Goal: Task Accomplishment & Management: Complete application form

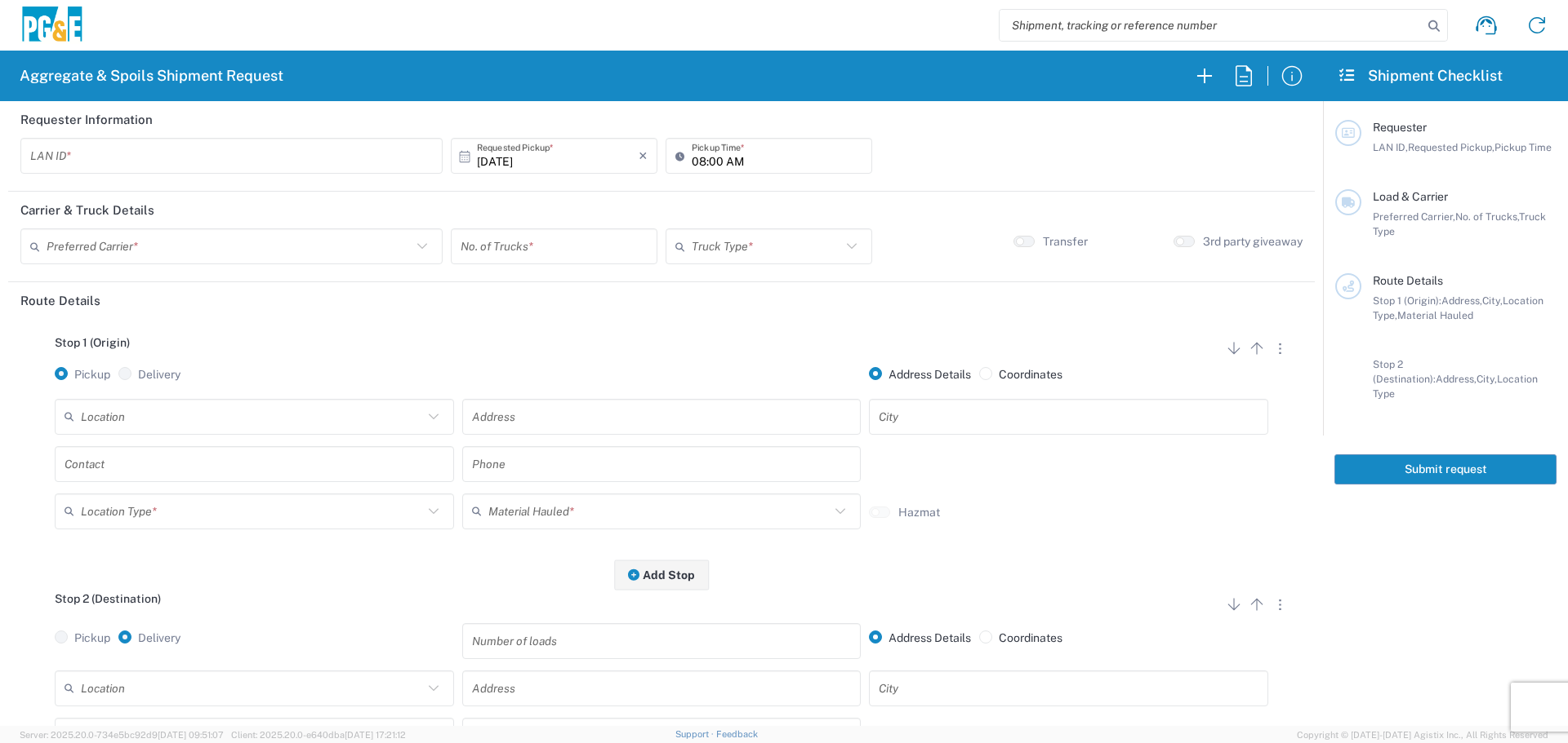
click at [95, 164] on input "text" at bounding box center [231, 157] width 403 height 28
type input "MJRS"
click at [565, 155] on input "[DATE]" at bounding box center [557, 157] width 161 height 28
click at [616, 261] on span "11" at bounding box center [621, 258] width 24 height 23
type input "[DATE]"
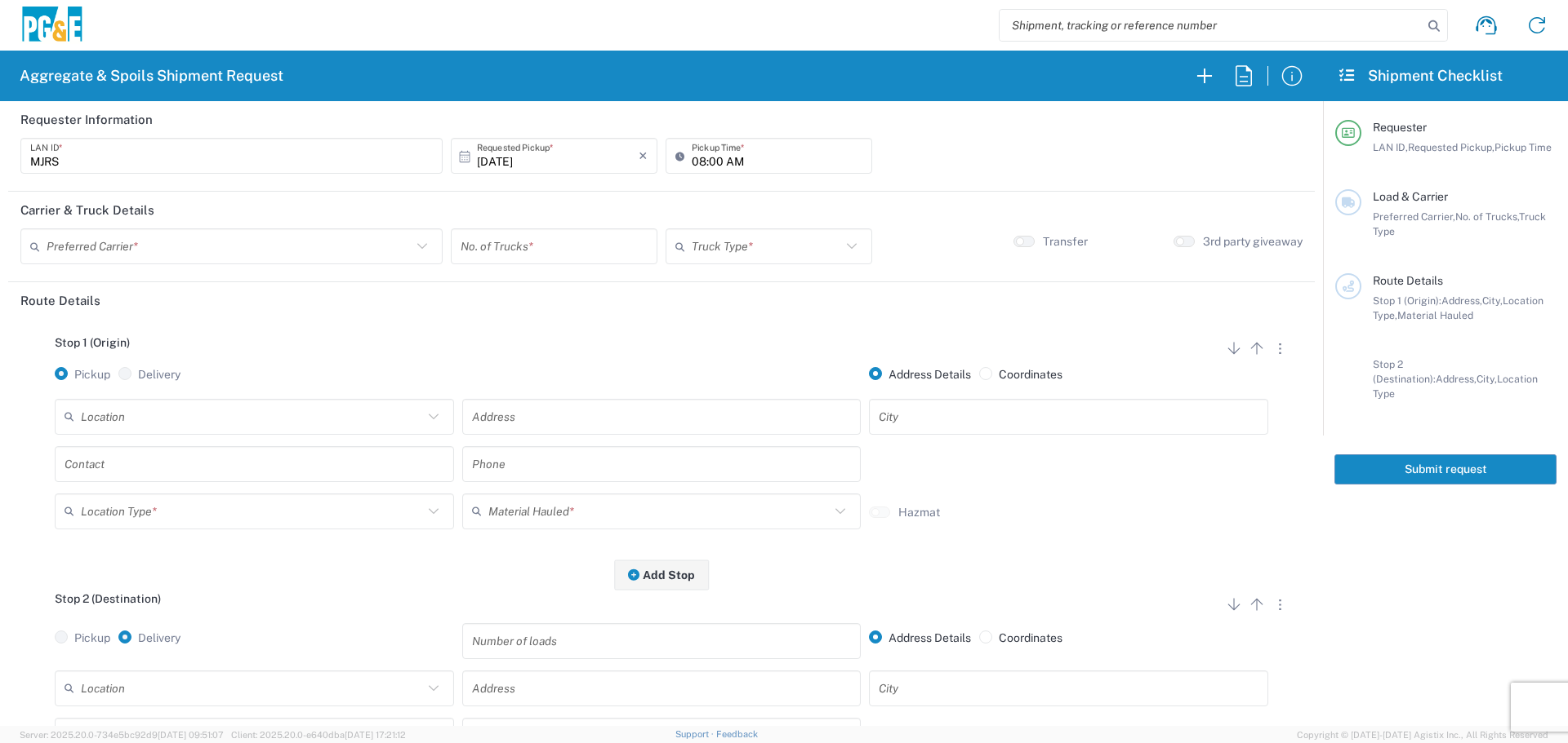
click at [684, 167] on icon at bounding box center [683, 156] width 16 height 26
click at [692, 165] on input "08:00 AM" at bounding box center [776, 157] width 171 height 28
type input "07:00 AM"
click at [136, 248] on input "text" at bounding box center [228, 247] width 365 height 28
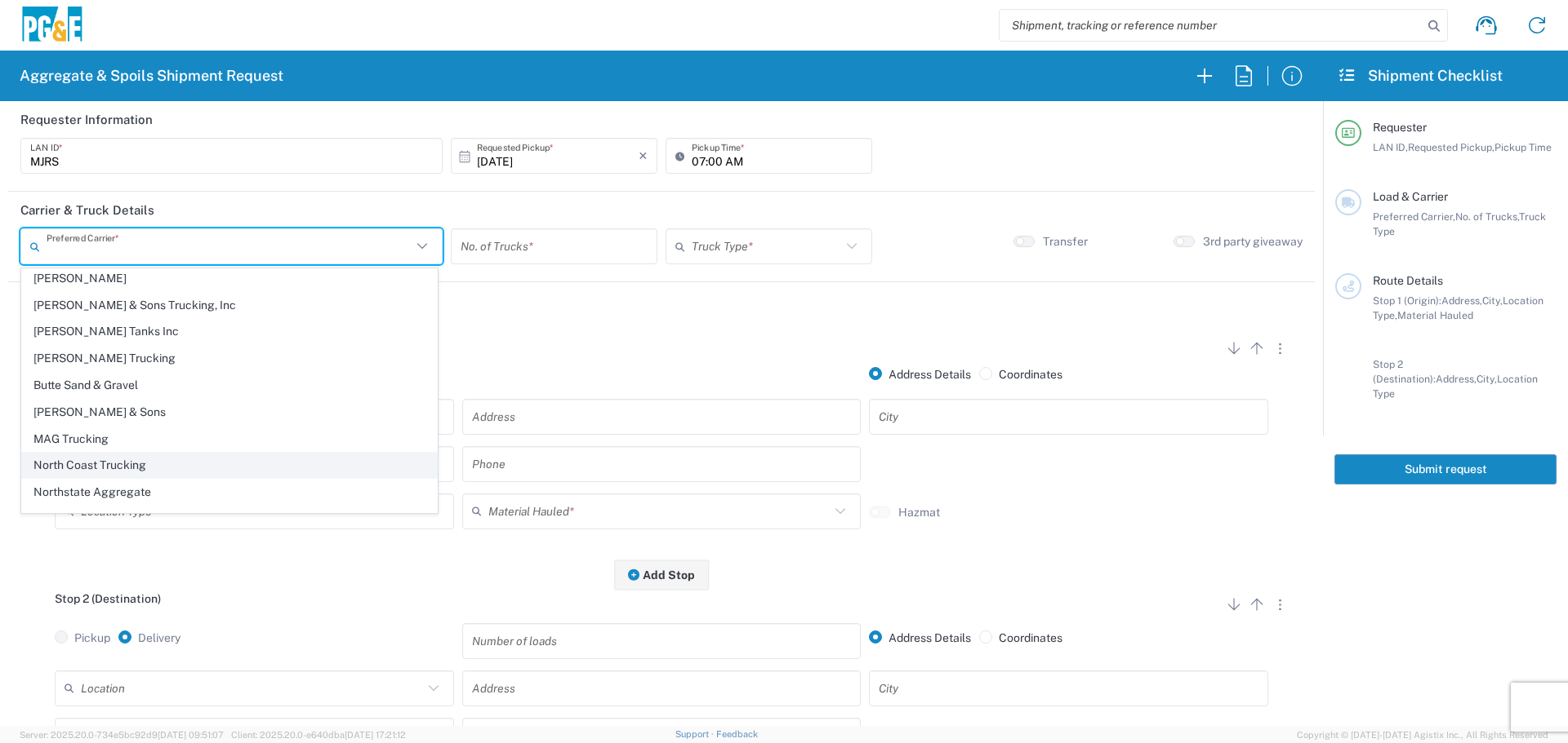
scroll to position [50, 0]
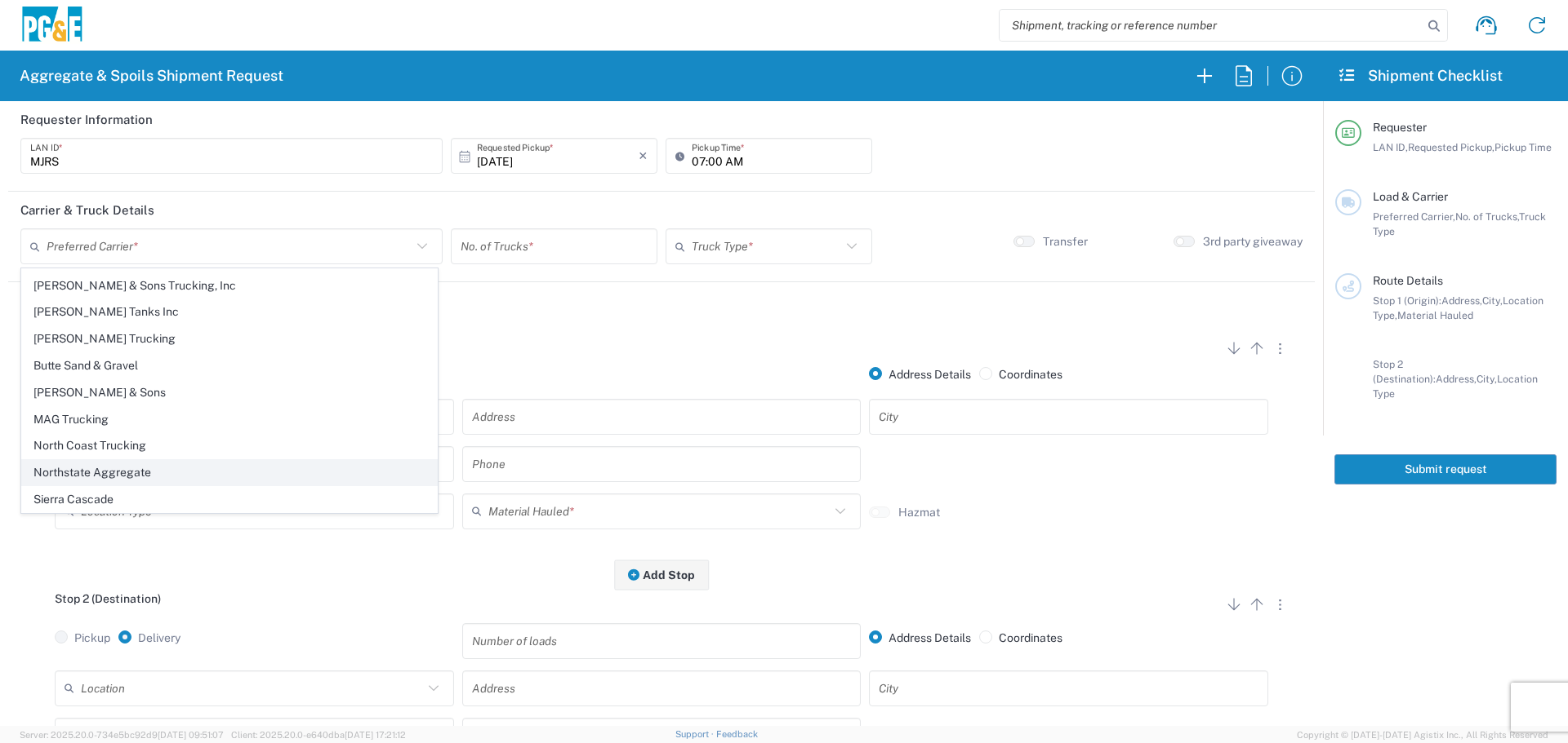
click at [142, 469] on span "Northstate Aggregate" at bounding box center [229, 472] width 415 height 25
type input "Northstate Aggregate"
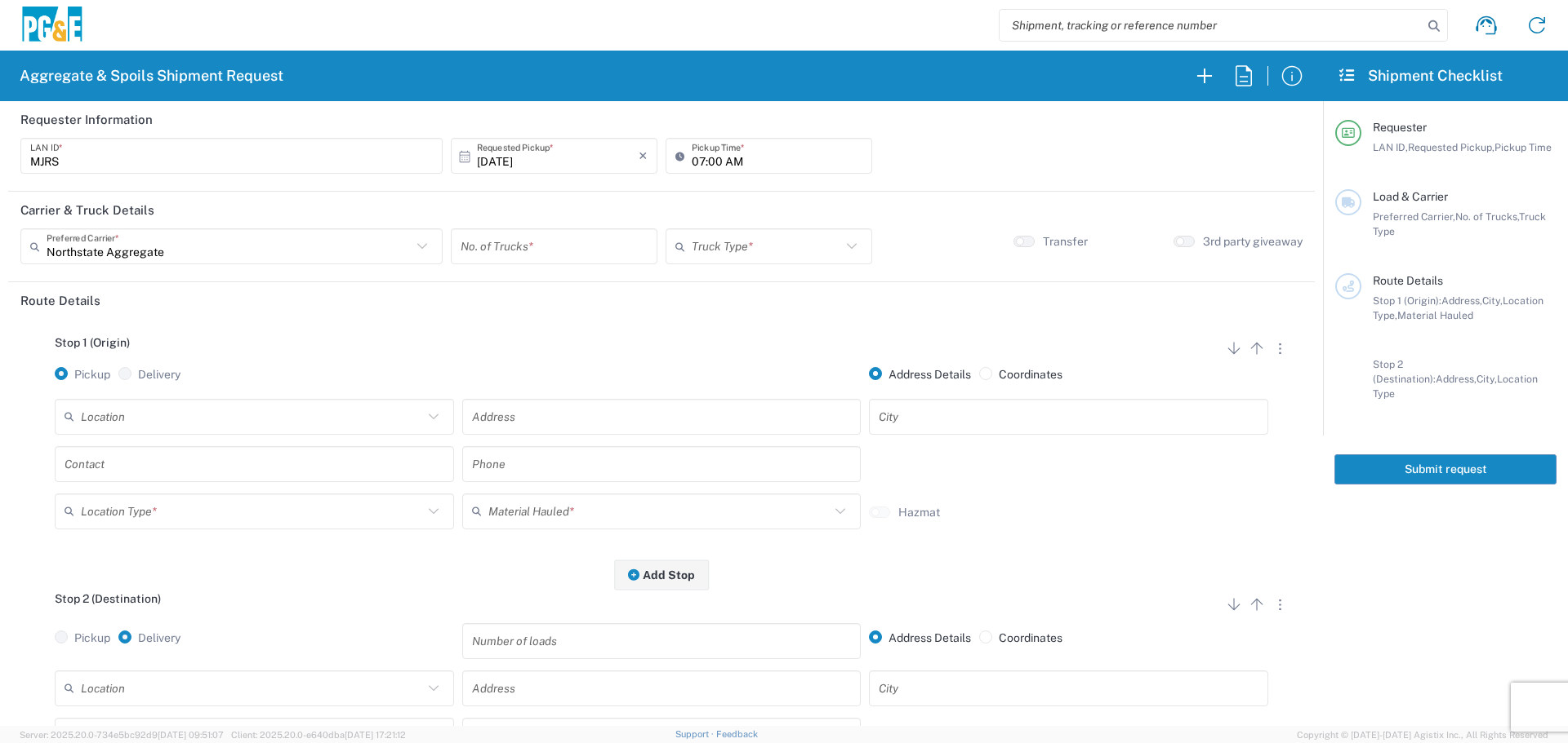
click at [560, 248] on input "number" at bounding box center [554, 247] width 187 height 28
type input "2"
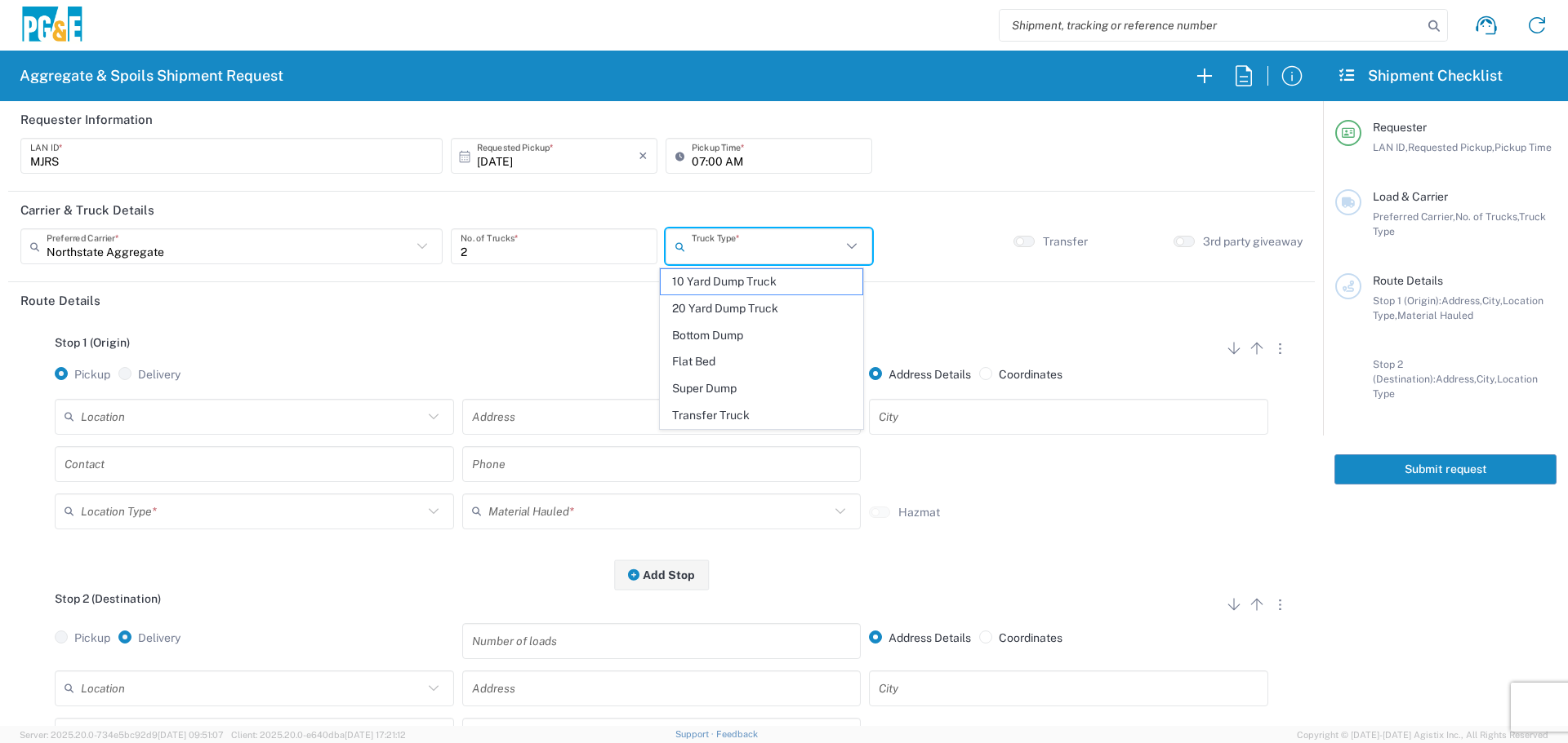
click at [730, 236] on input "text" at bounding box center [766, 247] width 149 height 28
click at [731, 277] on span "10 Yard Dump Truck" at bounding box center [761, 282] width 202 height 25
type input "10 Yard Dump Truck"
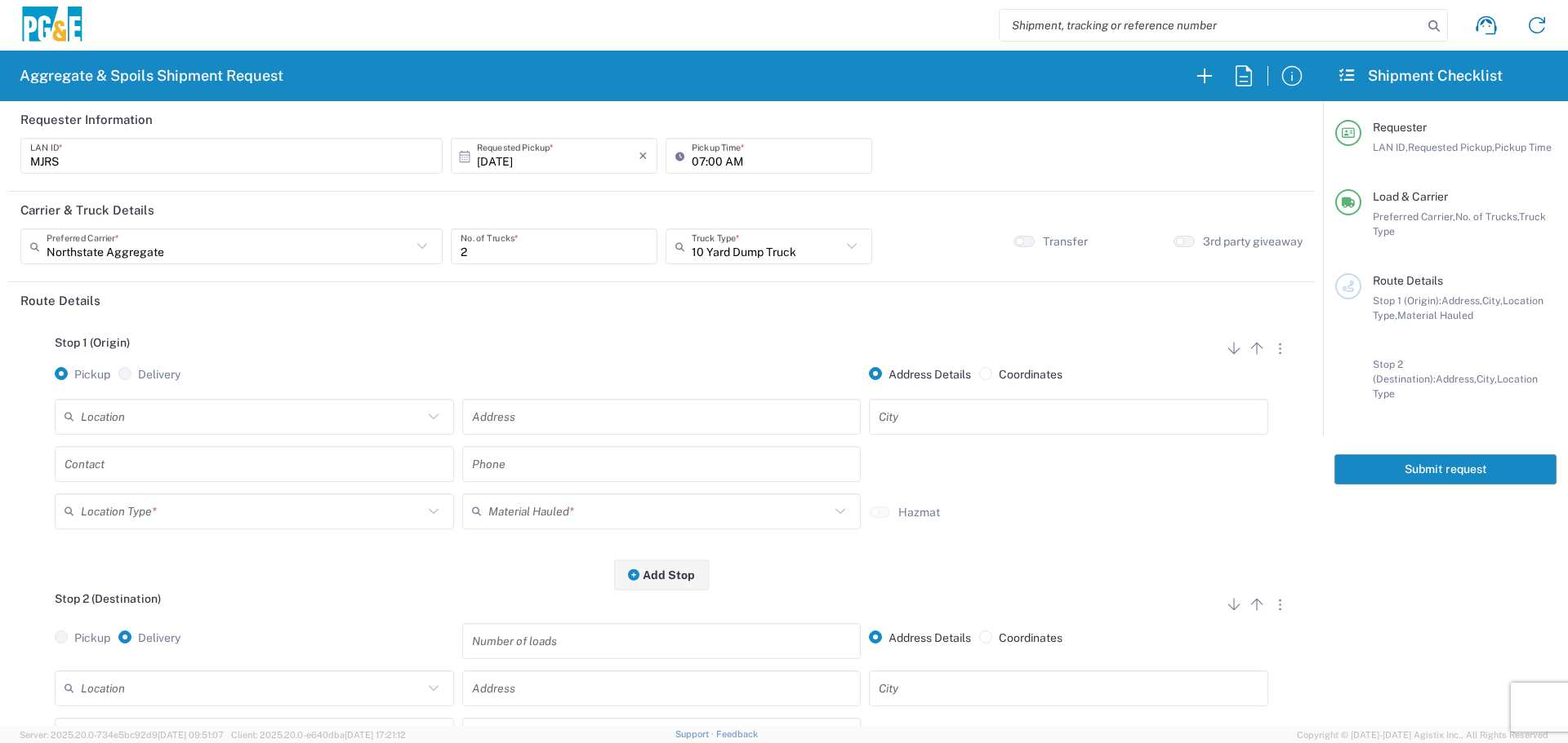
click at [578, 409] on input "text" at bounding box center [661, 417] width 379 height 28
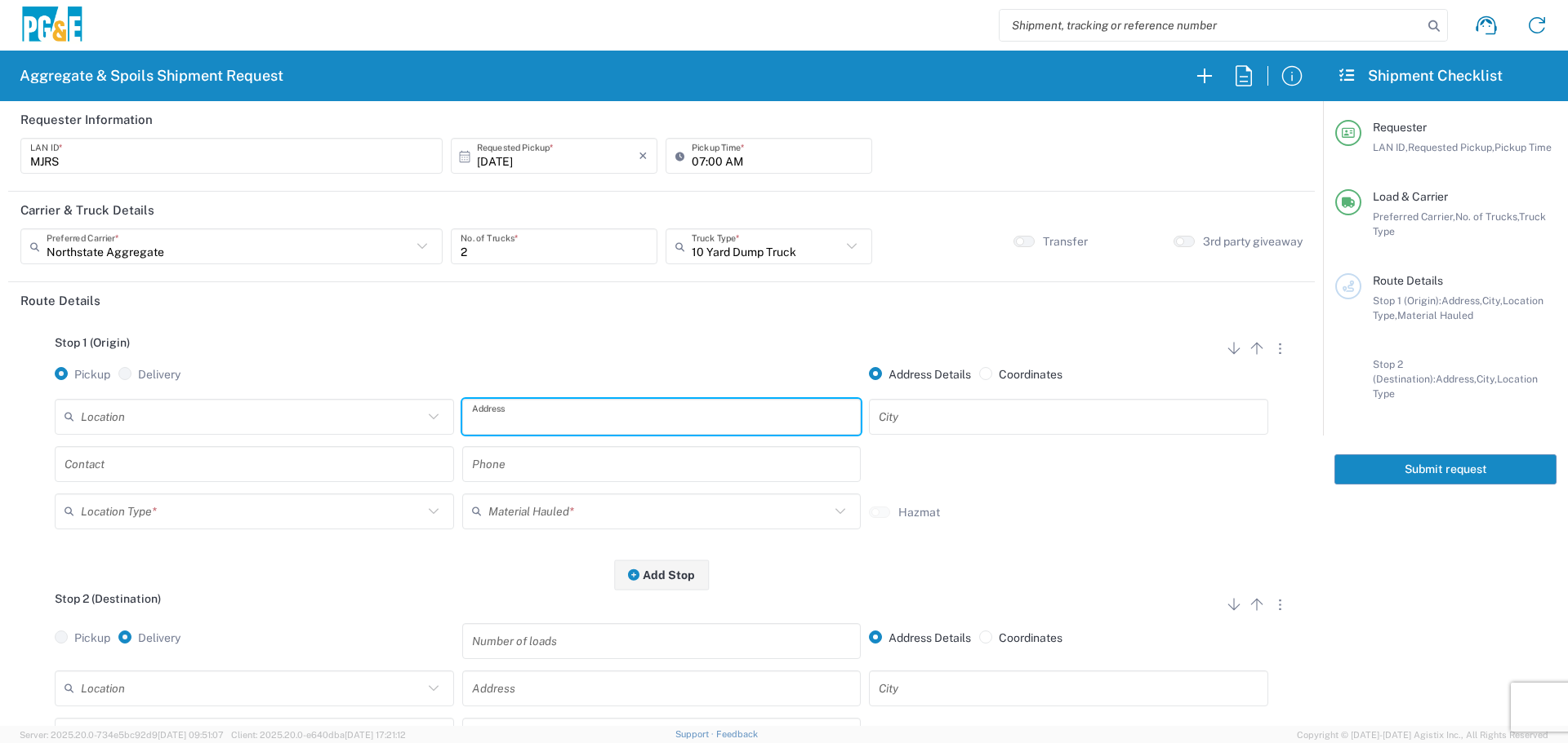
paste input "[STREET_ADDRESS][PERSON_NAME]"
type input "[STREET_ADDRESS][PERSON_NAME],"
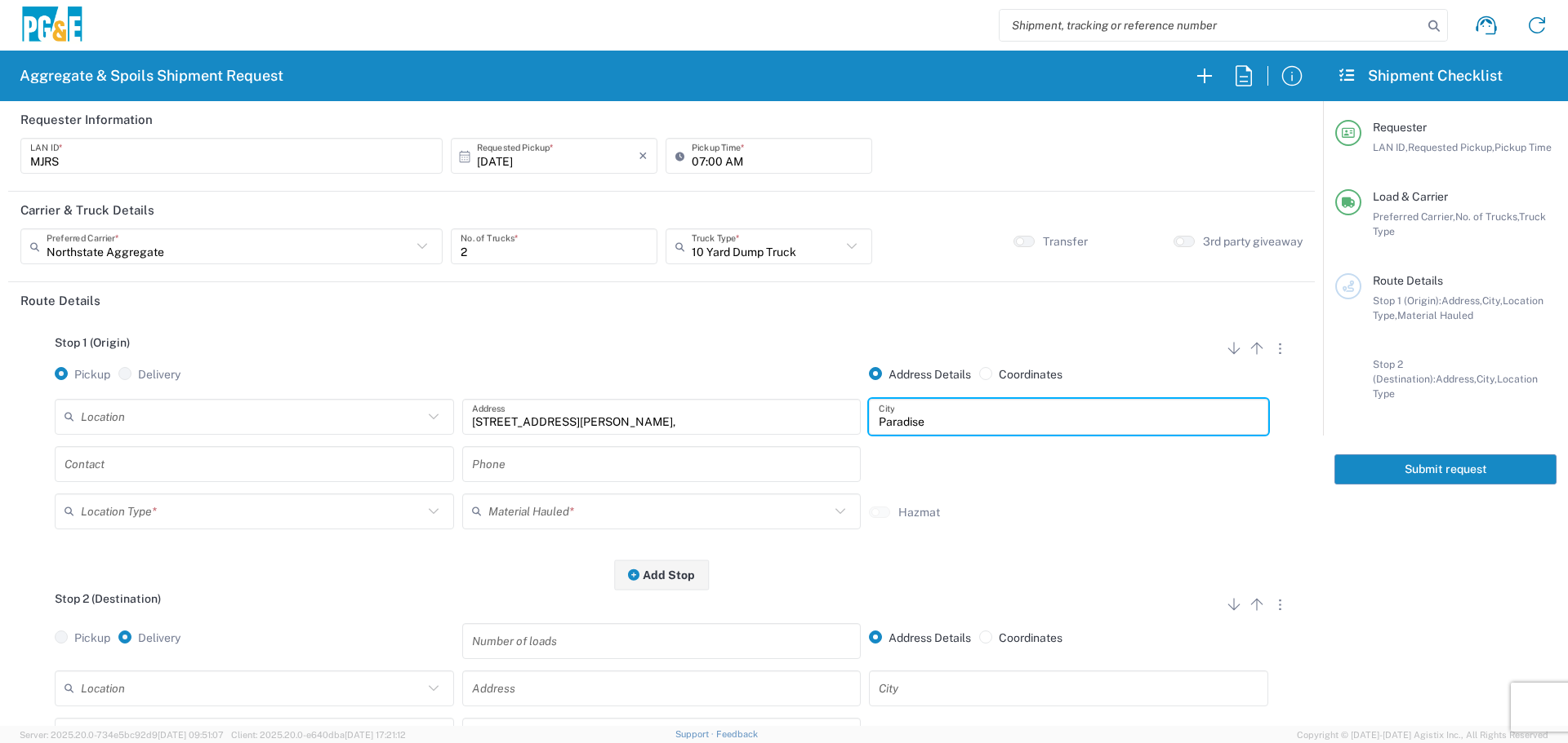
type input "Paradise"
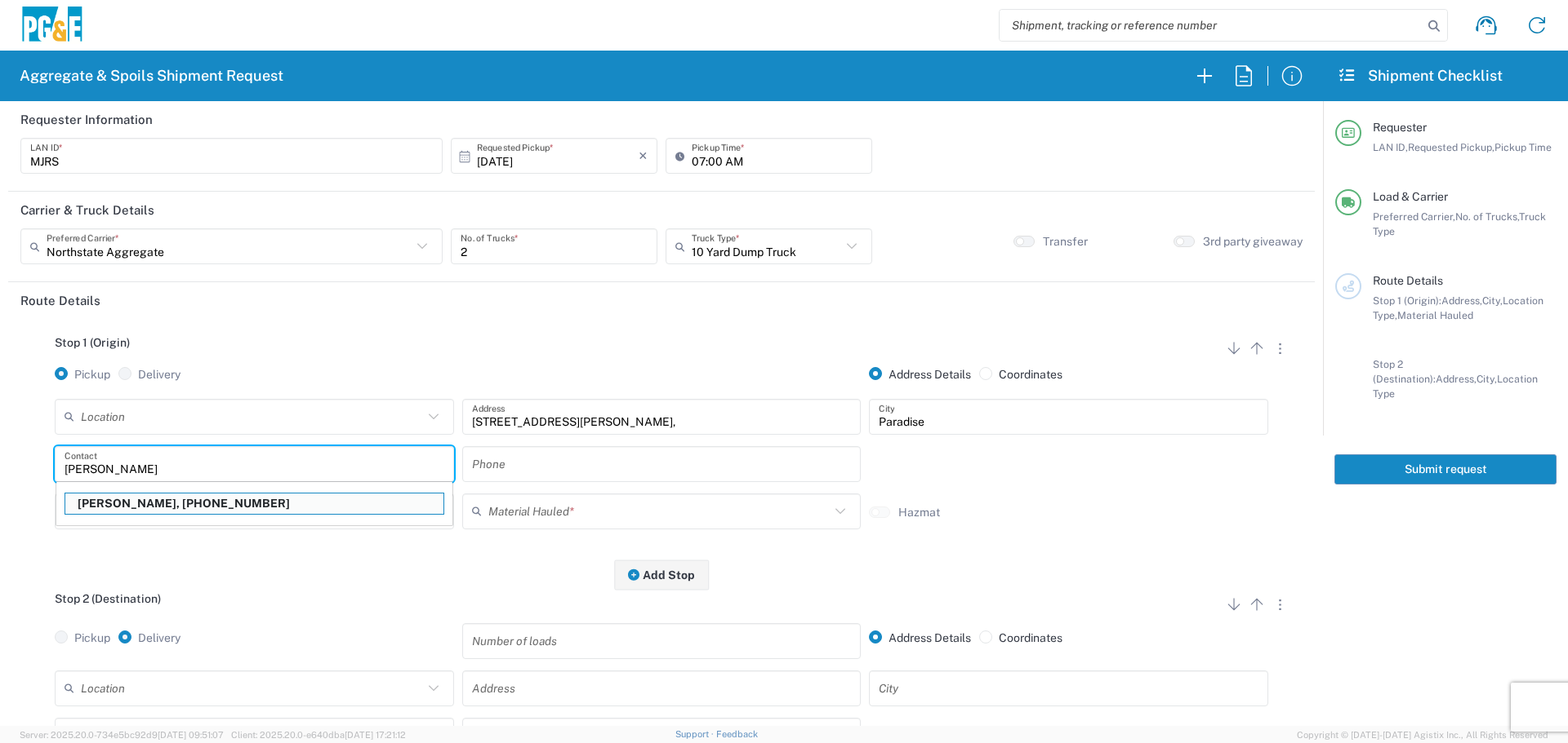
type input "[PERSON_NAME]"
type input "[PHONE_NUMBER]"
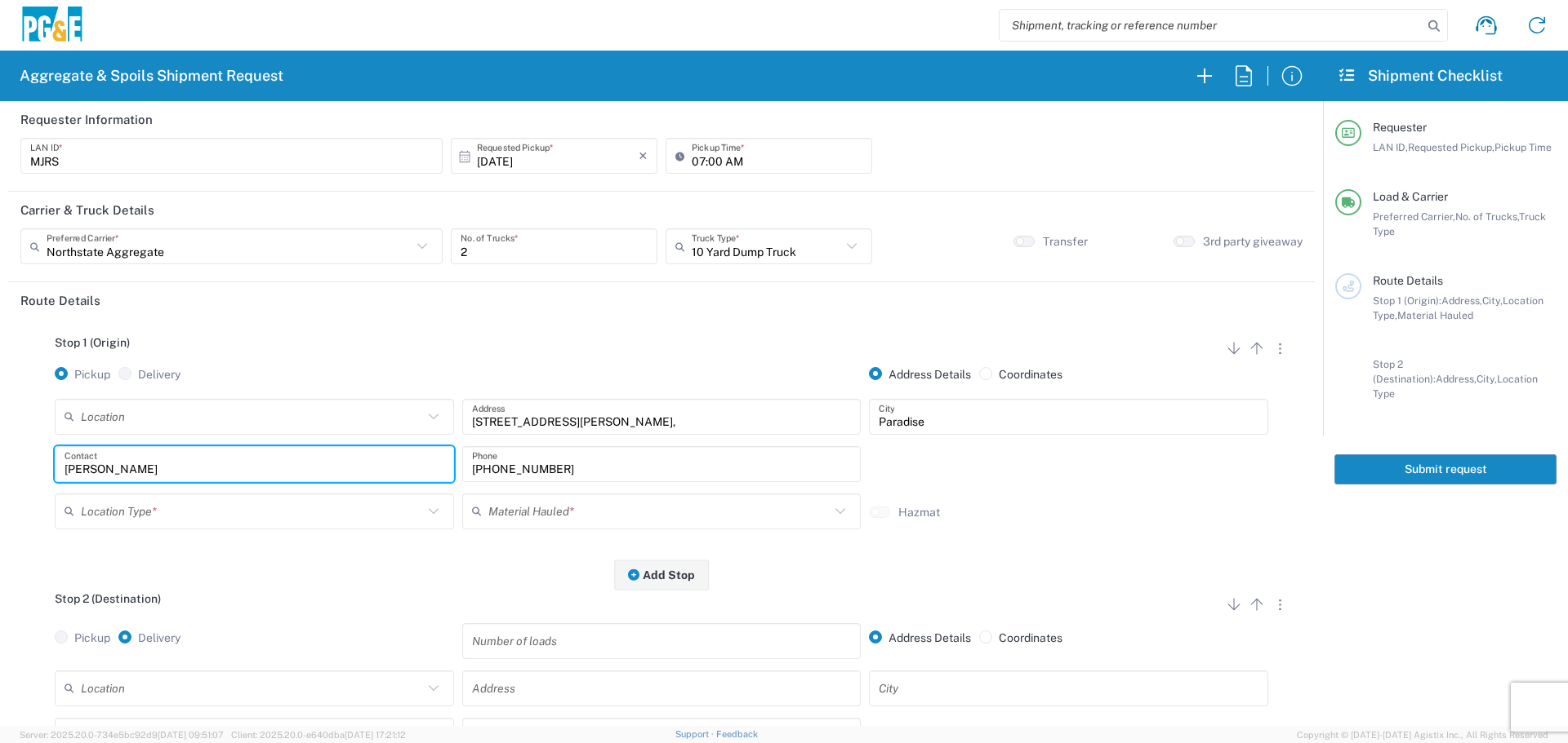
type input "[PERSON_NAME]"
click at [327, 516] on input "text" at bounding box center [252, 511] width 342 height 28
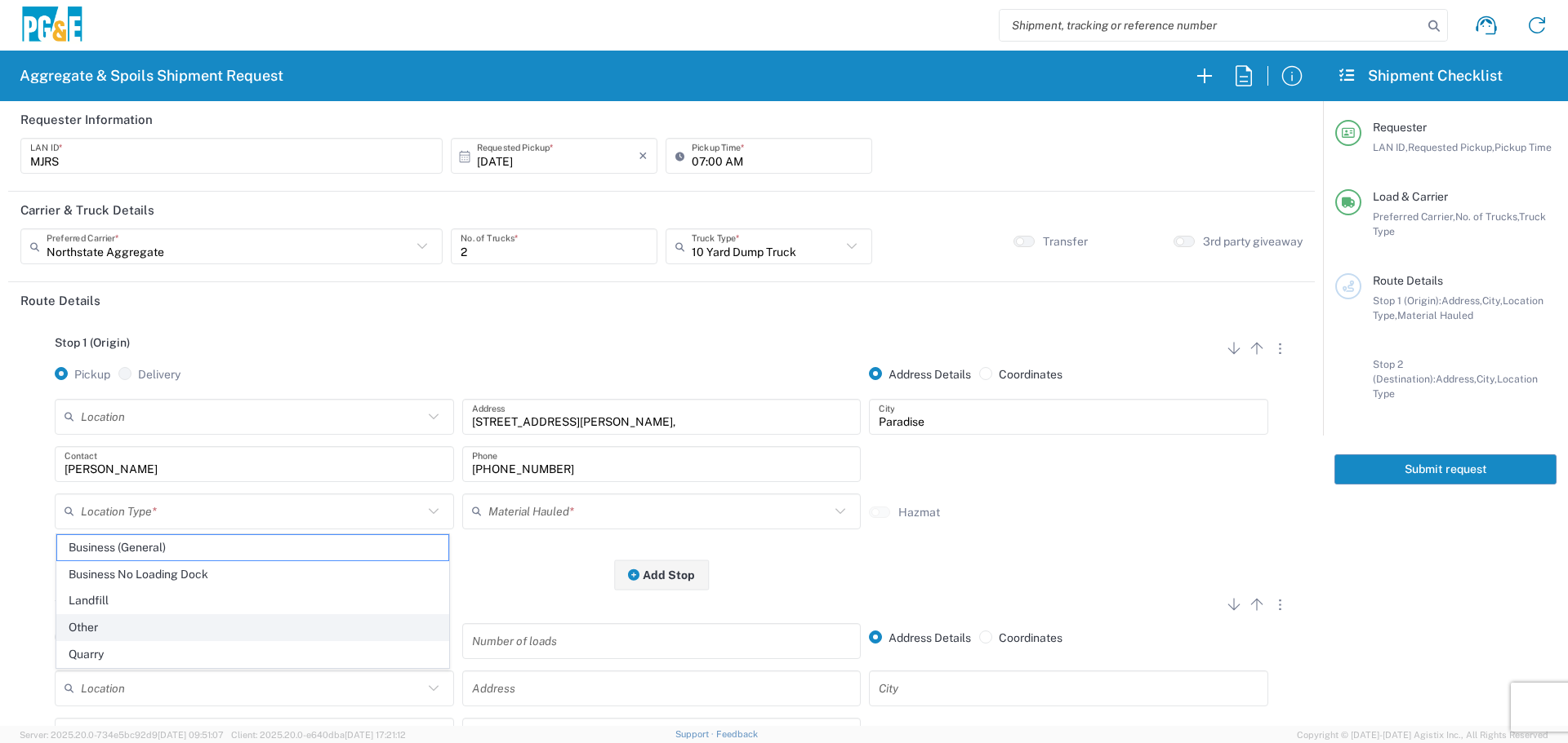
click at [198, 621] on span "Other" at bounding box center [253, 628] width 392 height 25
type input "Other"
click at [542, 508] on input "text" at bounding box center [659, 511] width 342 height 28
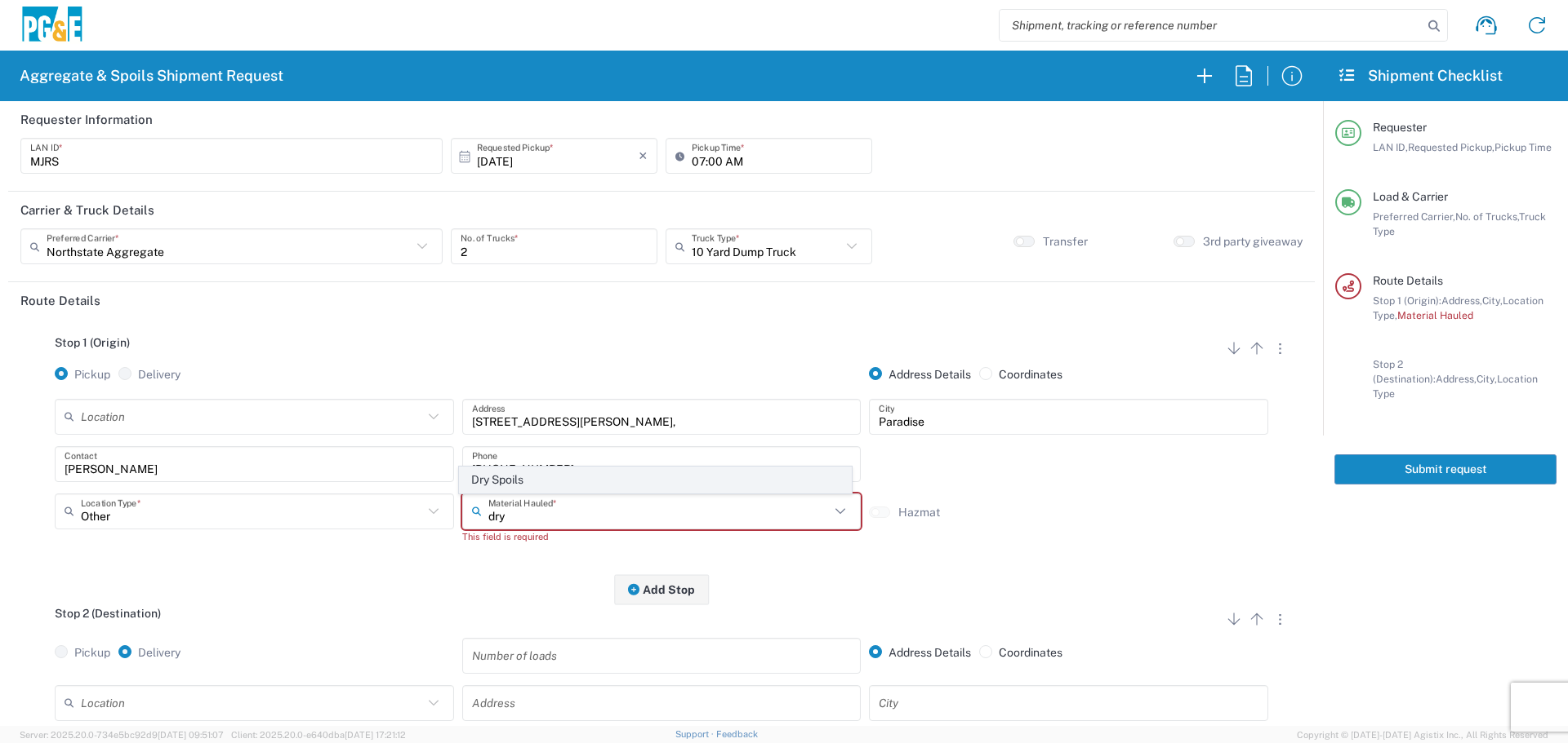
click at [527, 486] on span "Dry Spoils" at bounding box center [655, 480] width 392 height 25
type input "Dry Spoils"
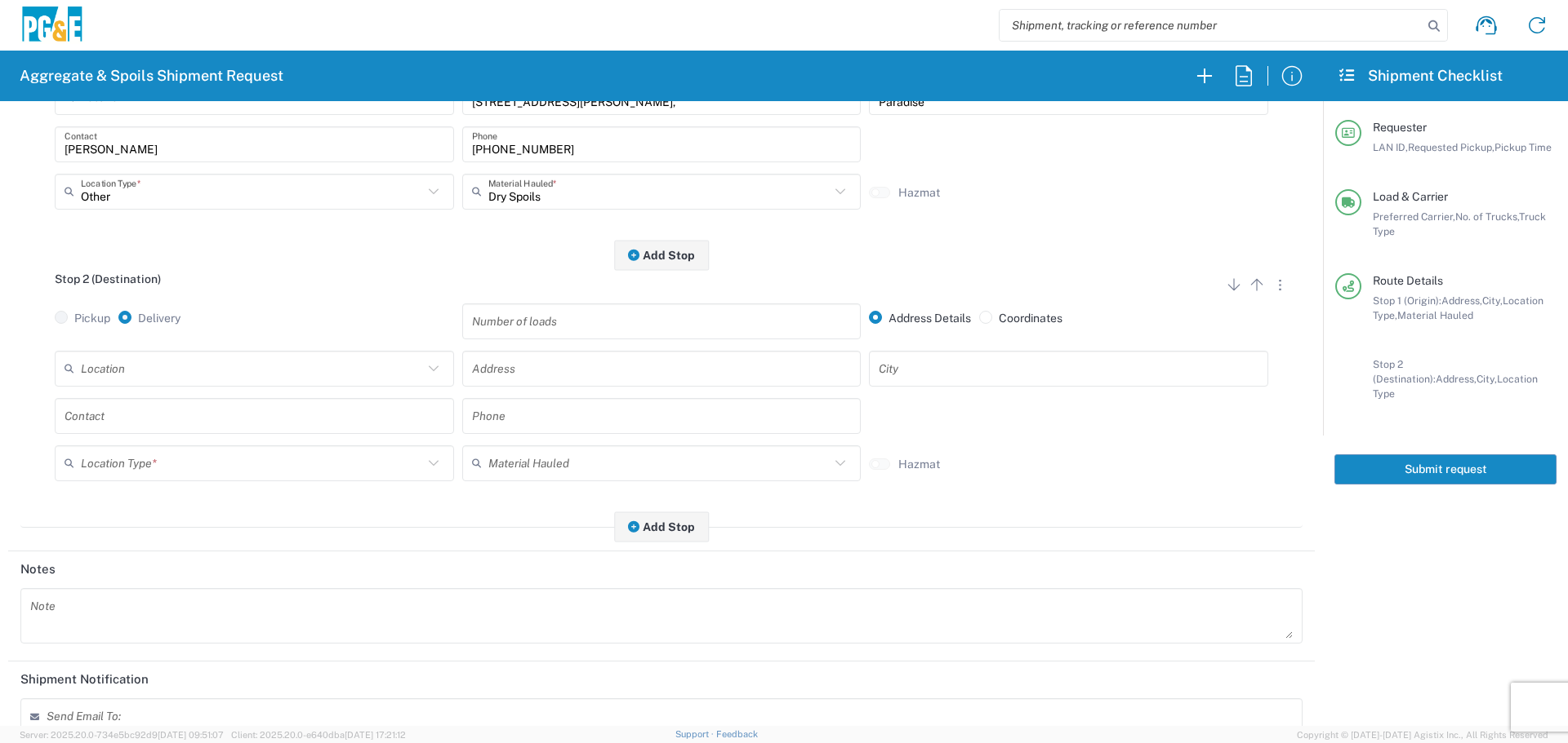
scroll to position [326, 0]
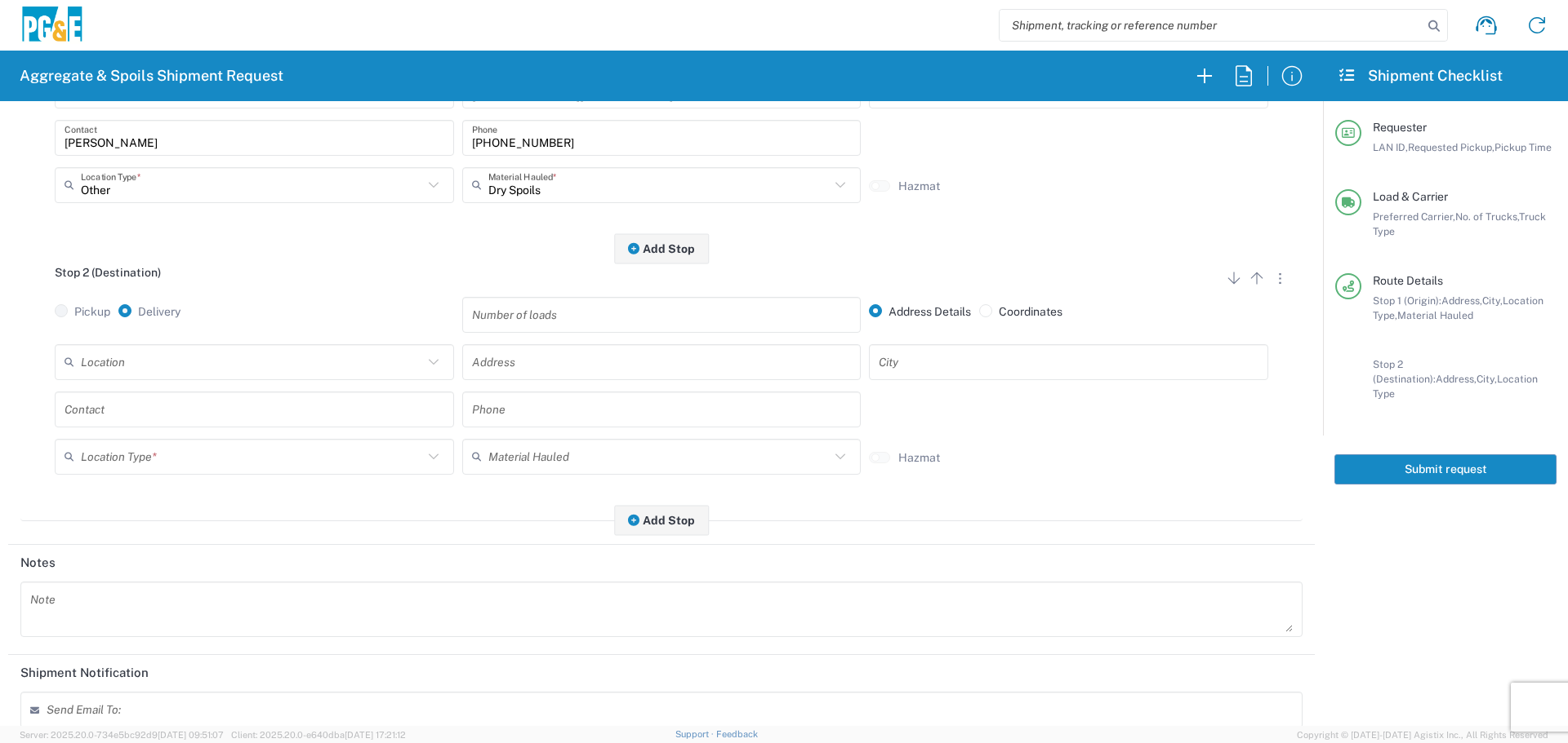
click at [347, 354] on input "text" at bounding box center [252, 362] width 342 height 28
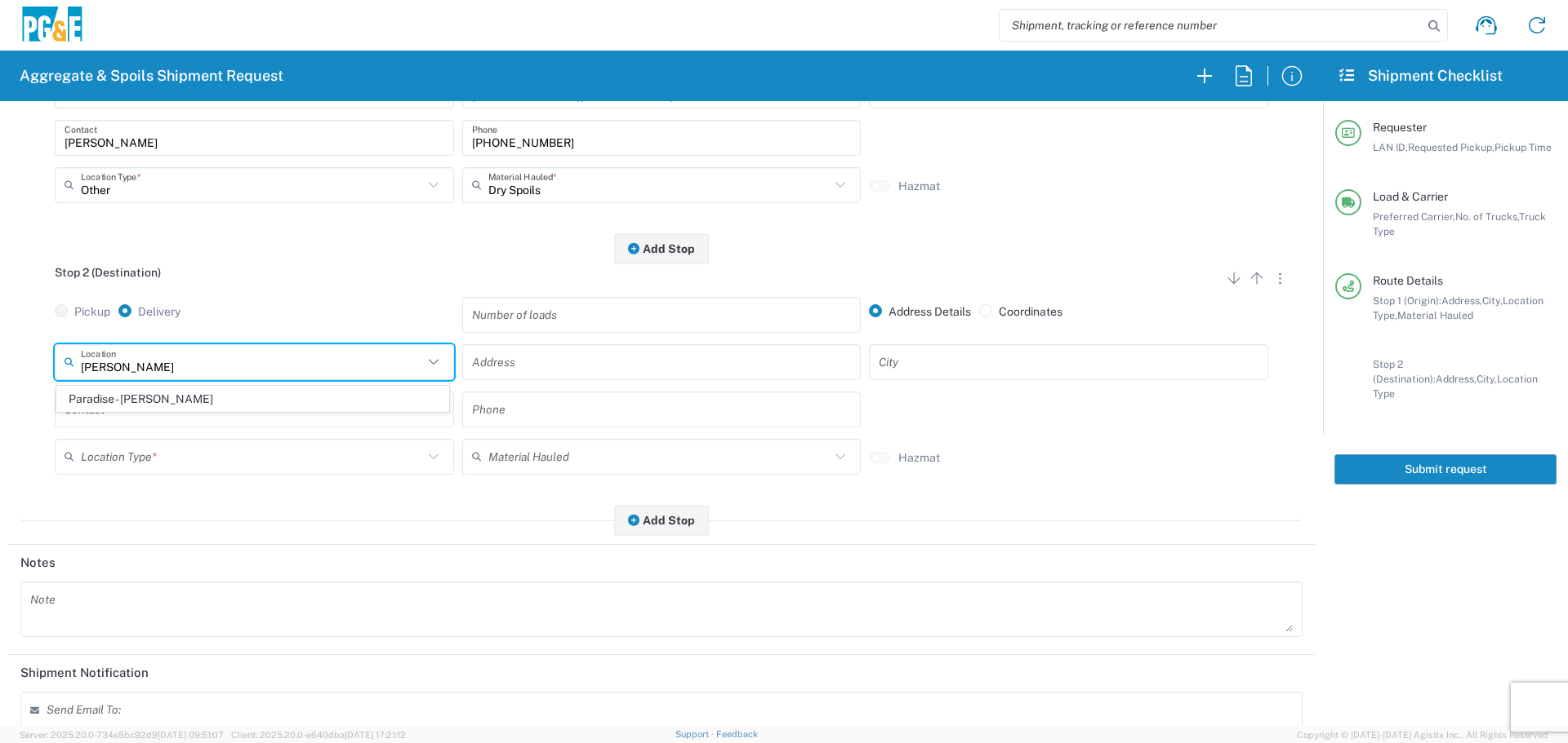
type input "Paradise - [PERSON_NAME]"
type input "[STREET_ADDRESS][PERSON_NAME]"
type input "Paradise"
type input "Business No Loading Dock"
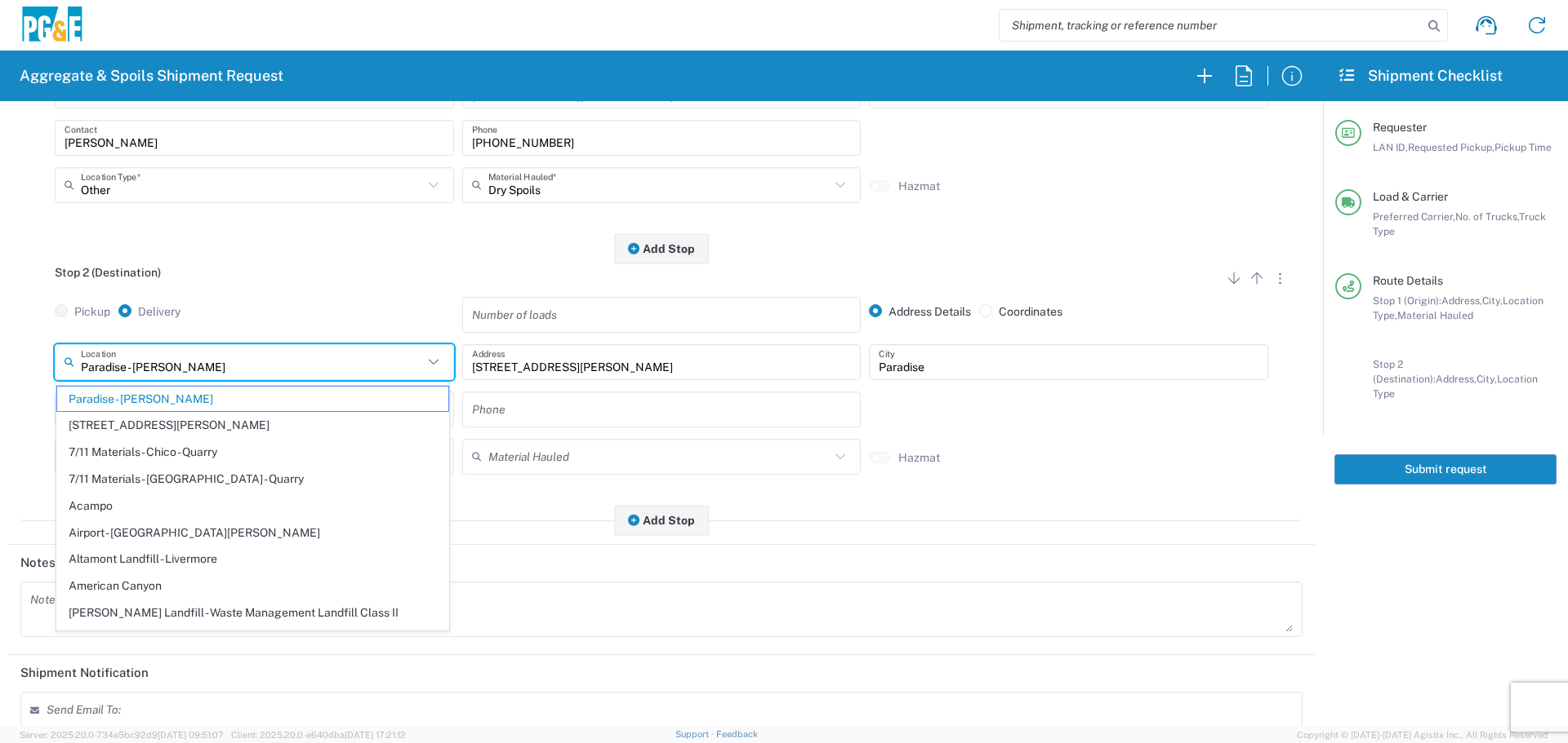
type input "Paradise - [PERSON_NAME]"
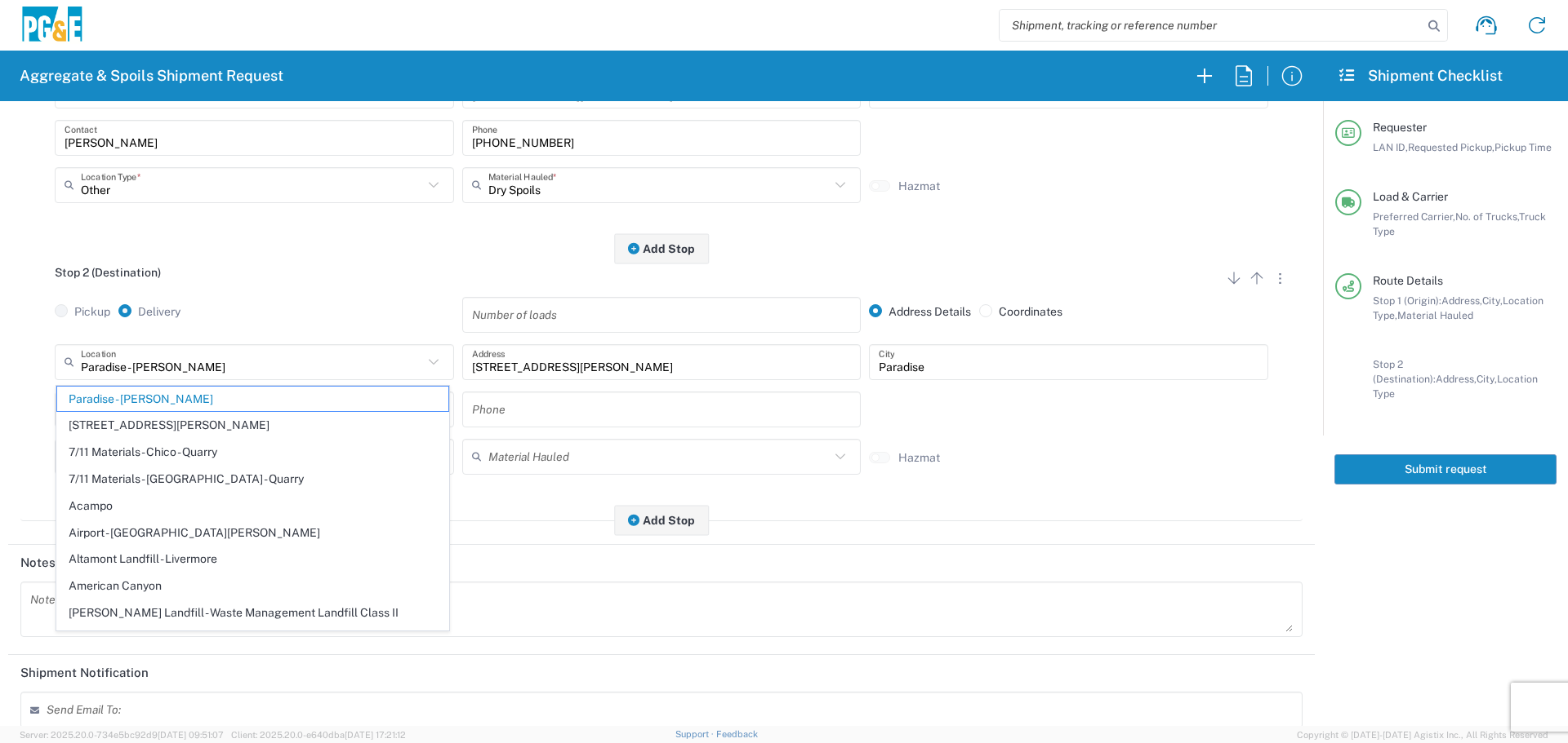
click at [1004, 487] on div "Hazmat" at bounding box center [1068, 469] width 408 height 36
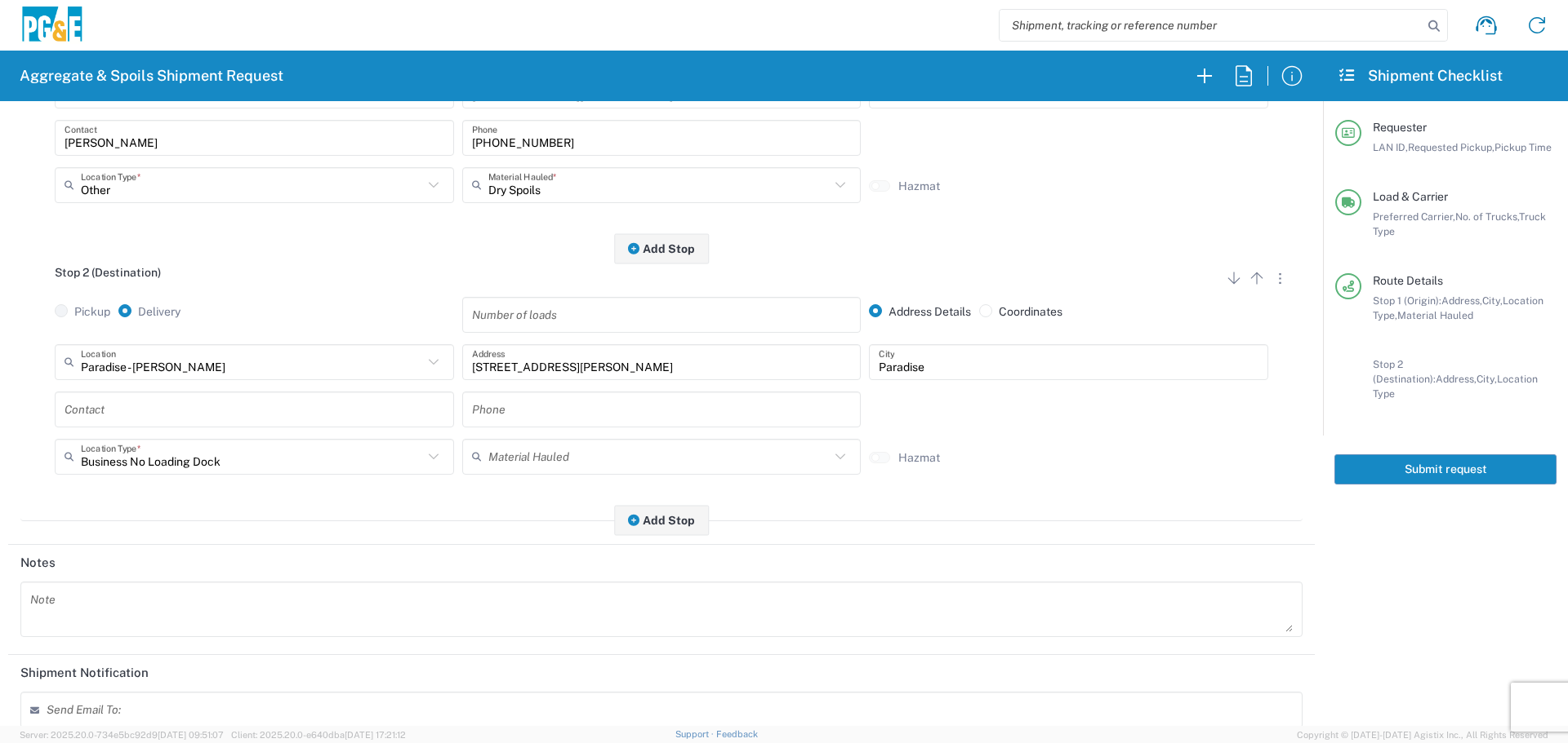
click at [292, 411] on input "text" at bounding box center [254, 409] width 379 height 28
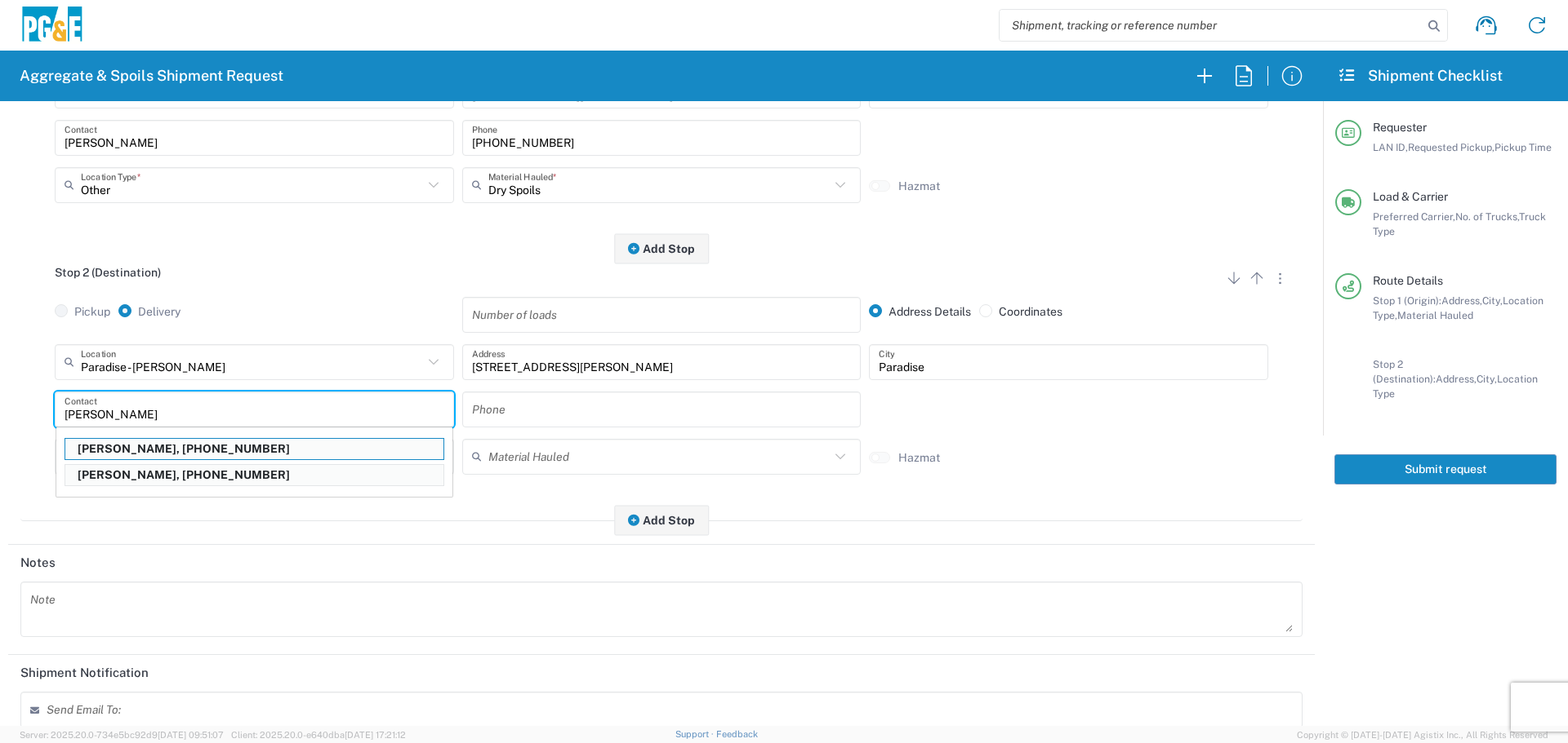
type input "[PERSON_NAME]"
type input "[PHONE_NUMBER]"
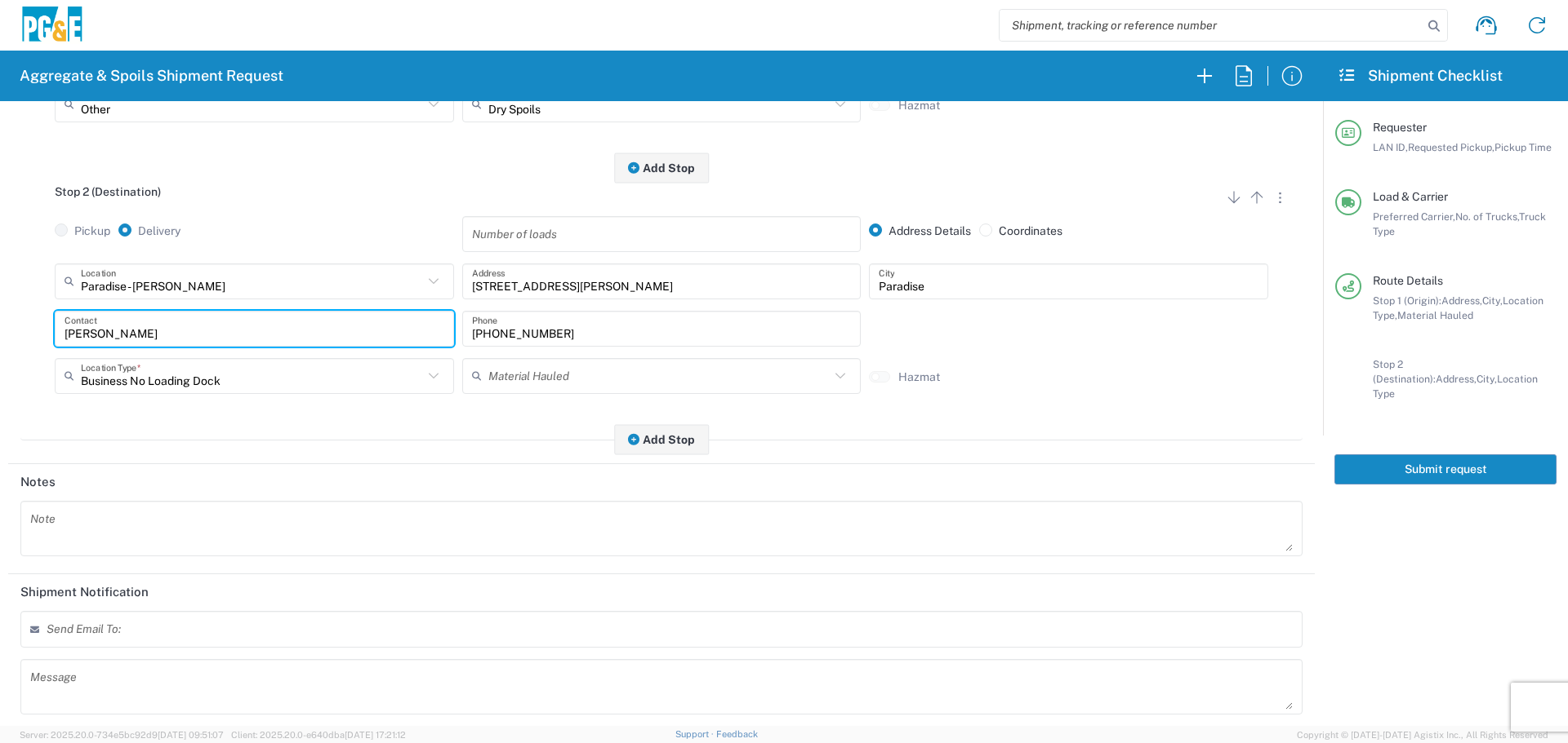
scroll to position [506, 0]
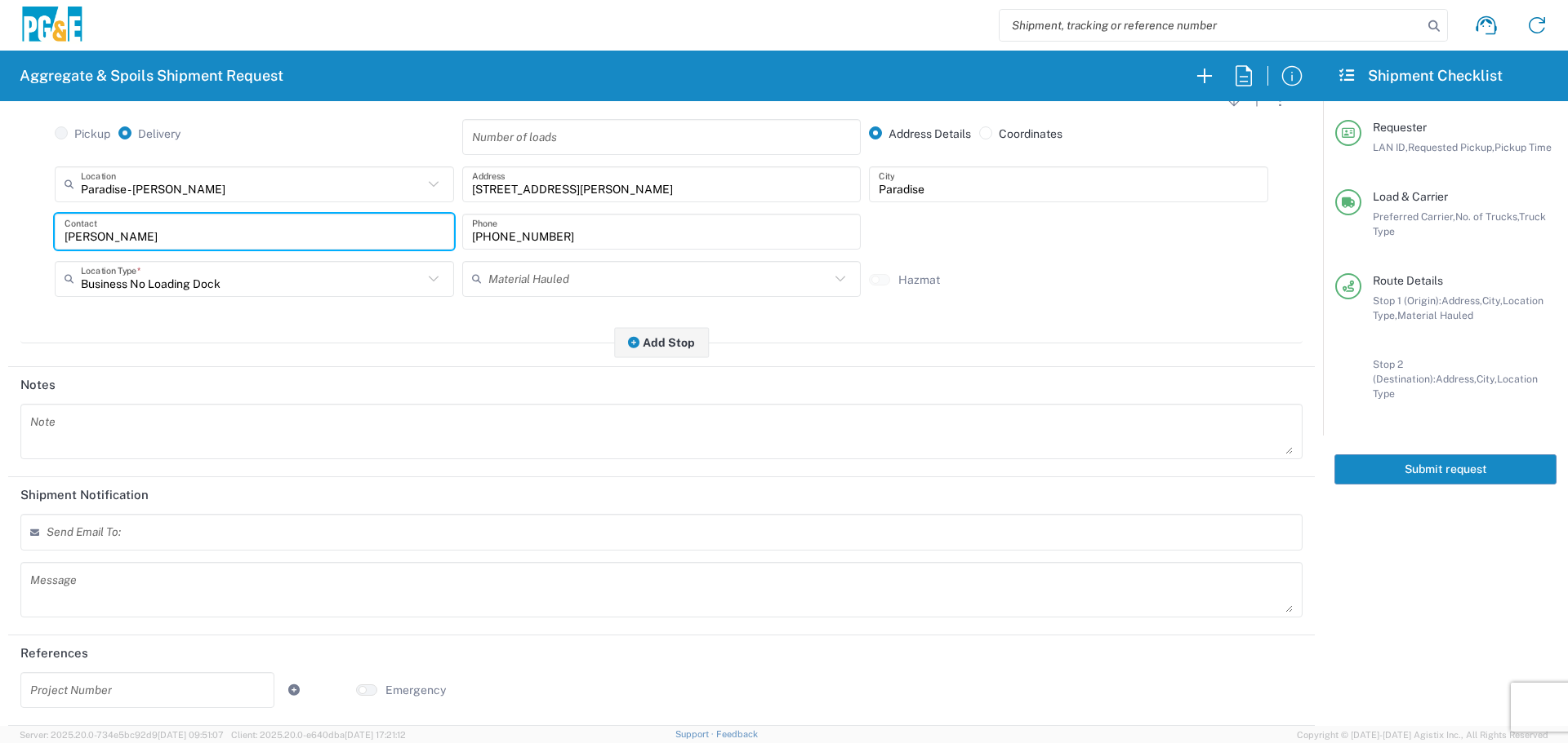
type input "[PERSON_NAME]"
click at [84, 546] on div "Send Email To:" at bounding box center [661, 532] width 1282 height 37
type input "[EMAIL_ADDRESS][DOMAIN_NAME]"
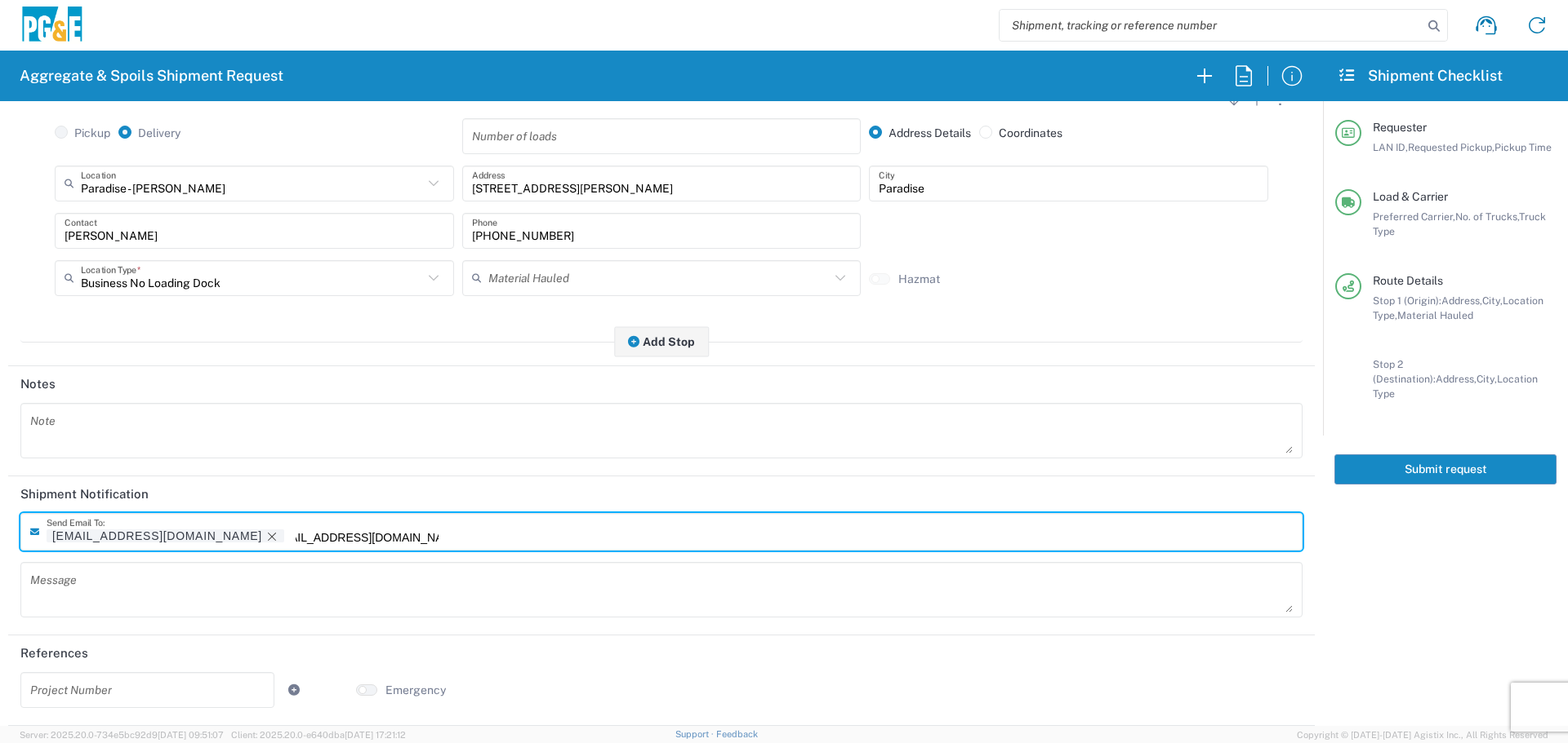
type input "[EMAIL_ADDRESS][DOMAIN_NAME]"
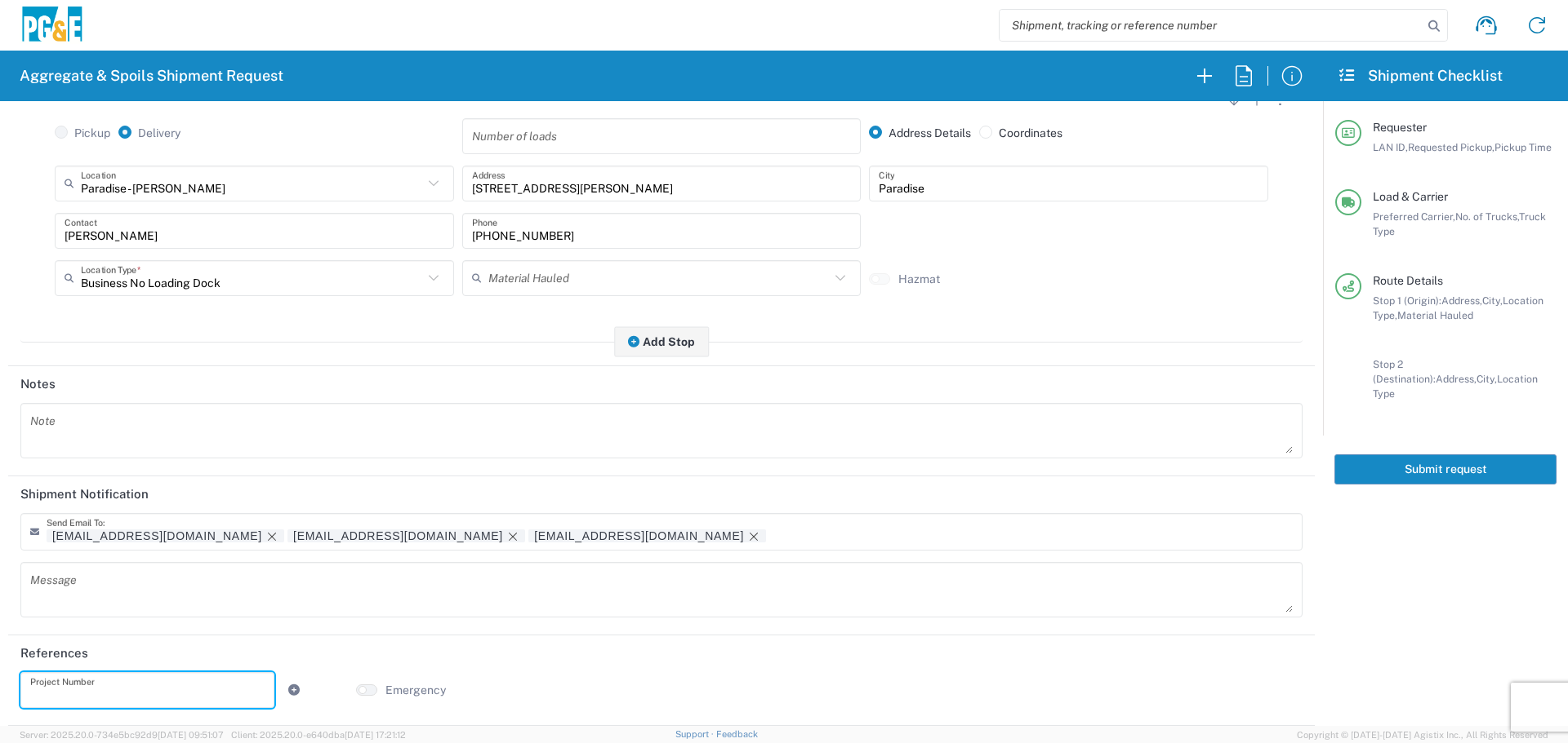
click at [92, 678] on input "text" at bounding box center [147, 690] width 234 height 28
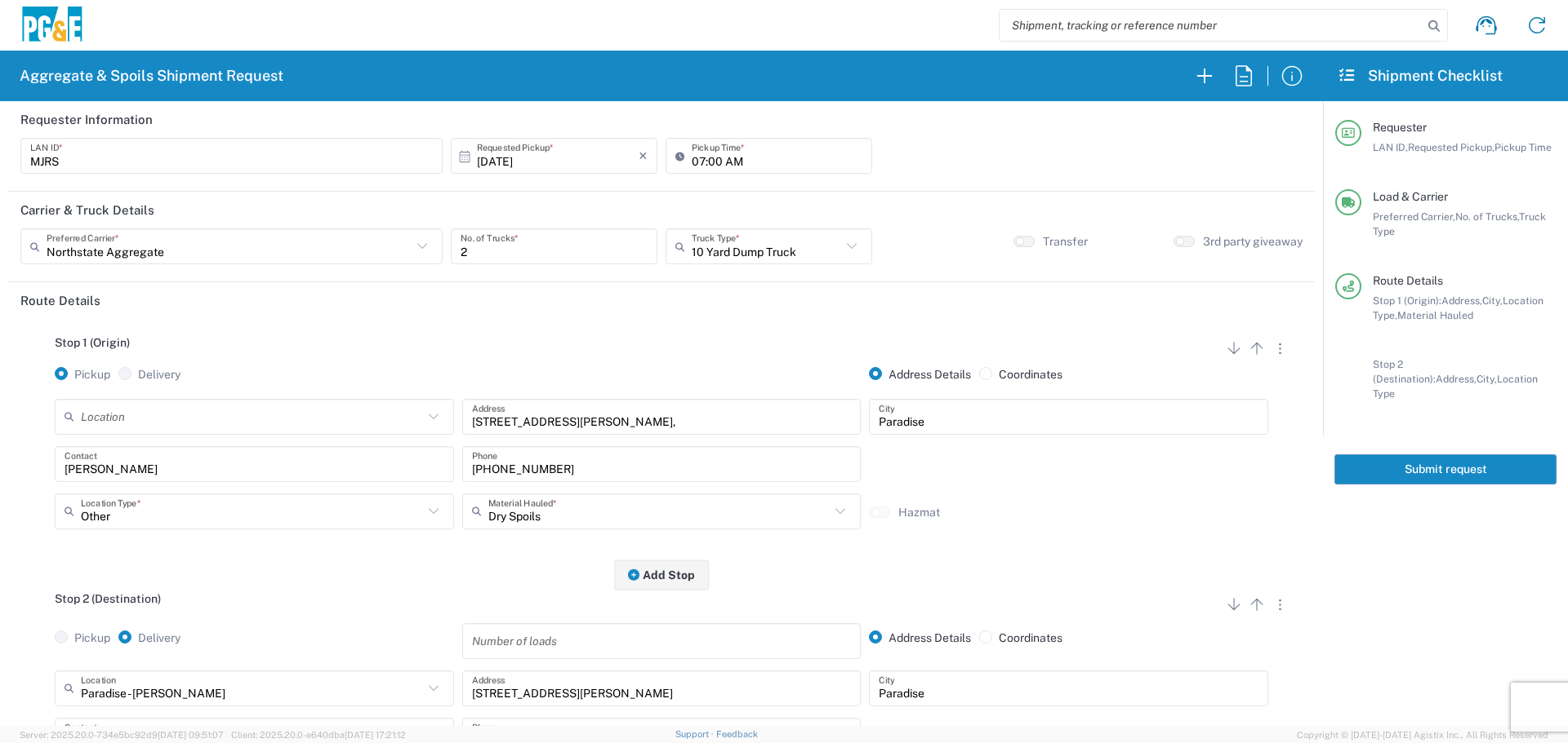
type input "35424604"
click at [1410, 455] on button "Submit request" at bounding box center [1444, 470] width 222 height 30
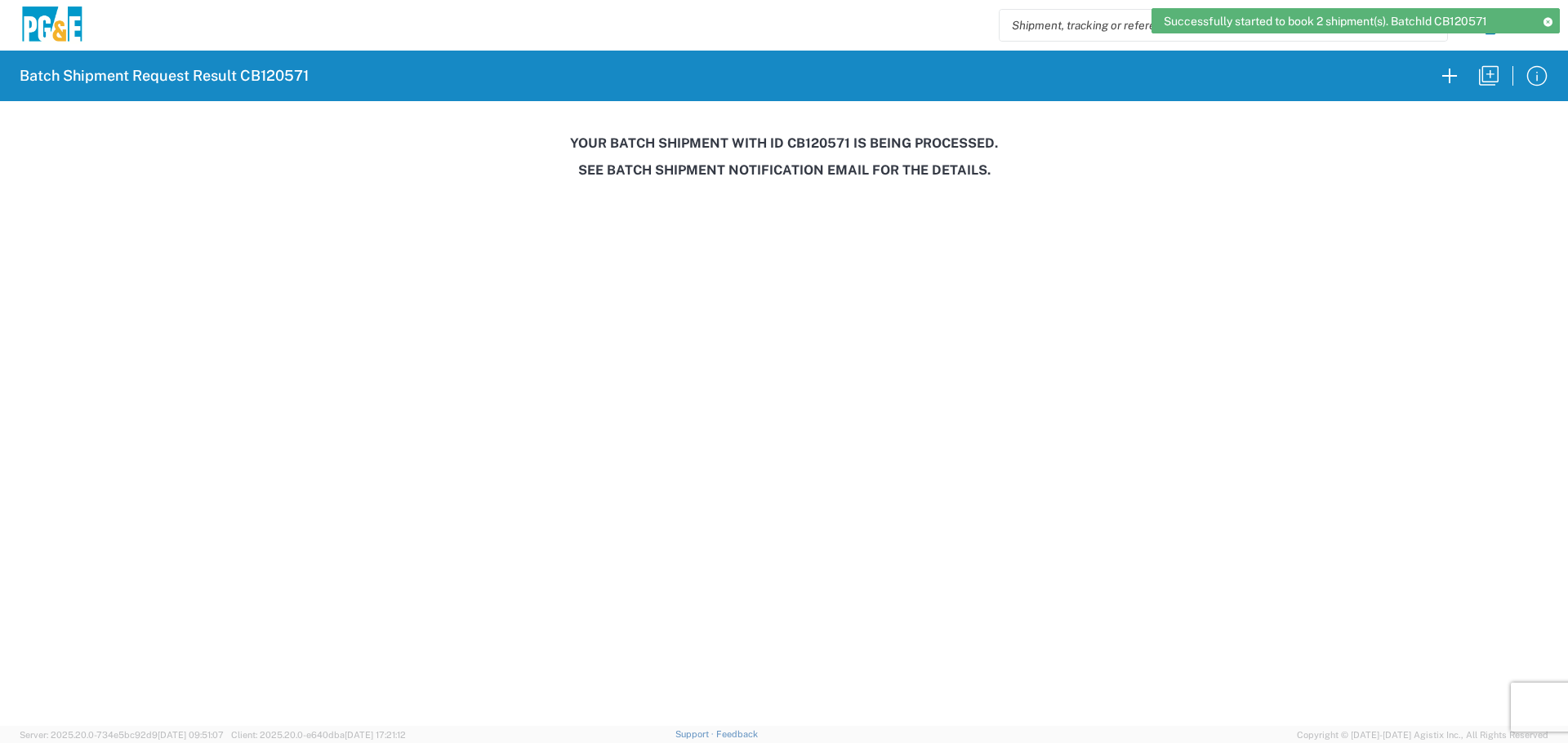
click at [810, 146] on h3 "Your batch shipment with id CB120571 is being processed." at bounding box center [783, 143] width 1544 height 15
copy h3 "CB120571"
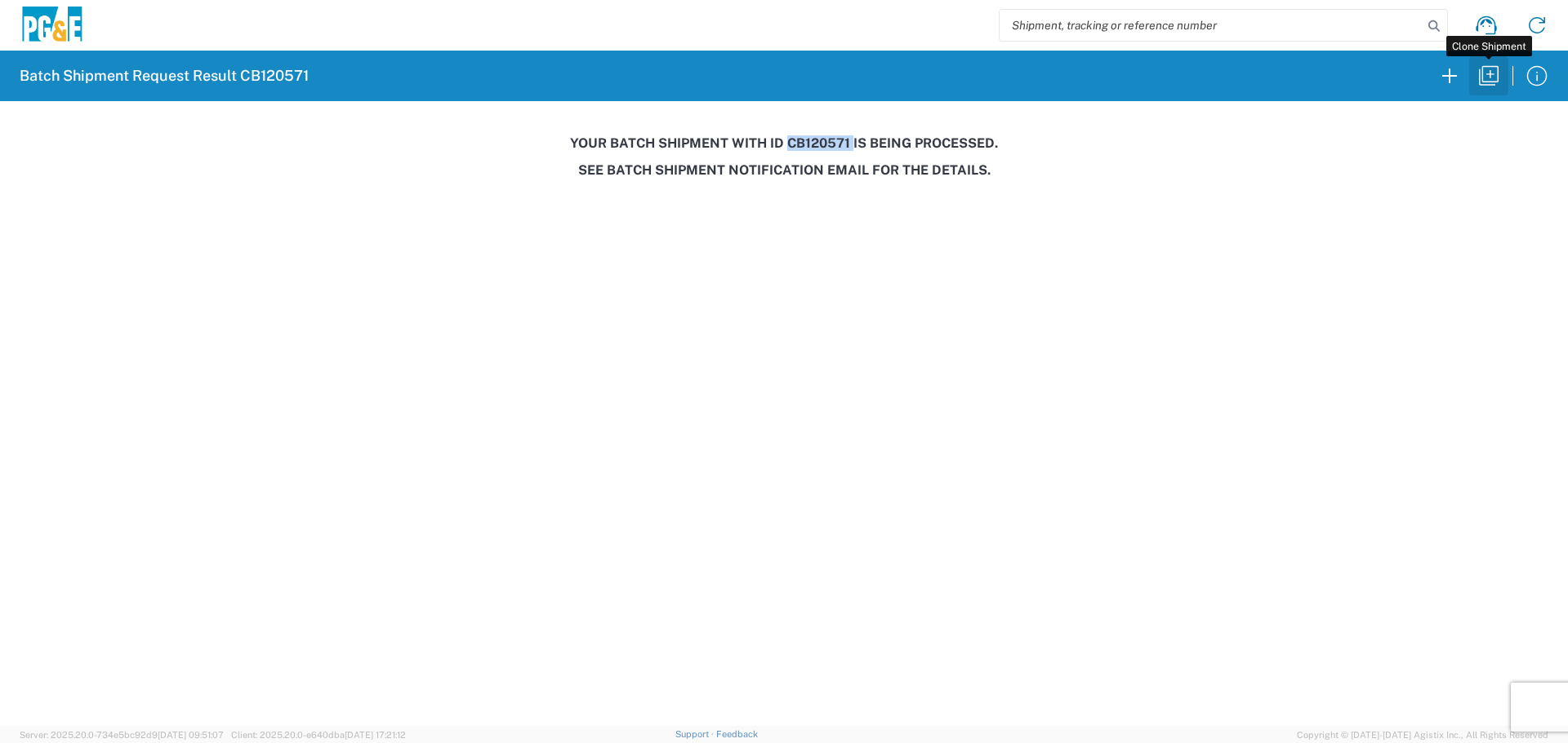
click at [1486, 93] on button "button" at bounding box center [1489, 76] width 40 height 40
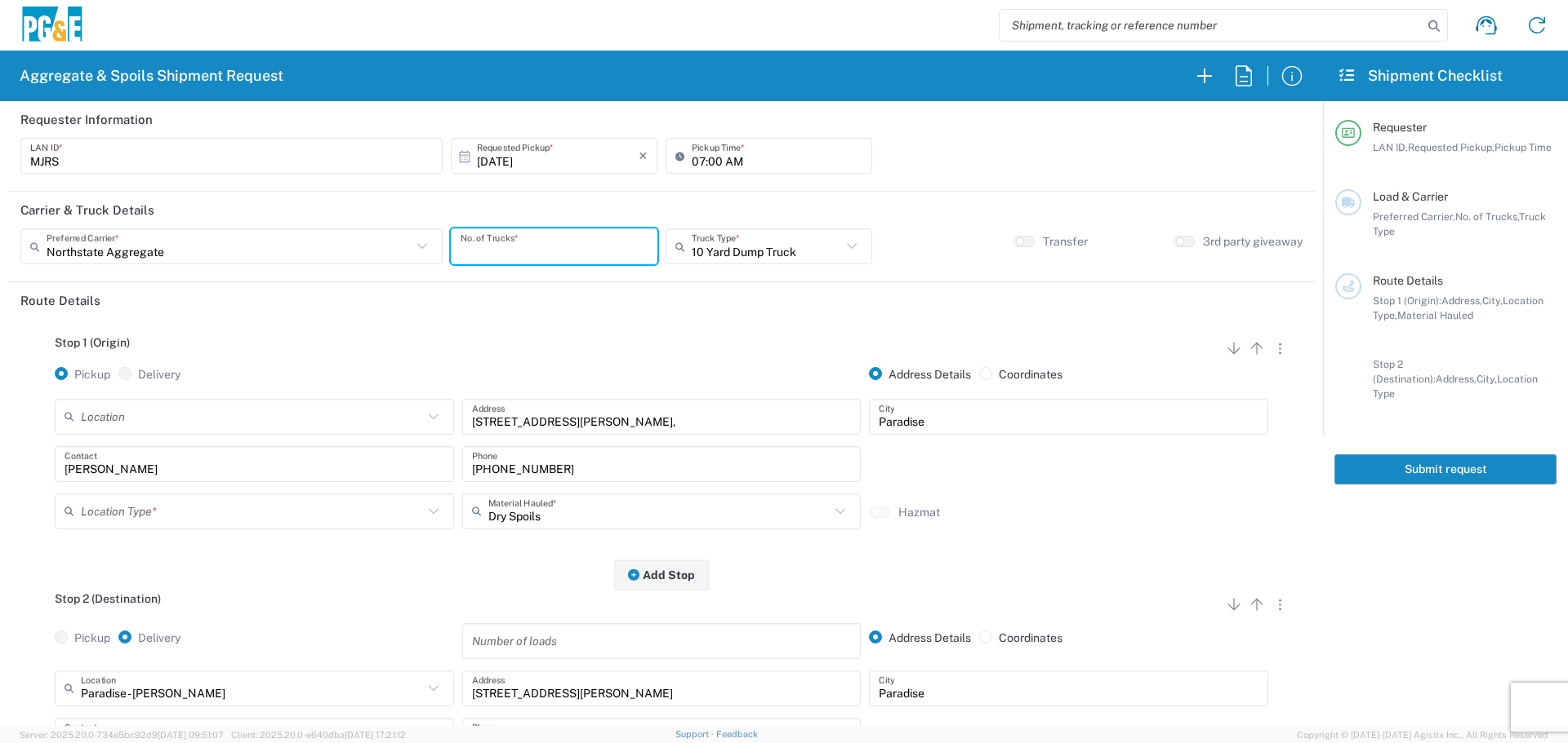
click at [527, 240] on input "number" at bounding box center [554, 247] width 187 height 28
type input "4"
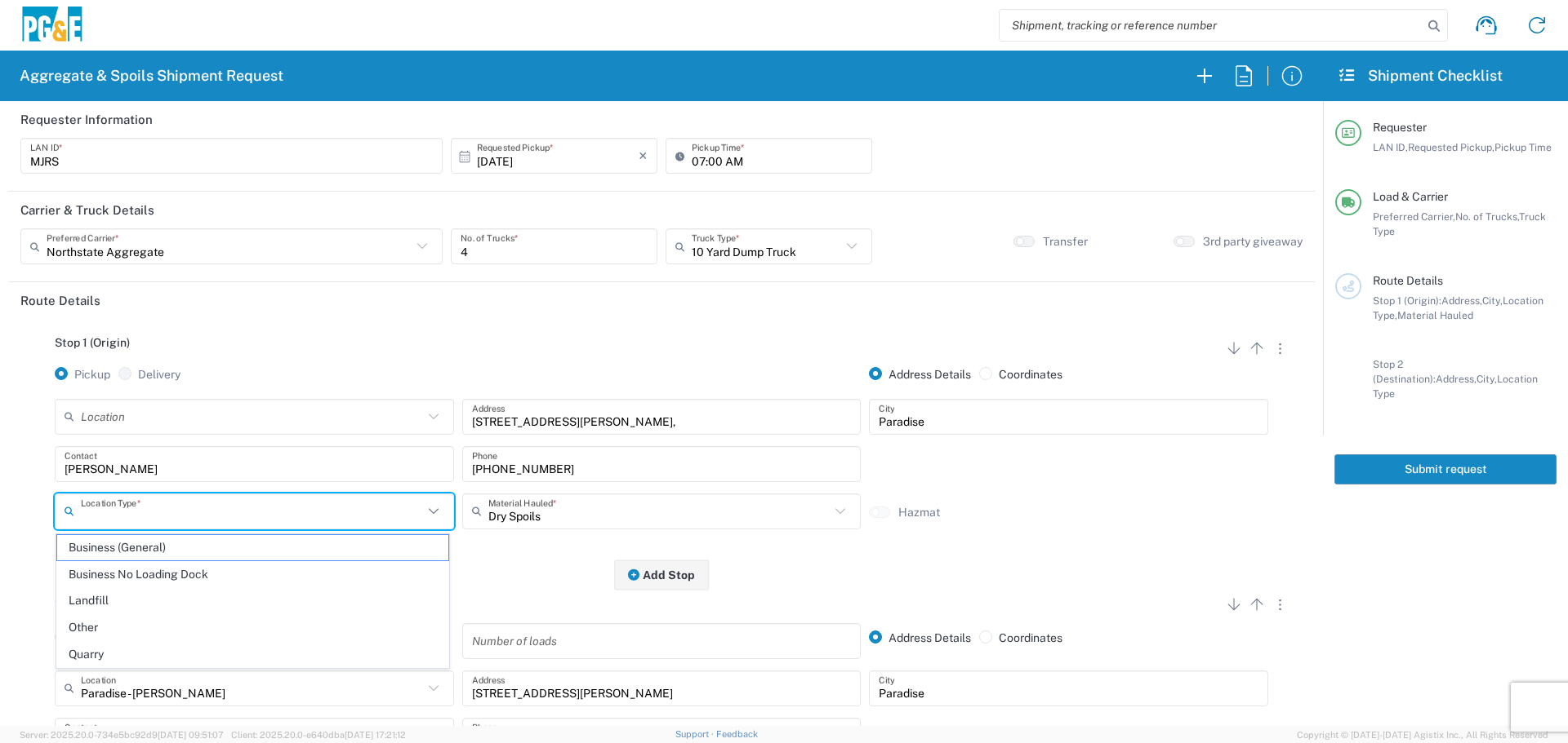
click at [334, 515] on input "text" at bounding box center [252, 511] width 342 height 28
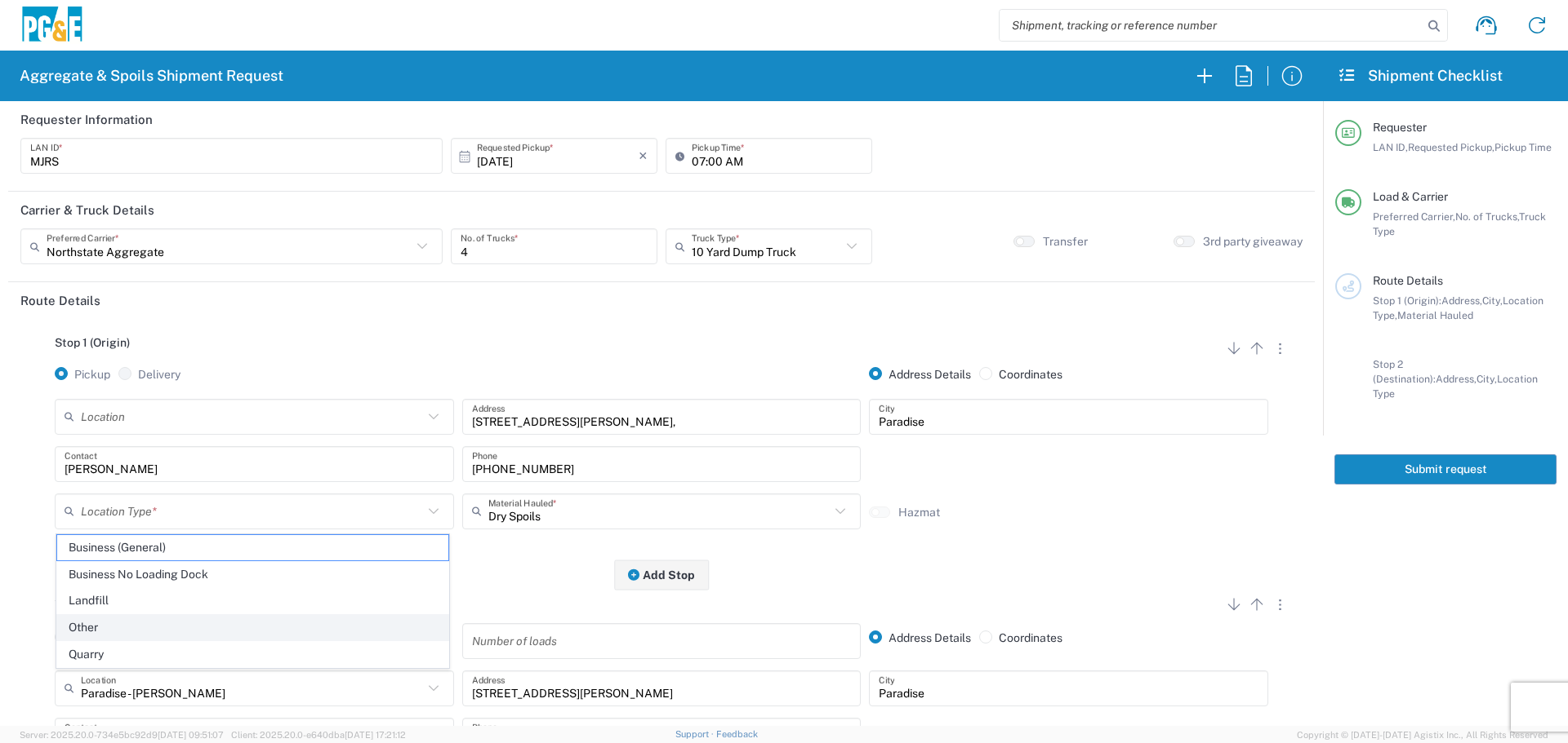
click at [245, 634] on span "Other" at bounding box center [253, 628] width 392 height 25
type input "Other"
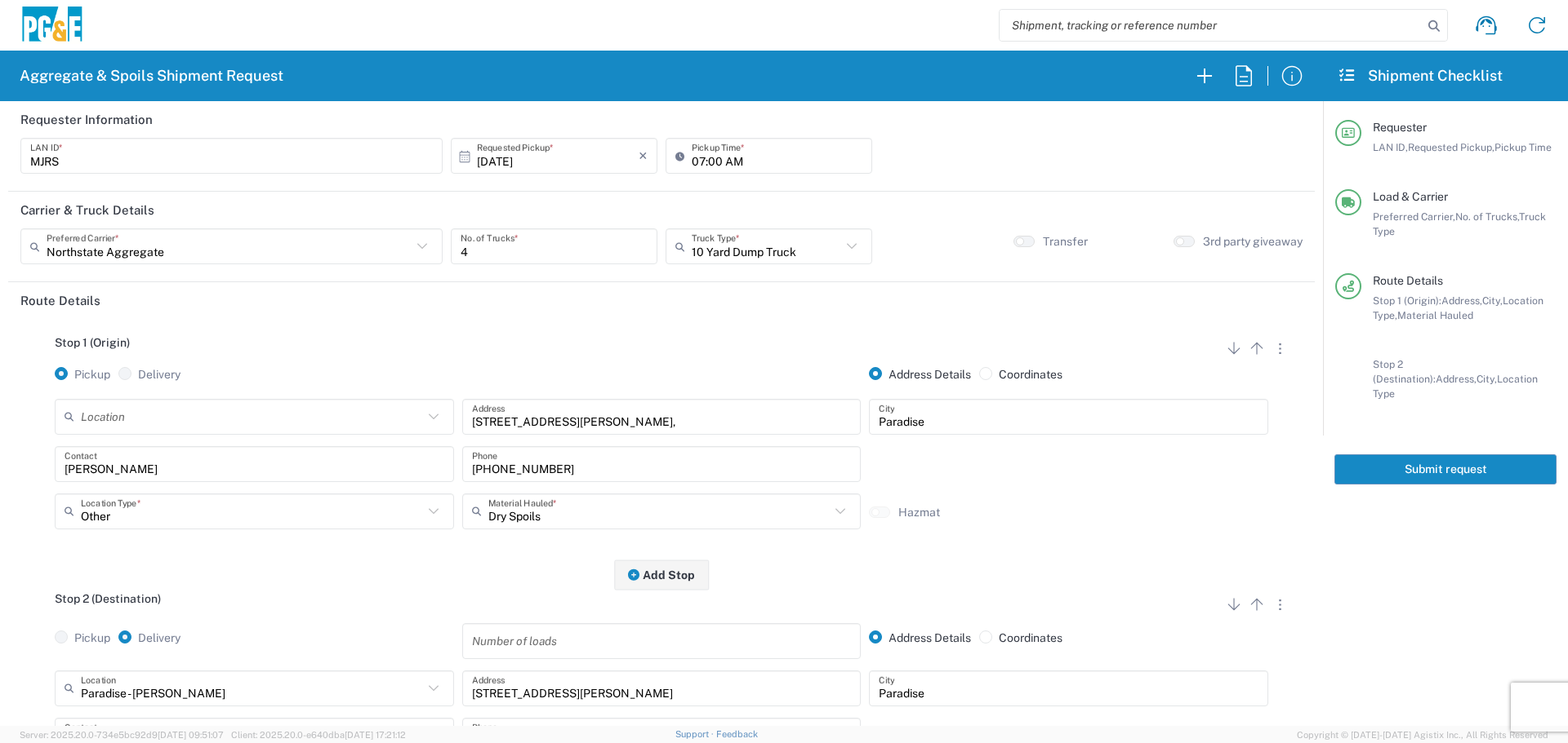
scroll to position [326, 0]
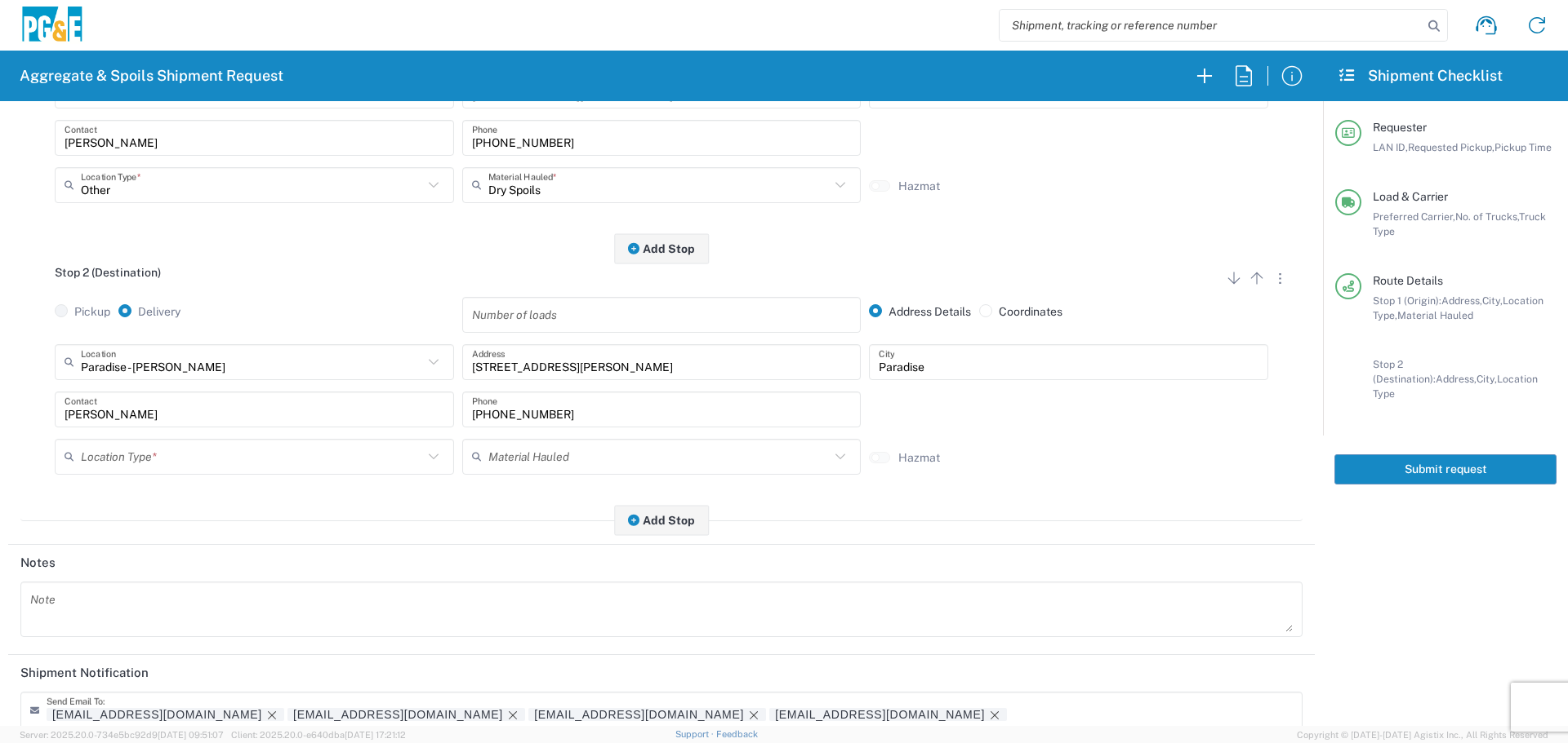
click at [285, 452] on input "text" at bounding box center [252, 456] width 342 height 28
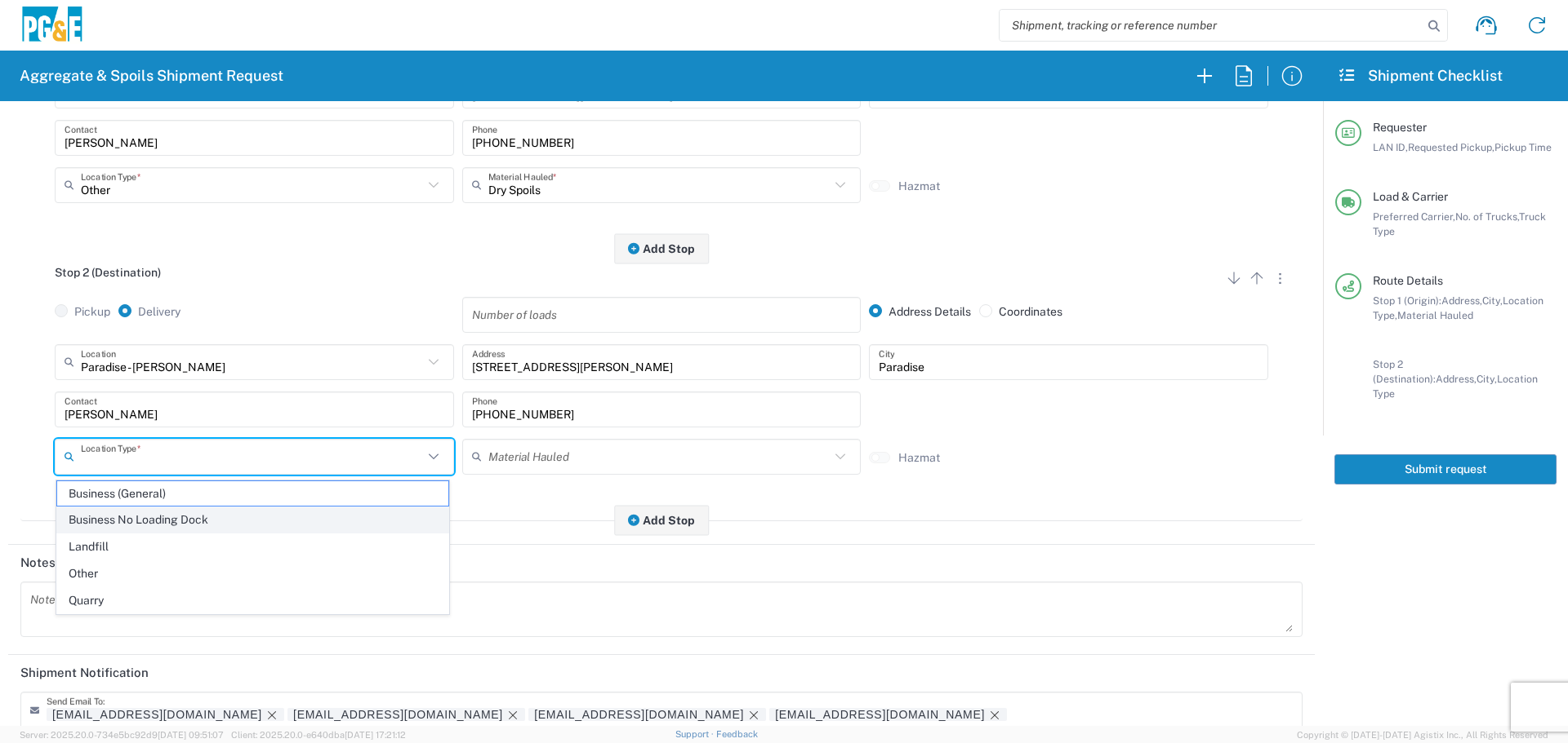
click at [243, 527] on span "Business No Loading Dock" at bounding box center [253, 520] width 392 height 25
type input "Business No Loading Dock"
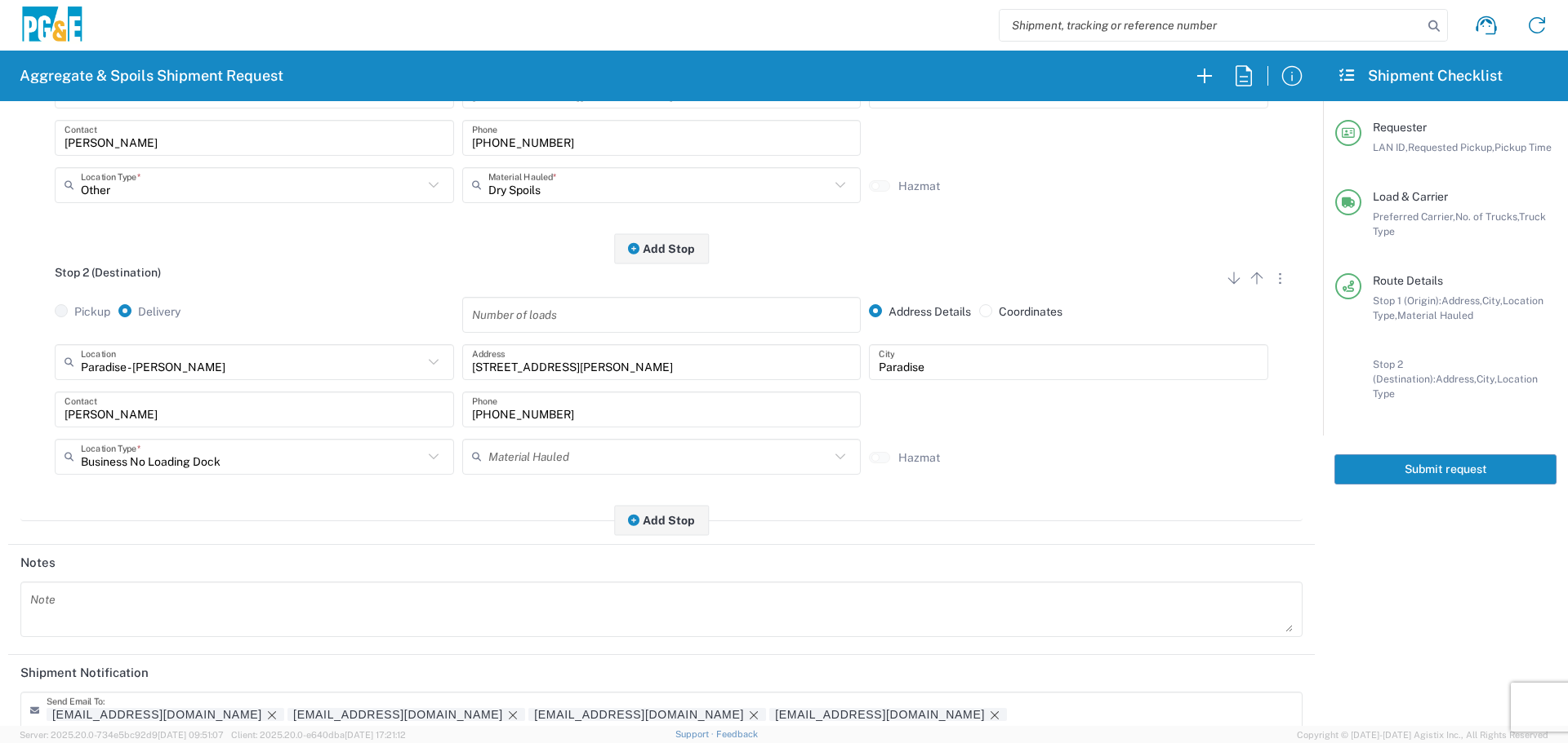
click at [1465, 454] on button "Submit request" at bounding box center [1444, 470] width 222 height 30
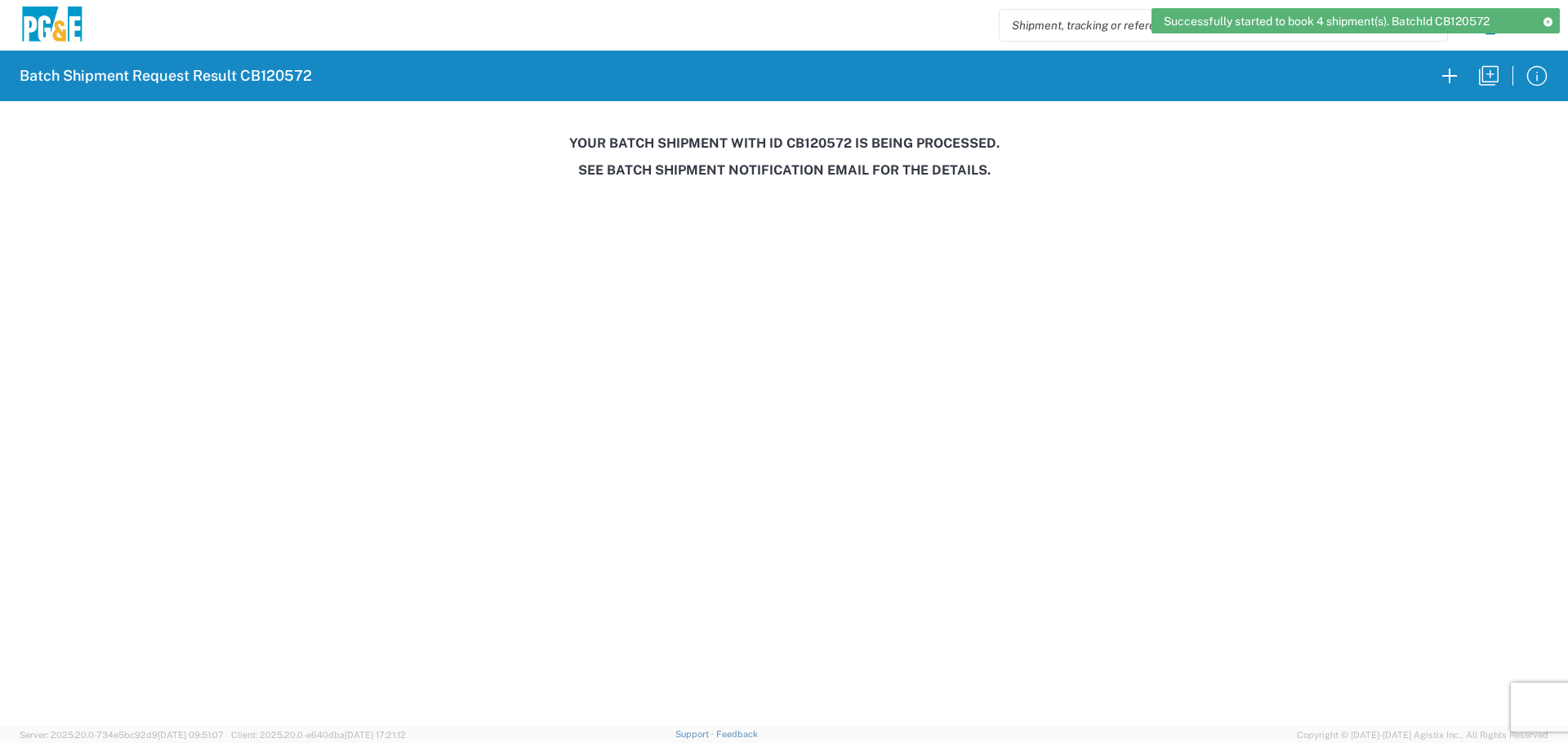
click at [807, 142] on h3 "Your batch shipment with id CB120572 is being processed." at bounding box center [783, 143] width 1544 height 15
copy h3 "CB120572"
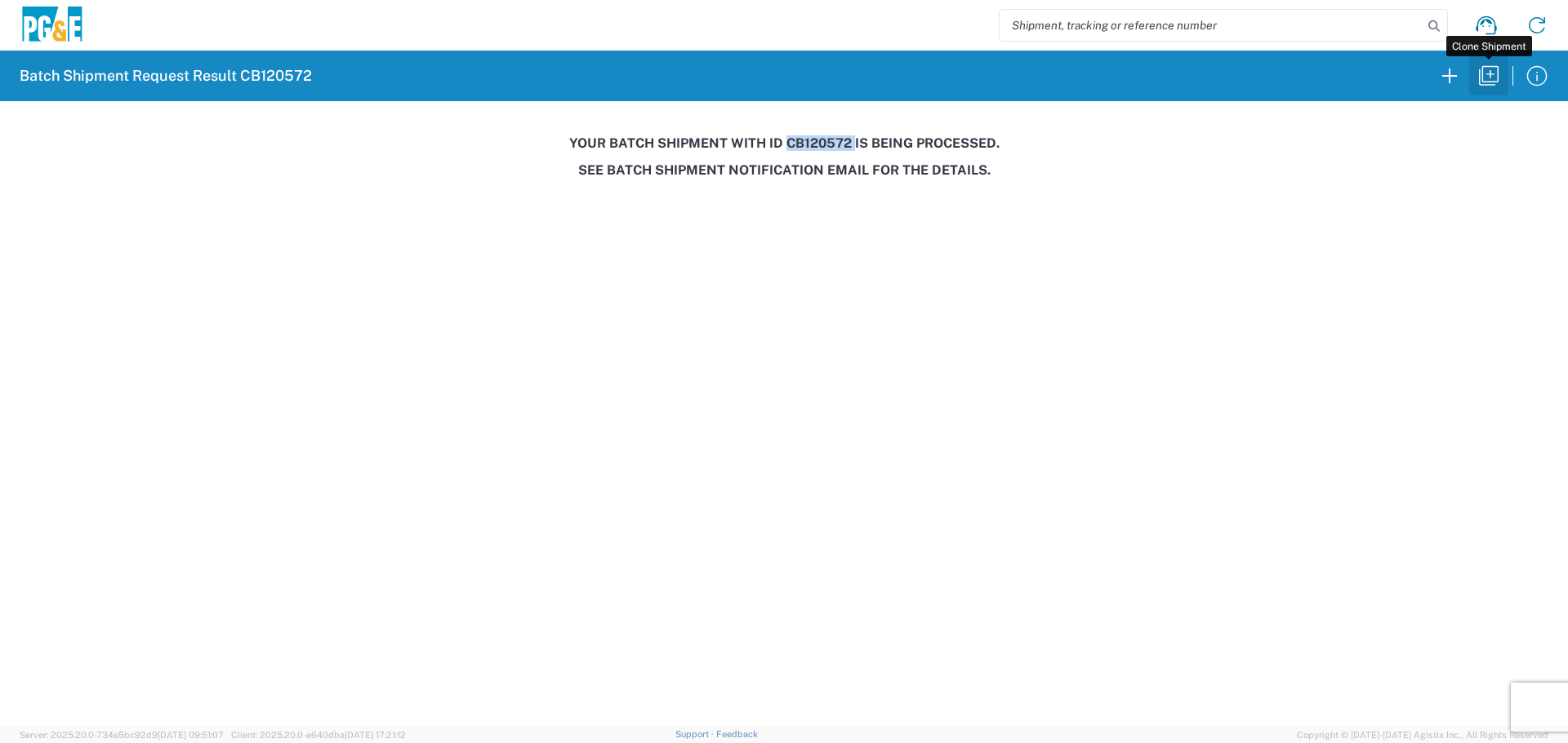
click at [1488, 75] on icon "button" at bounding box center [1489, 76] width 26 height 26
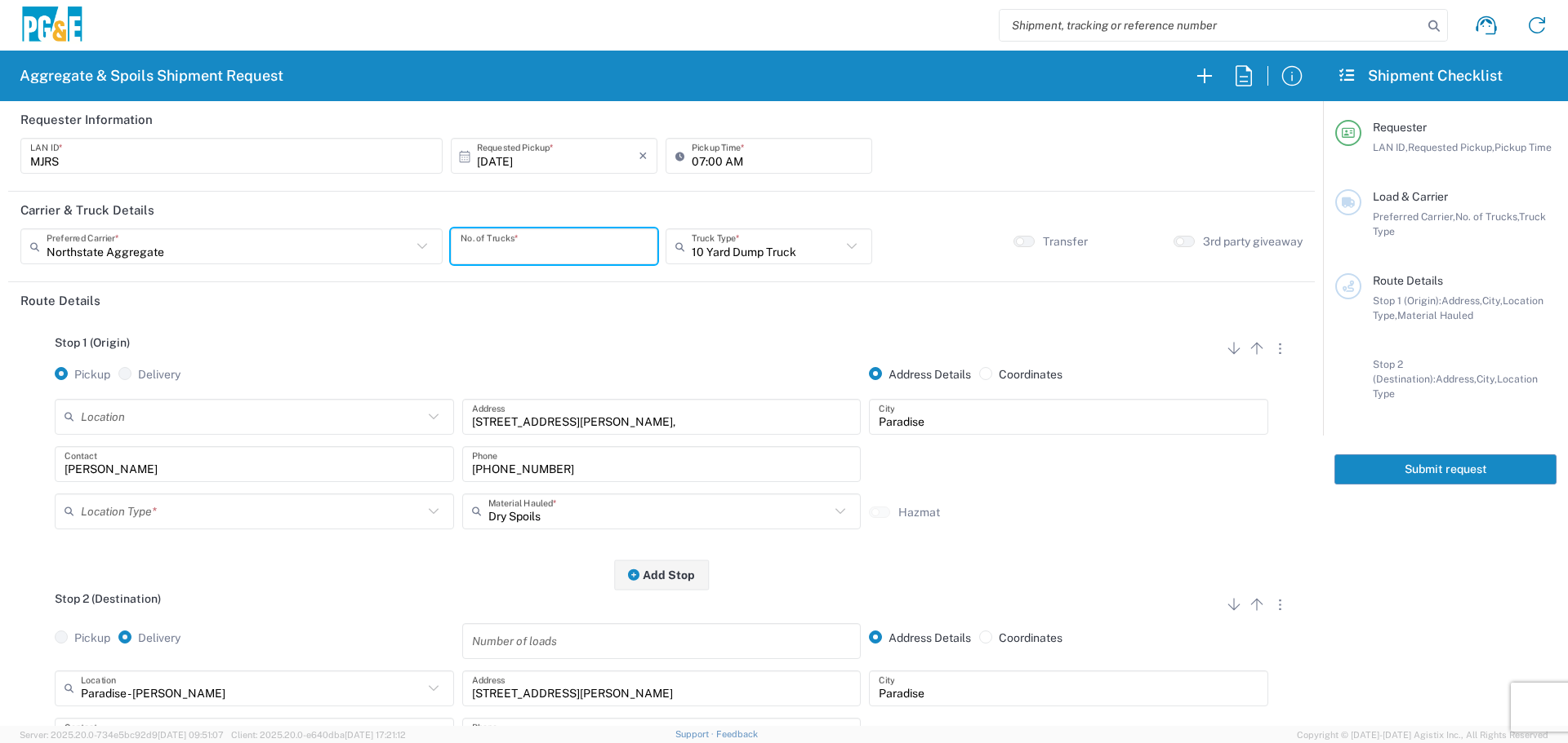
click at [520, 245] on input "number" at bounding box center [554, 247] width 187 height 28
type input "4"
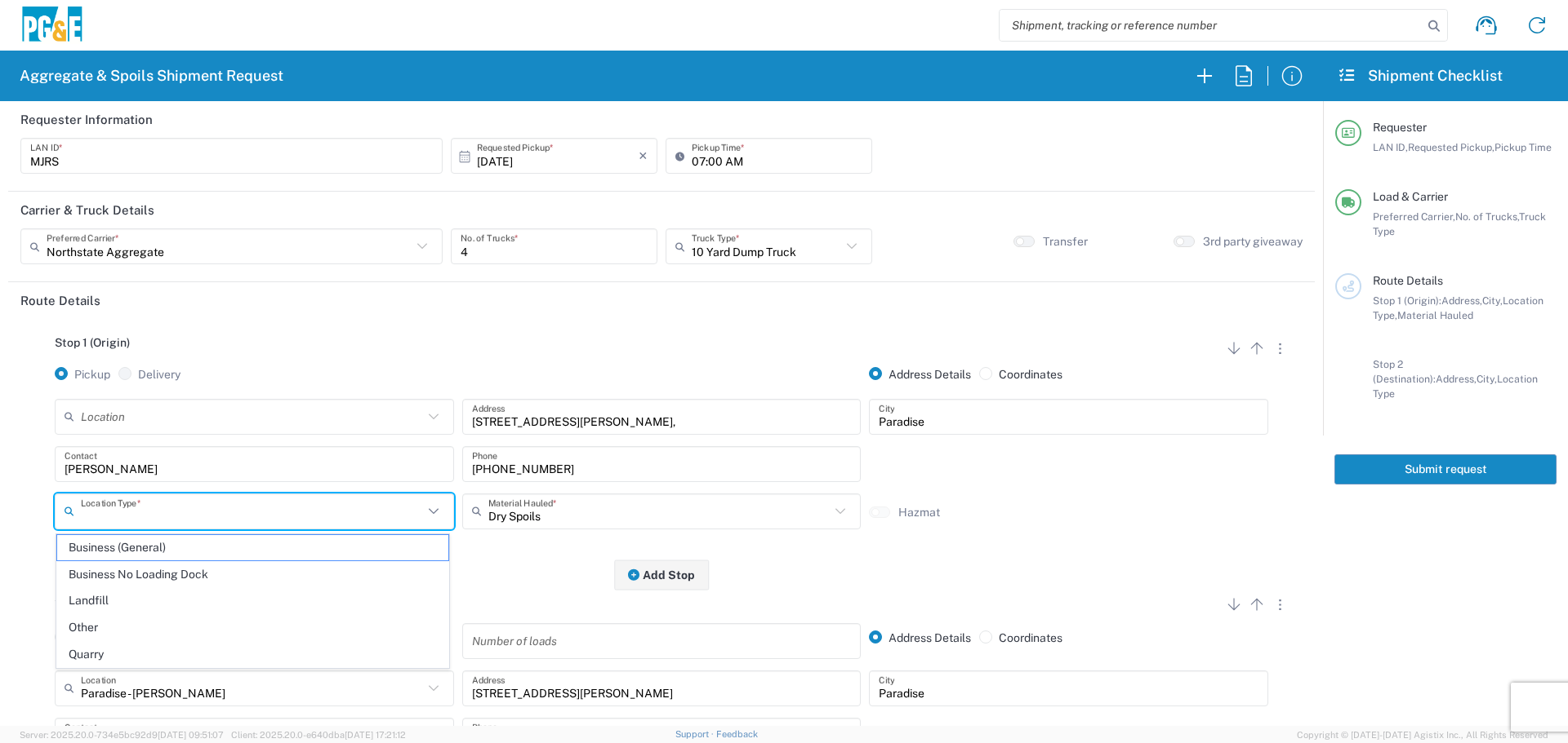
click at [335, 510] on input "text" at bounding box center [252, 511] width 342 height 28
click at [215, 619] on span "Other" at bounding box center [253, 628] width 392 height 25
type input "Other"
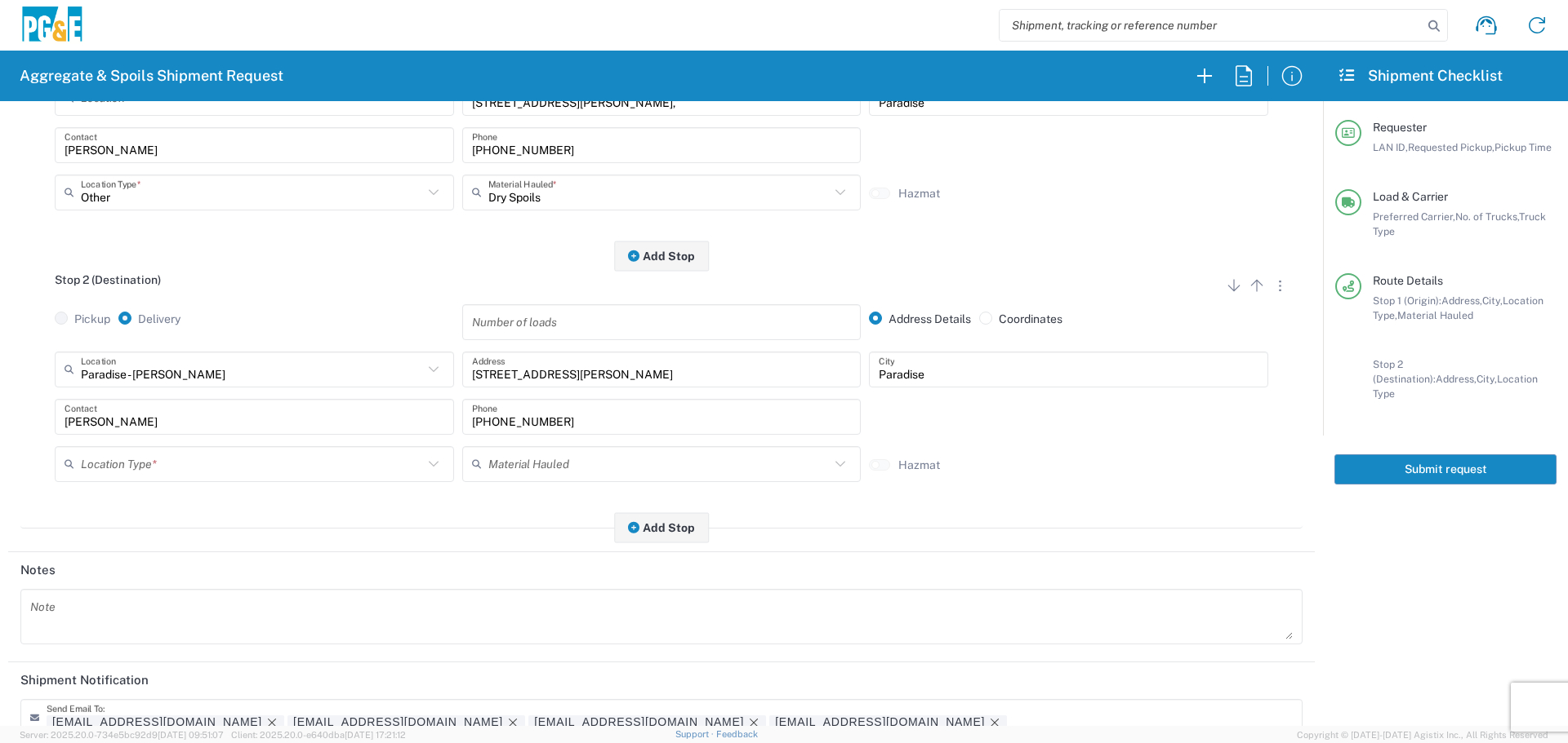
scroll to position [326, 0]
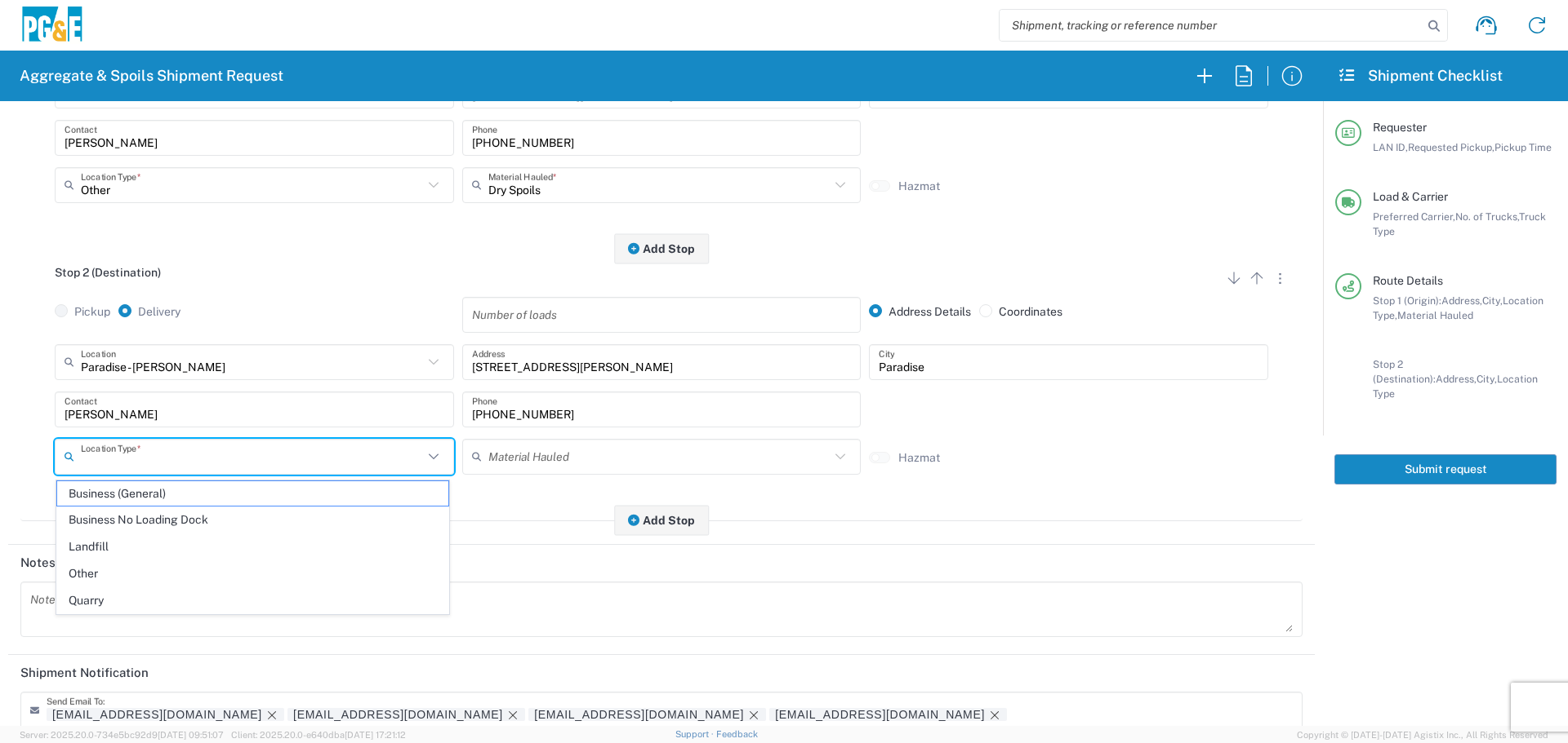
click at [297, 454] on input "text" at bounding box center [252, 456] width 342 height 28
click at [264, 519] on span "Business No Loading Dock" at bounding box center [253, 520] width 392 height 25
type input "Business No Loading Dock"
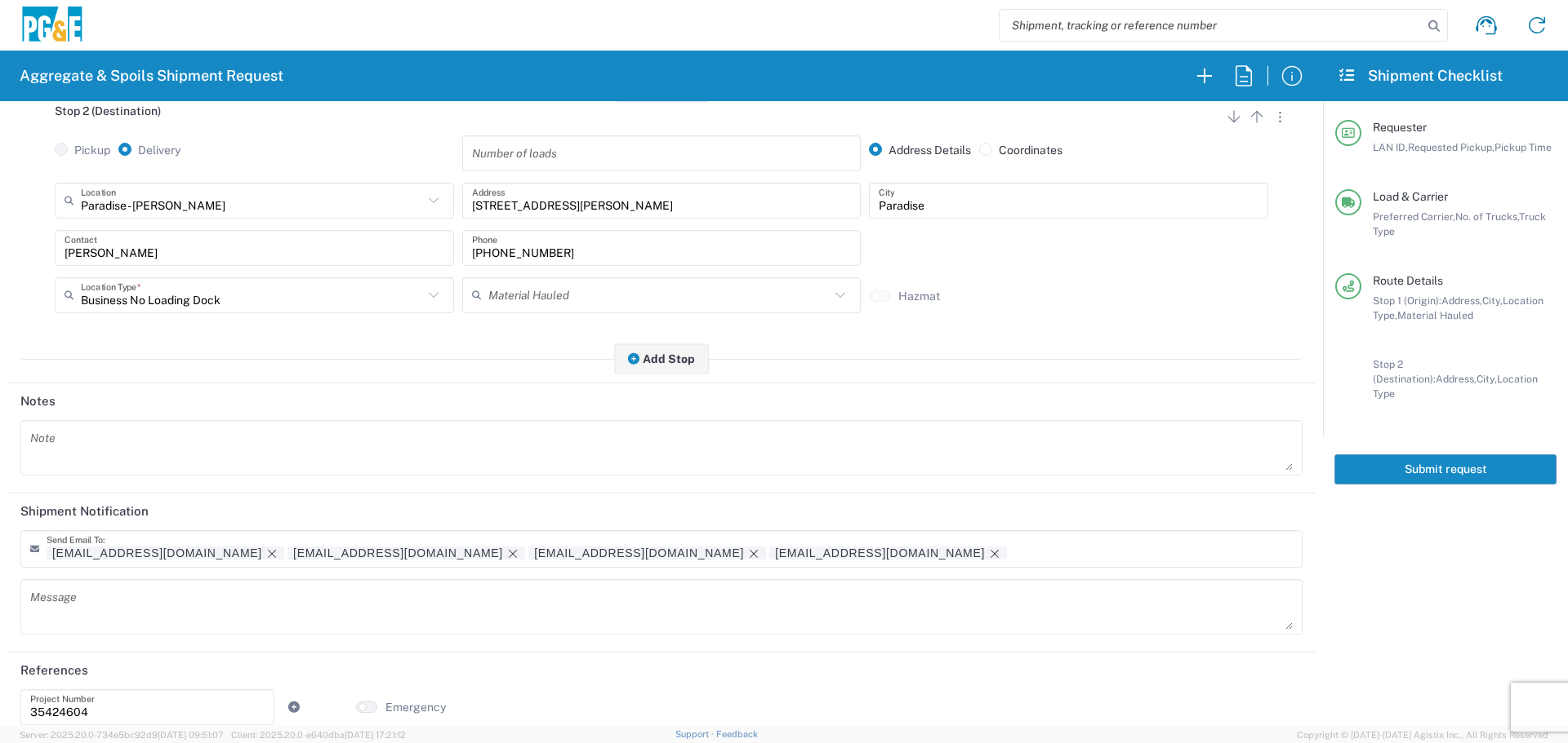
scroll to position [506, 0]
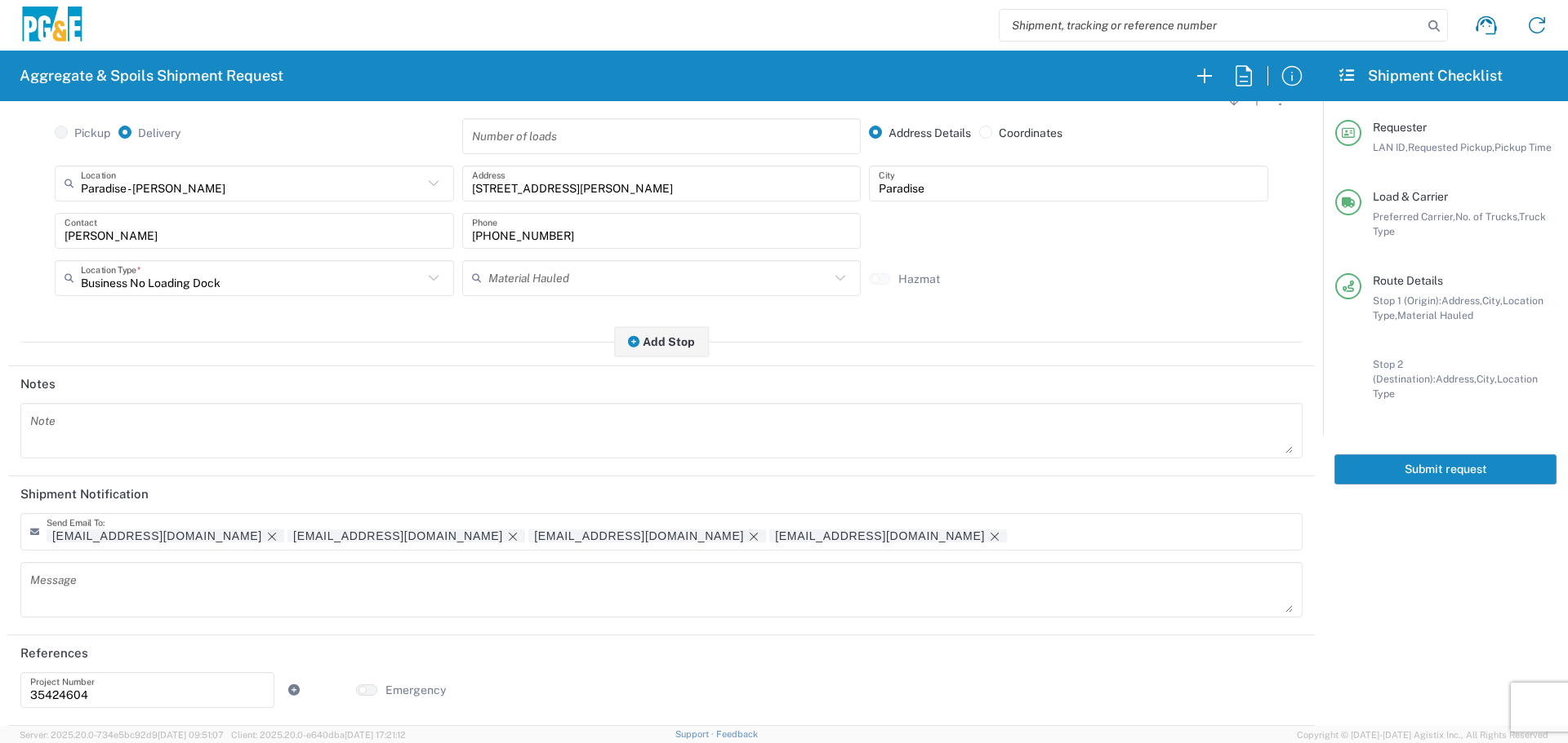
click at [1449, 454] on button "Submit request" at bounding box center [1444, 470] width 222 height 30
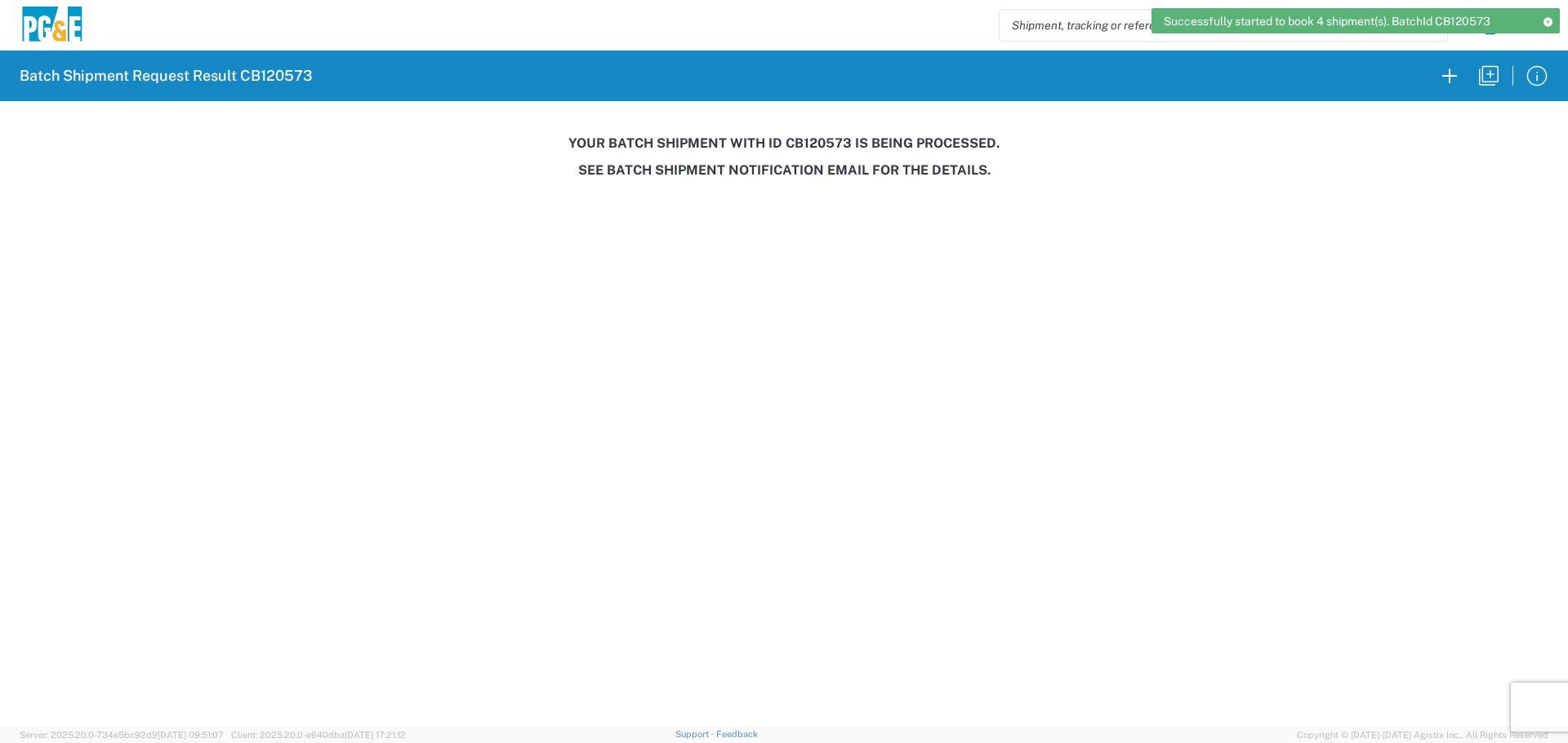
click at [816, 142] on h3 "Your batch shipment with id CB120573 is being processed." at bounding box center [783, 143] width 1544 height 15
copy h3 "CB120573"
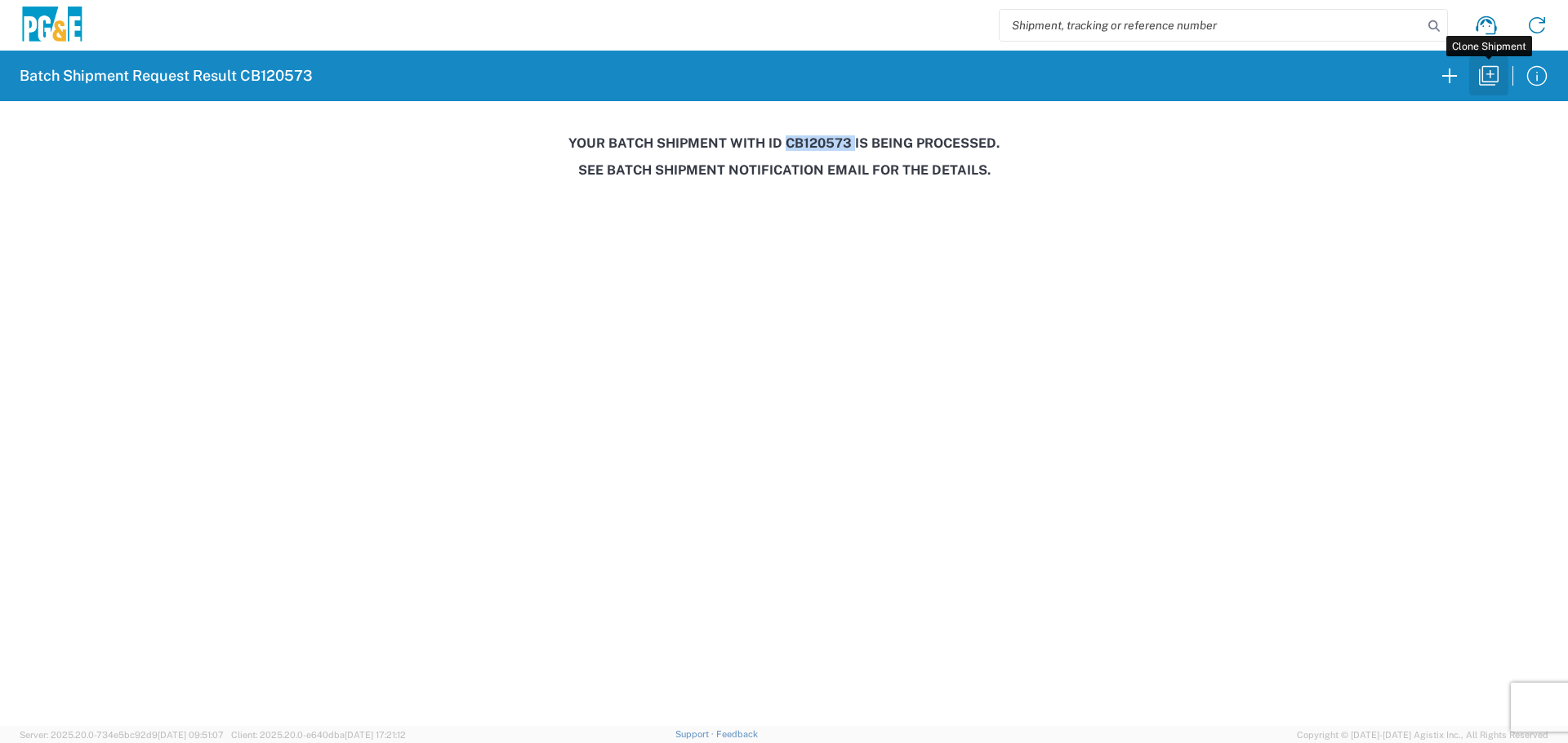
click at [1492, 79] on icon "button" at bounding box center [1489, 76] width 26 height 26
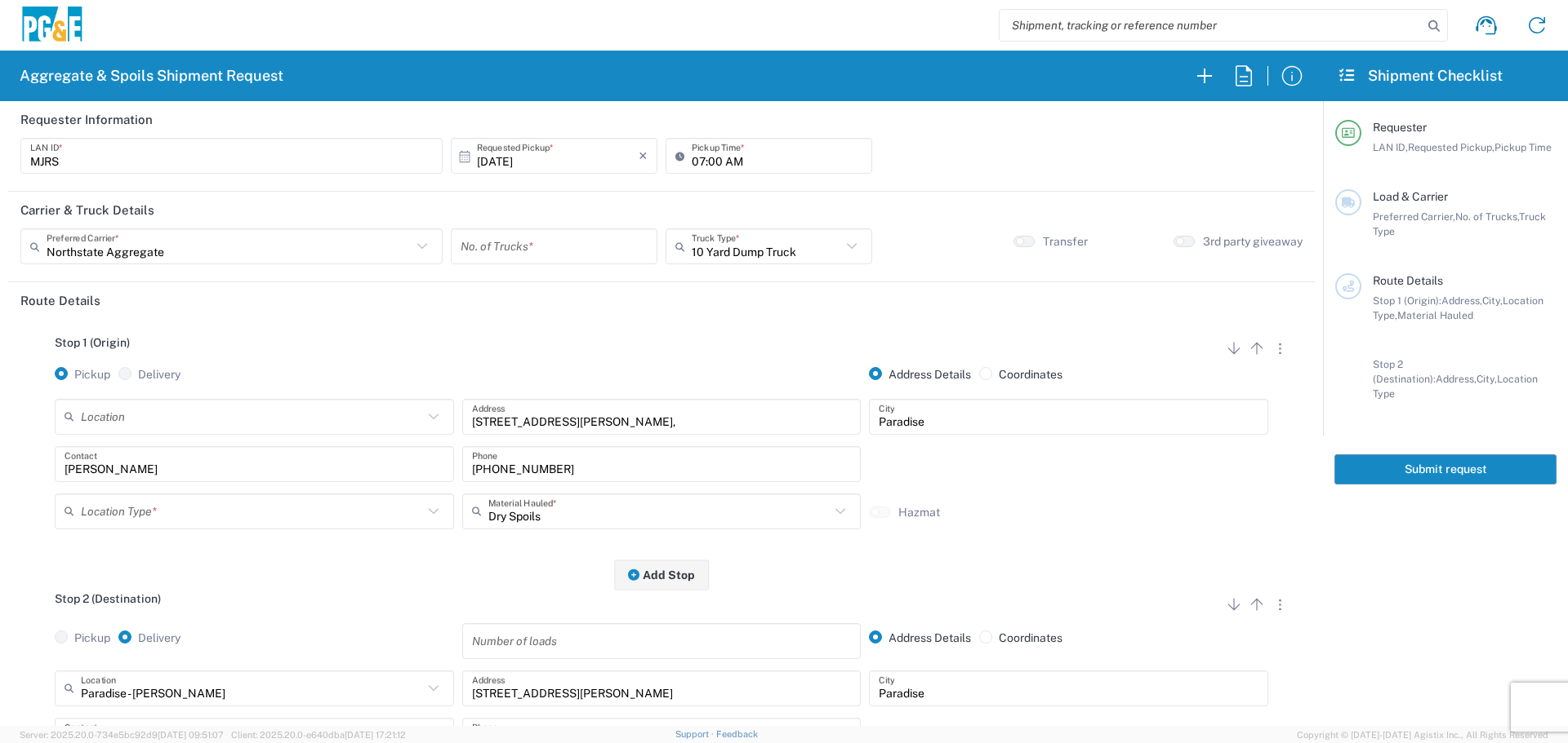
click at [587, 148] on input "[DATE]" at bounding box center [557, 157] width 161 height 28
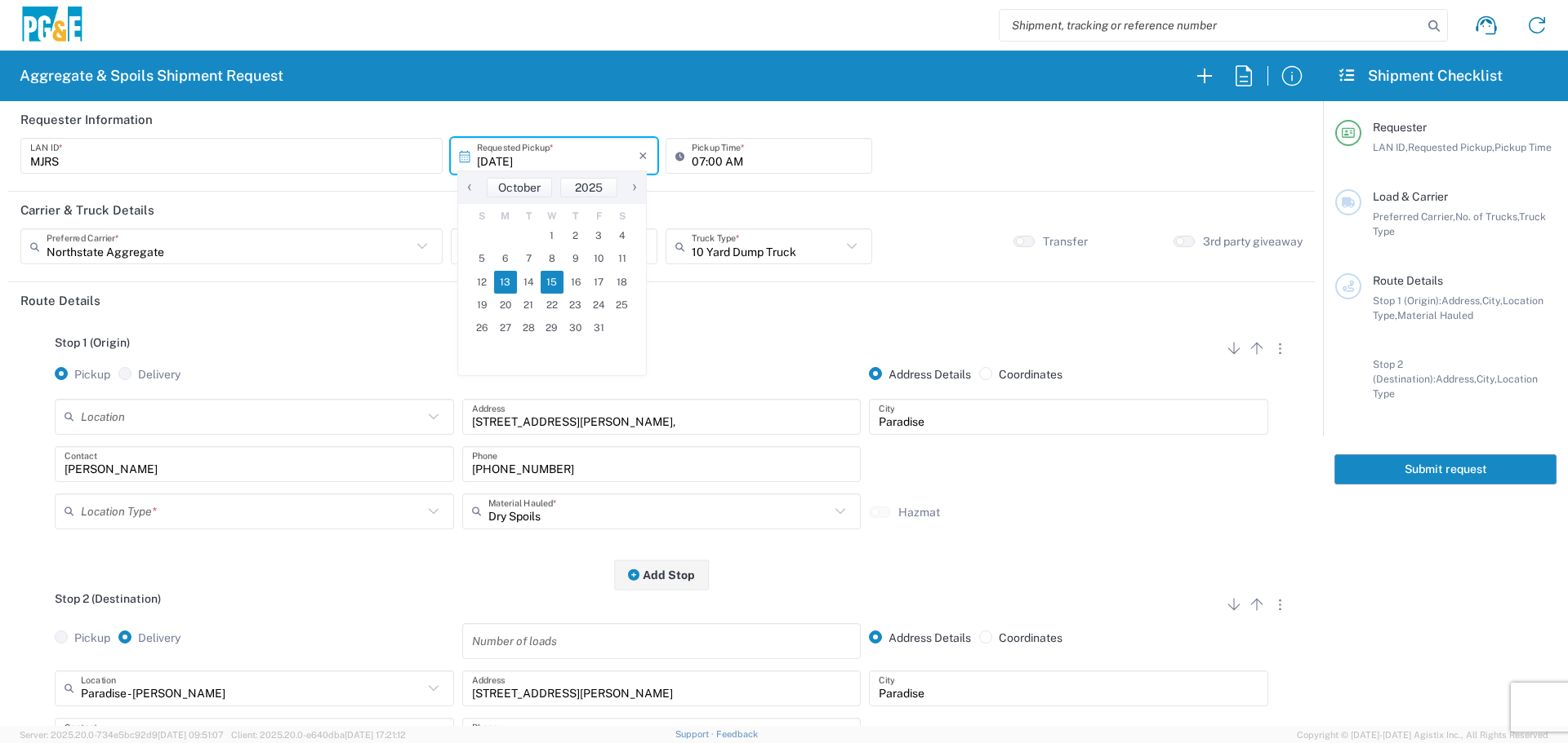
click at [559, 289] on span "15" at bounding box center [552, 282] width 24 height 23
type input "[DATE]"
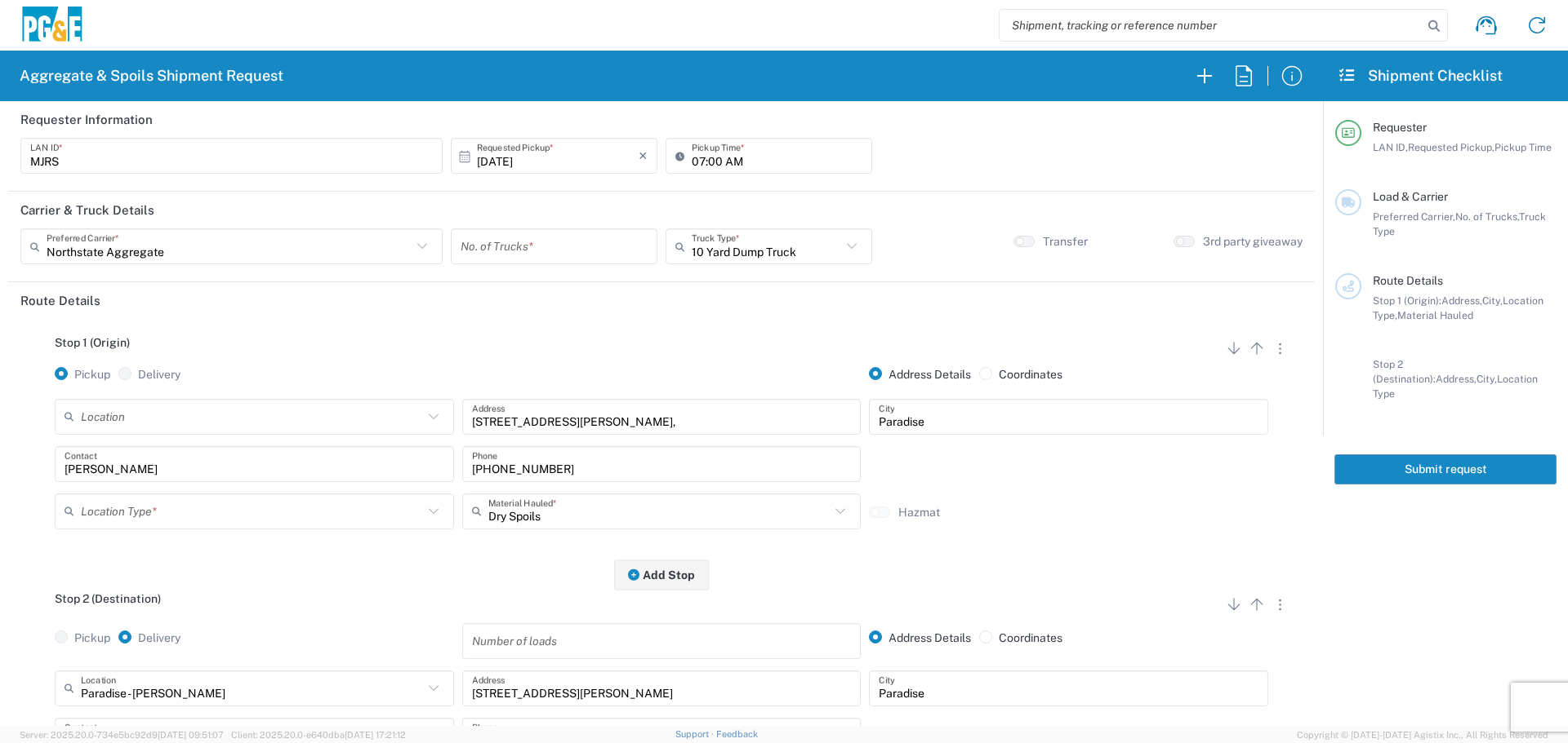
click at [565, 250] on input "number" at bounding box center [554, 247] width 187 height 28
type input "4"
click at [375, 504] on input "text" at bounding box center [252, 511] width 342 height 28
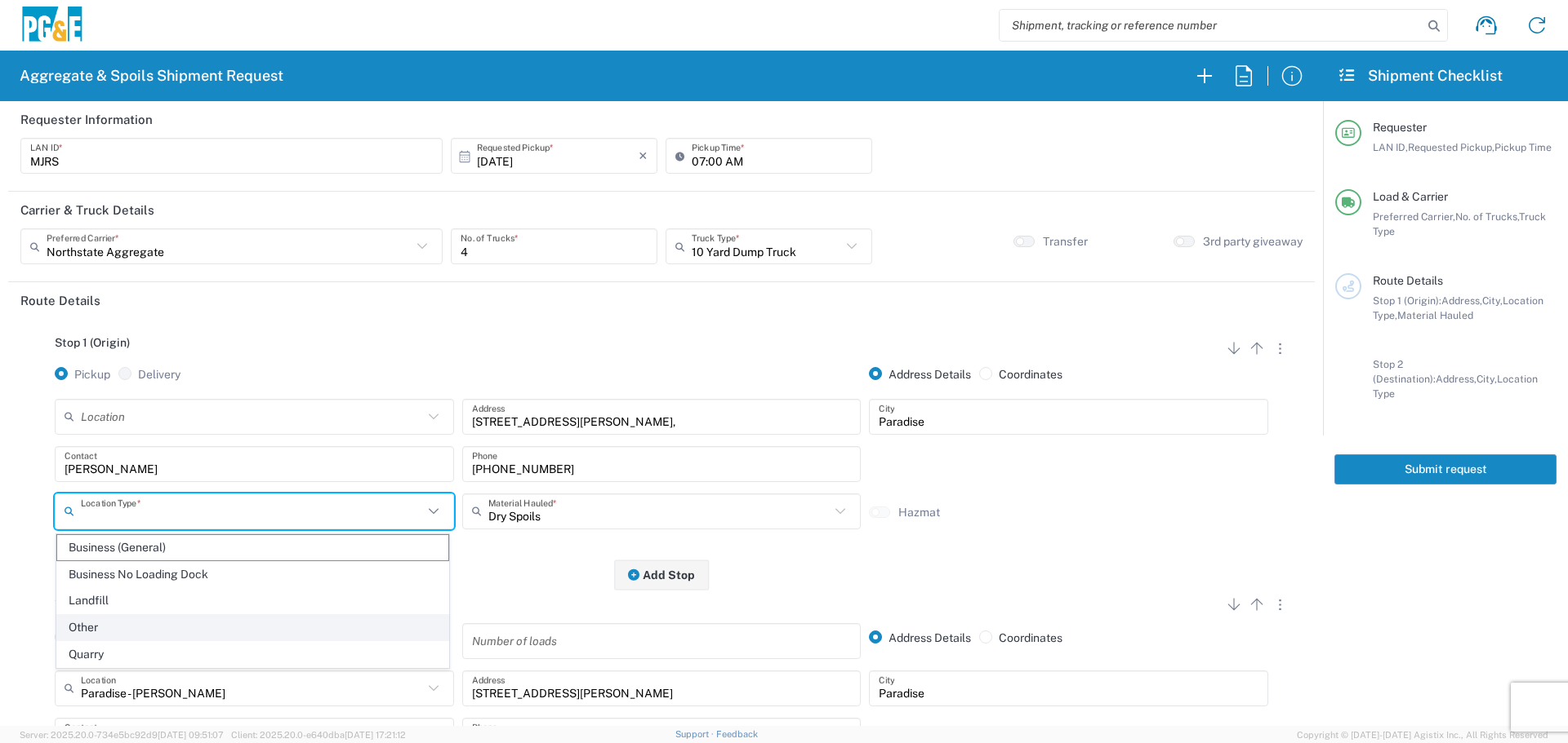
click at [200, 625] on span "Other" at bounding box center [253, 628] width 392 height 25
type input "Other"
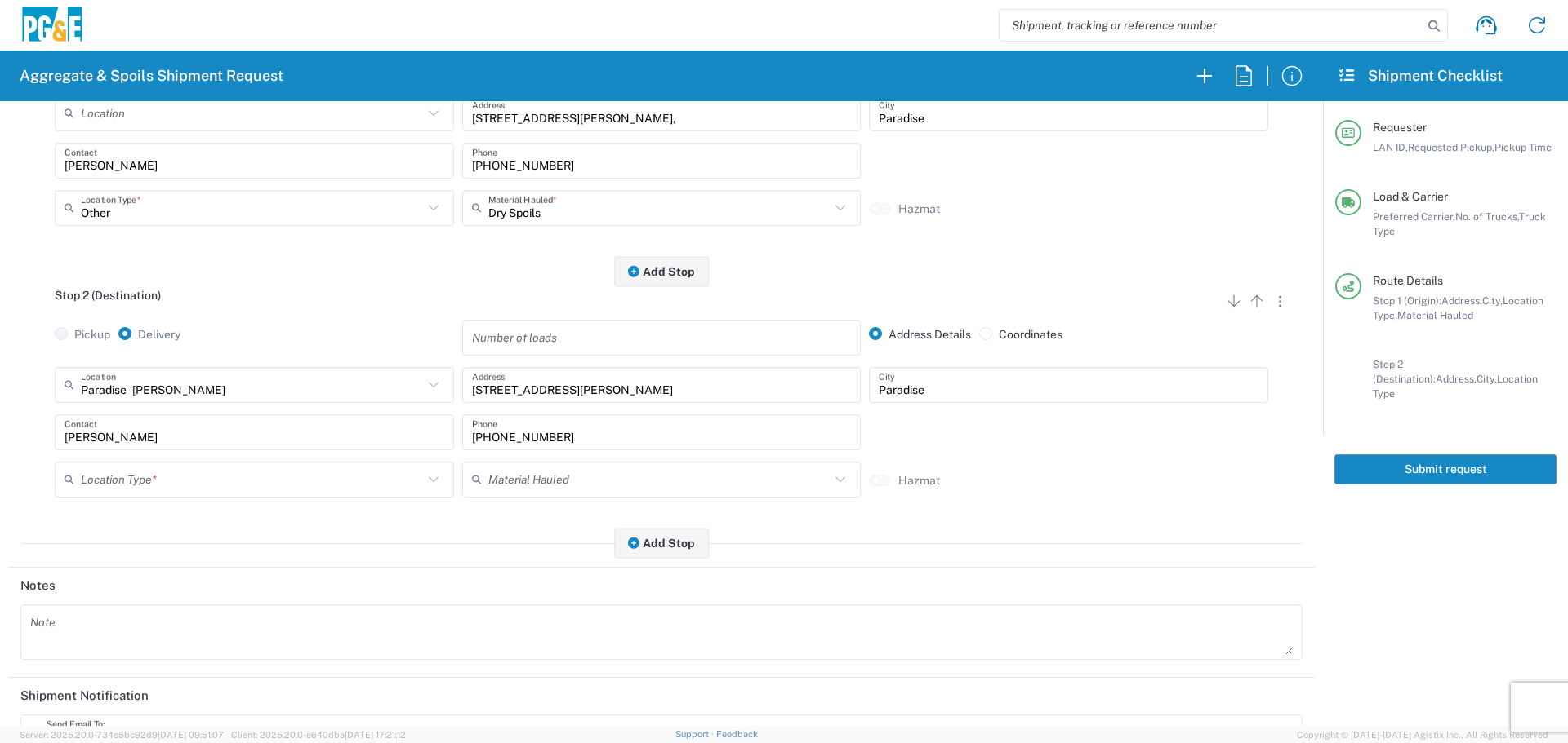
scroll to position [326, 0]
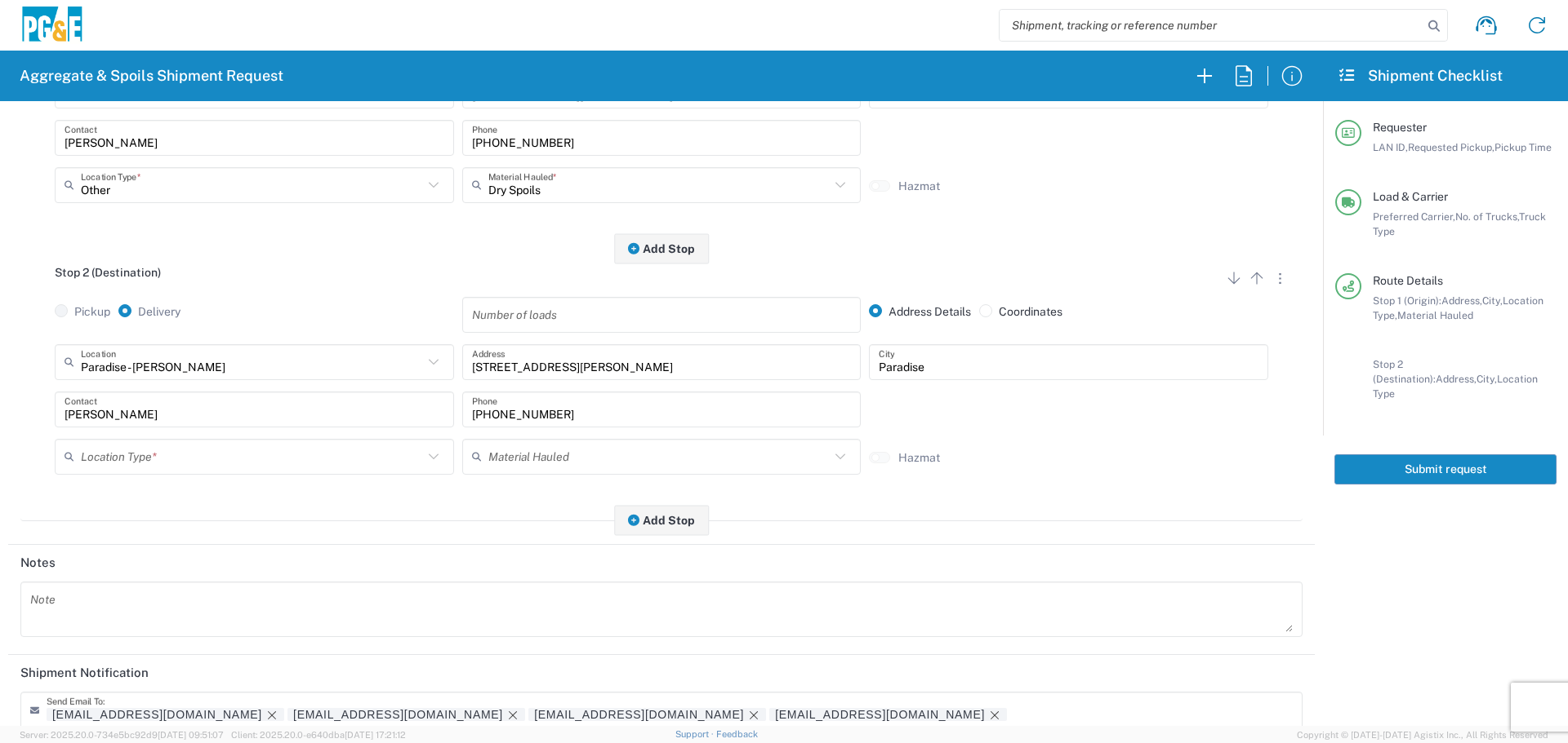
click at [239, 460] on input "text" at bounding box center [252, 456] width 342 height 28
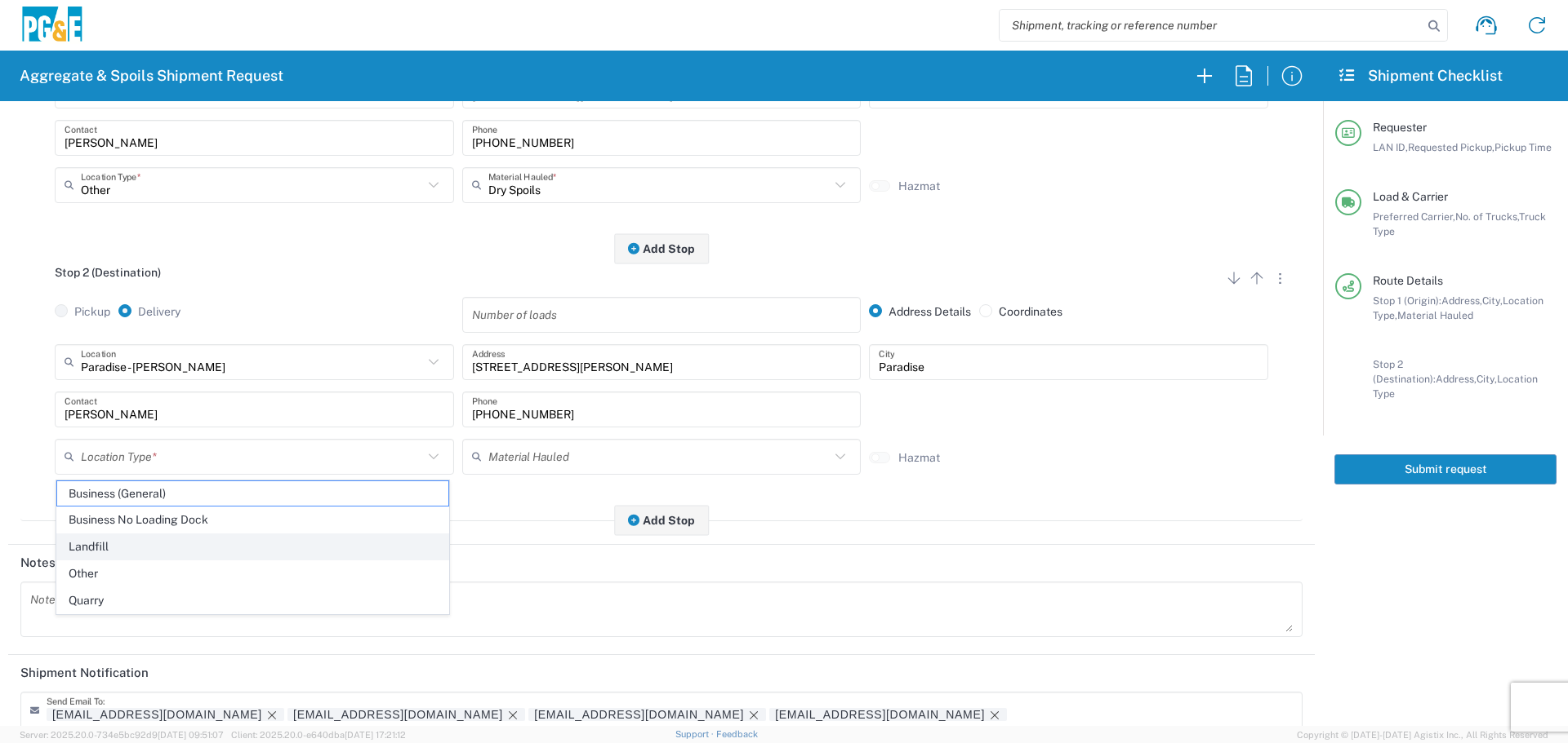
click at [169, 555] on span "Landfill" at bounding box center [253, 547] width 392 height 25
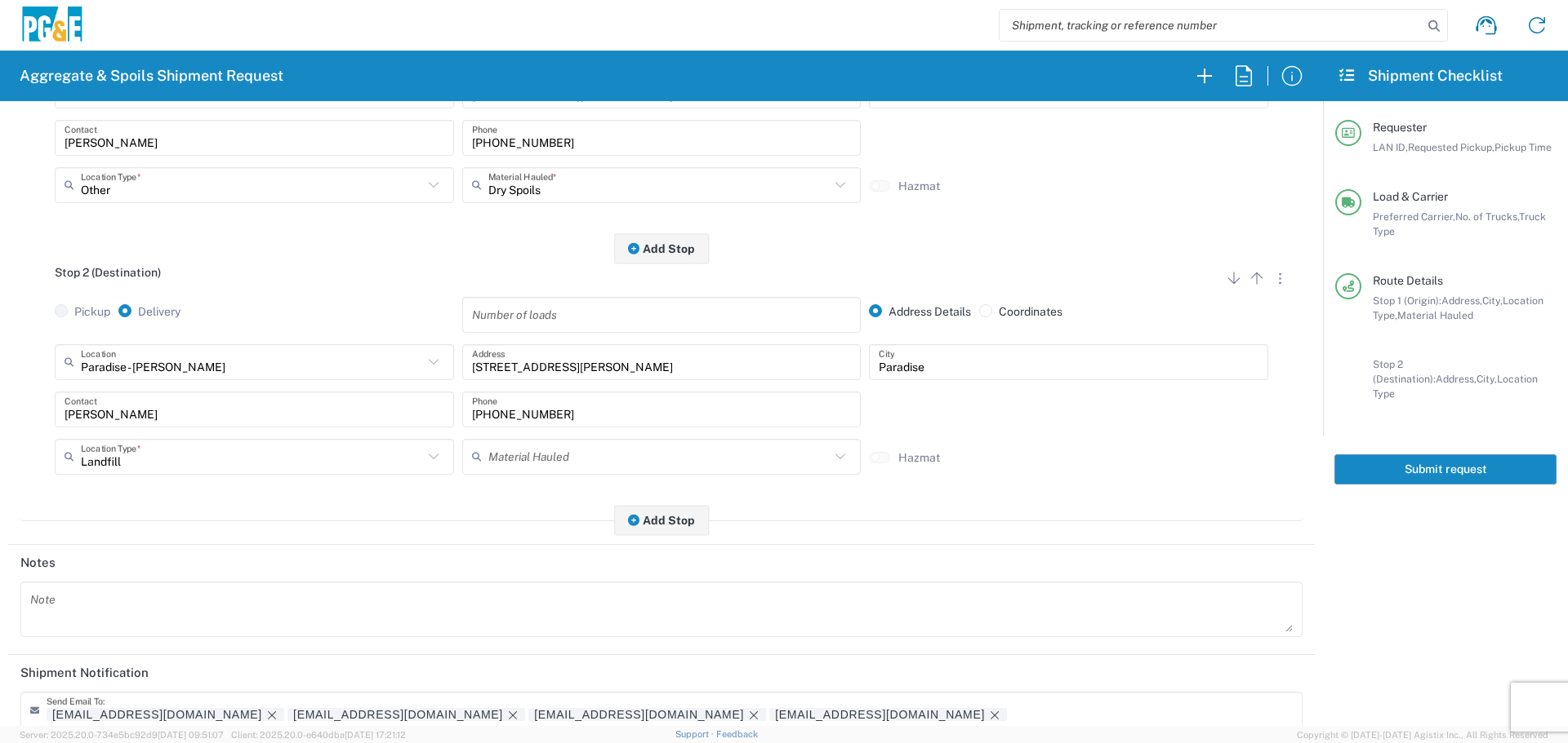
click at [215, 459] on input "Landfill" at bounding box center [252, 456] width 342 height 28
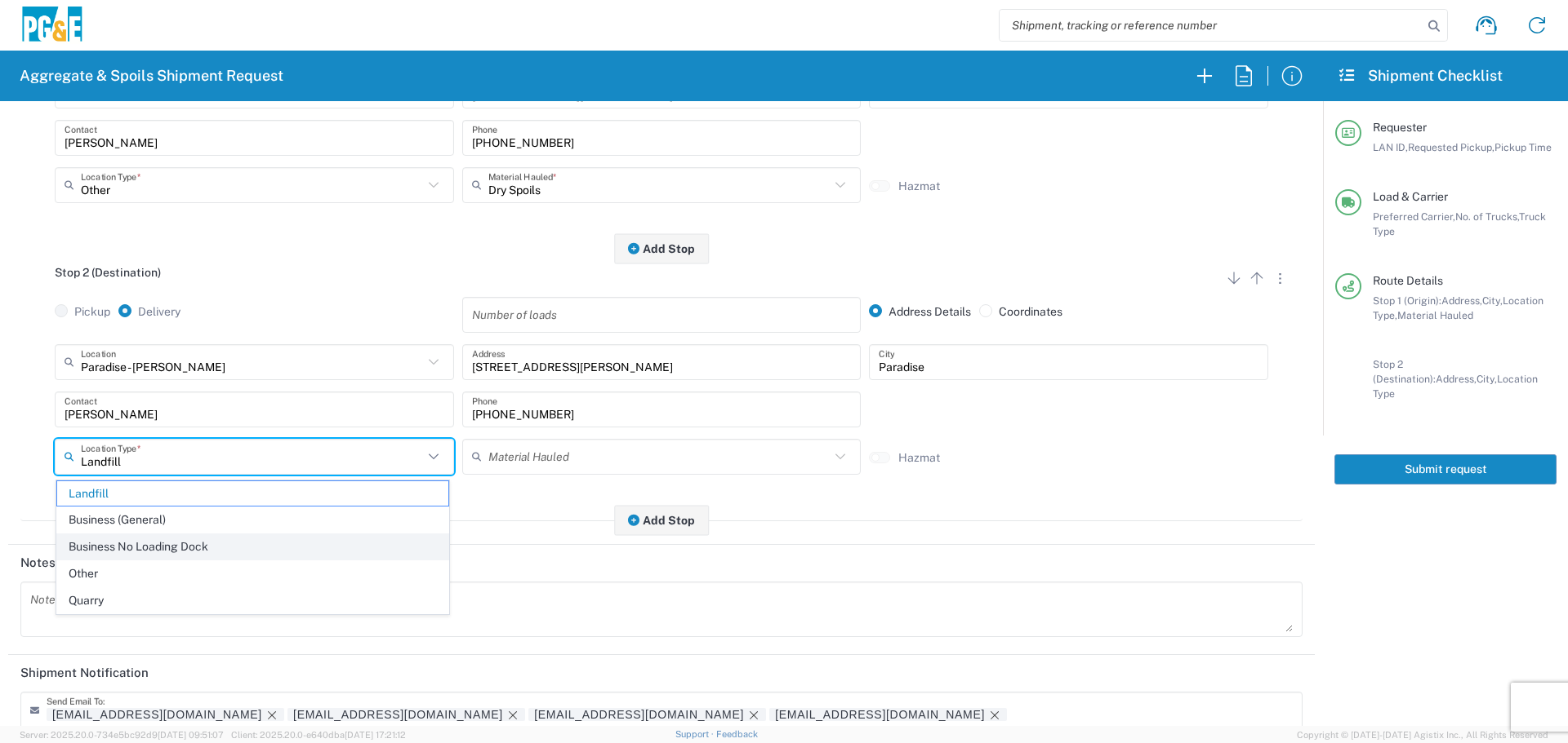
click at [146, 543] on span "Business No Loading Dock" at bounding box center [253, 547] width 392 height 25
type input "Business No Loading Dock"
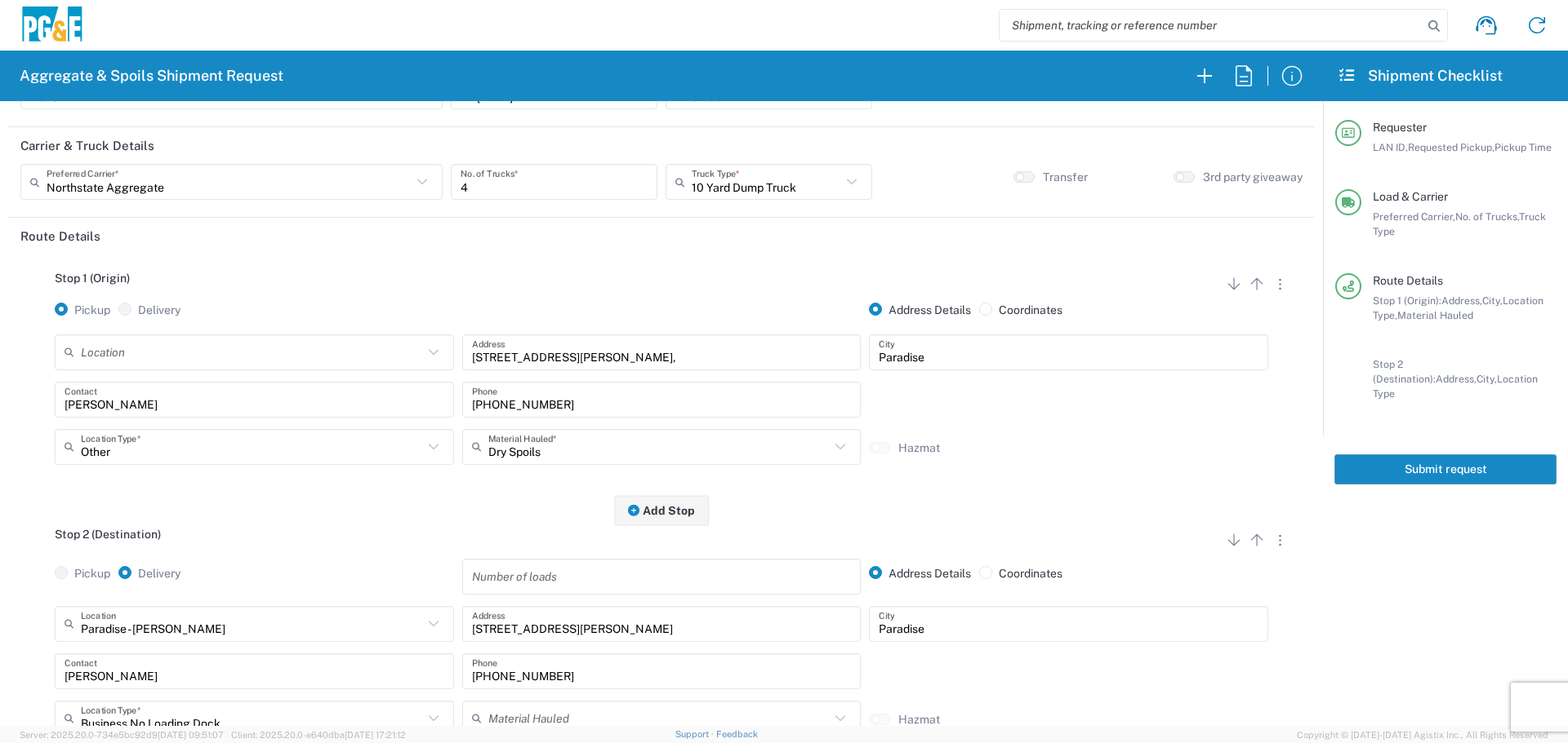
scroll to position [0, 0]
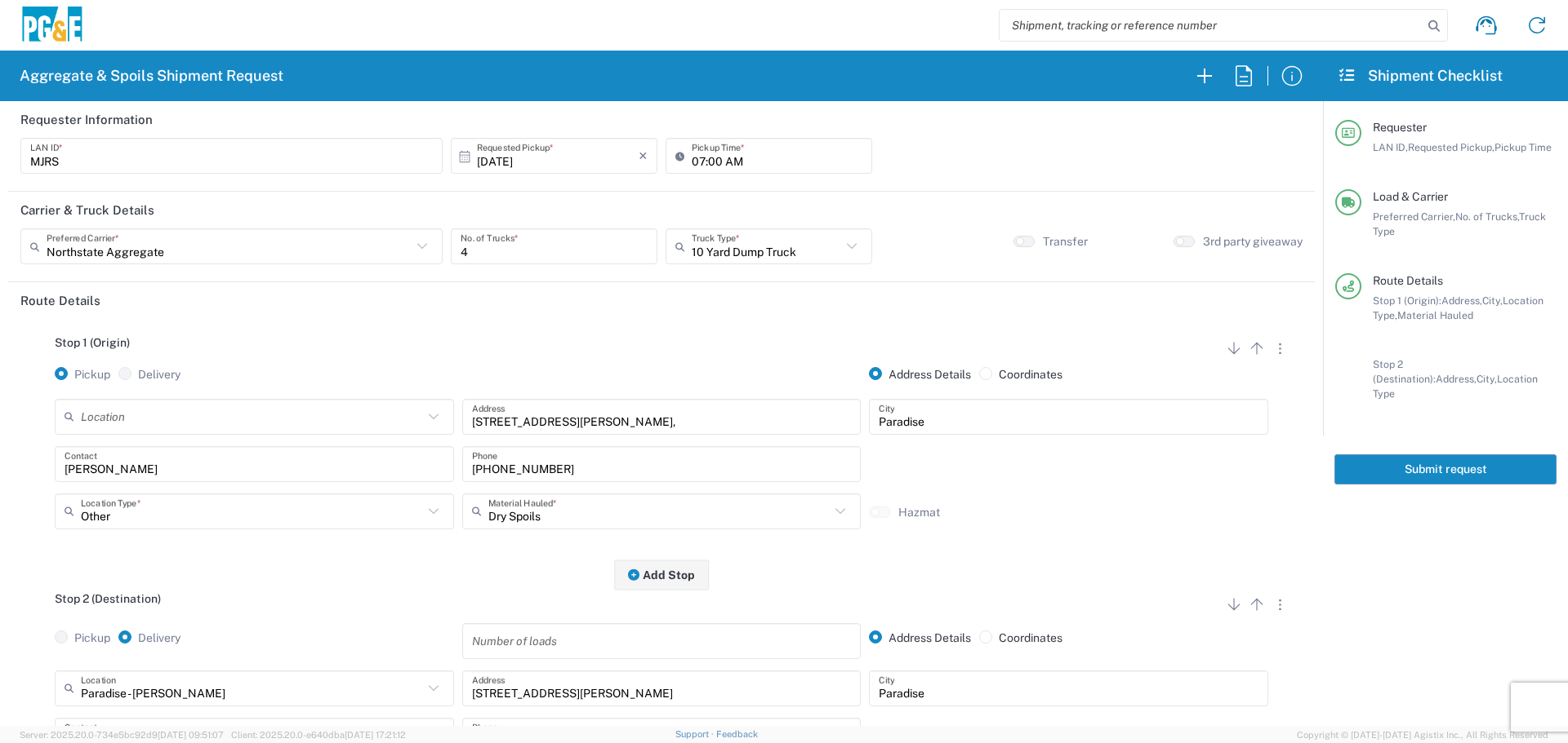
click at [1410, 455] on button "Submit request" at bounding box center [1444, 470] width 222 height 30
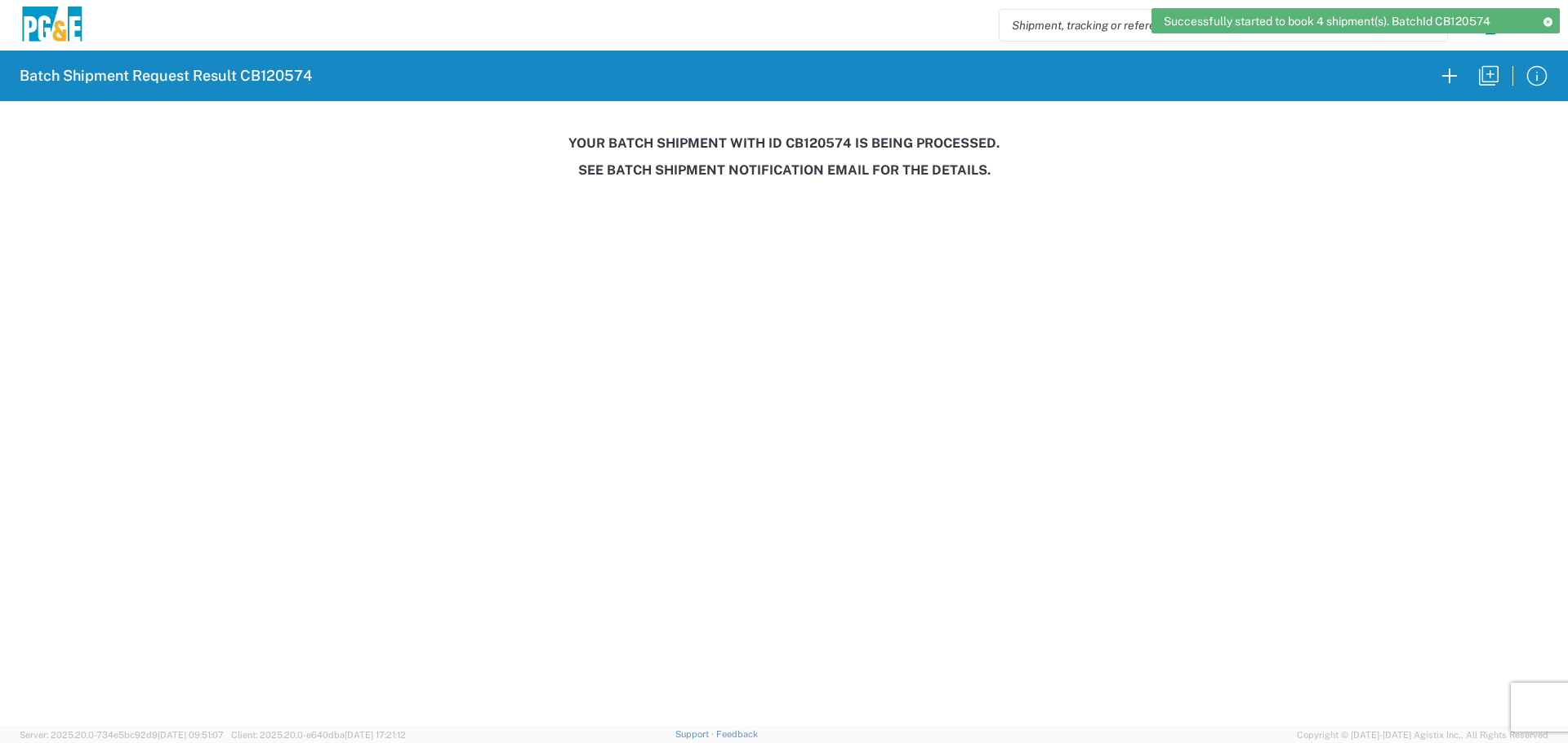
click at [824, 148] on h3 "Your batch shipment with id CB120574 is being processed." at bounding box center [783, 143] width 1544 height 15
copy h3 "CB120574"
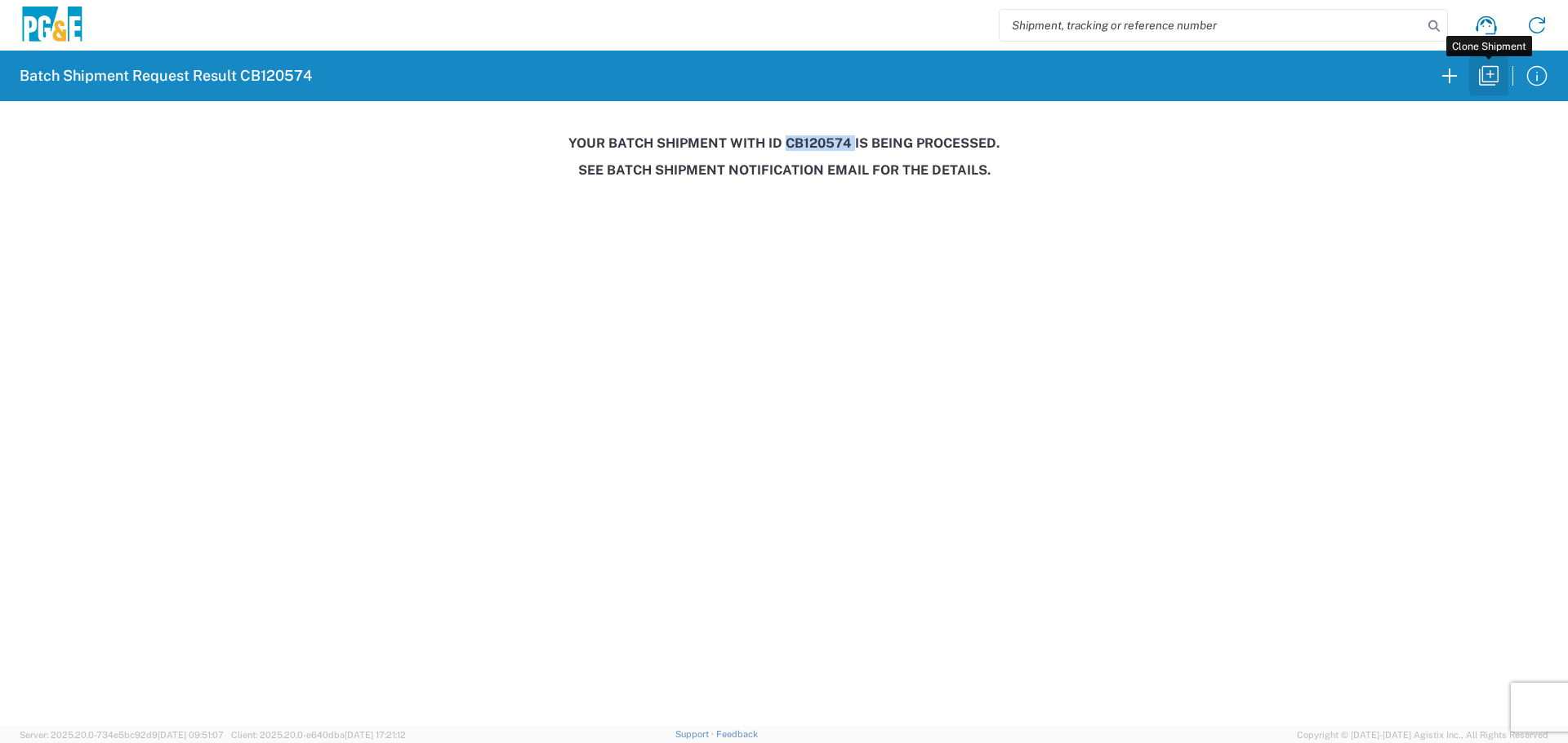
click at [1491, 64] on icon "button" at bounding box center [1489, 76] width 26 height 26
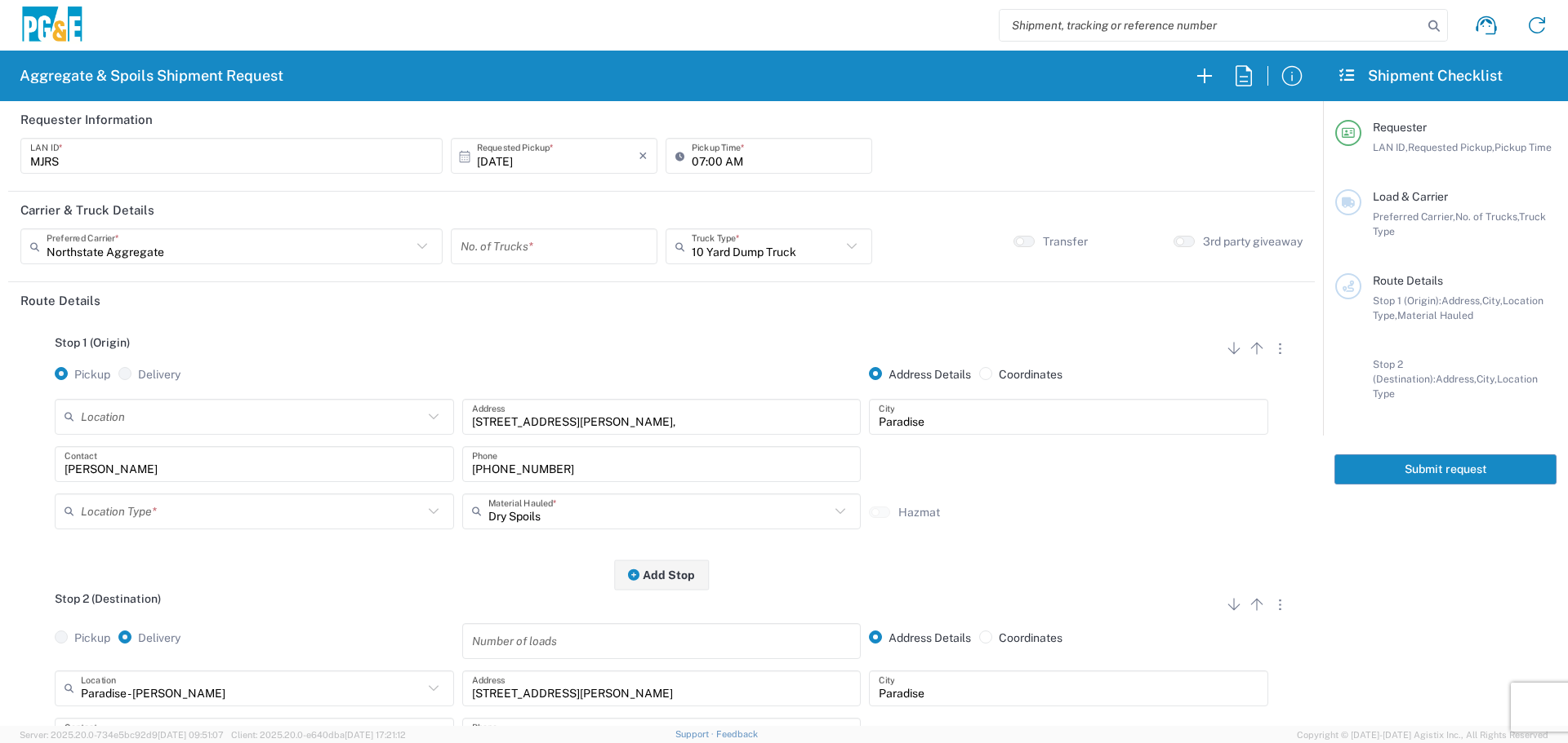
click at [586, 153] on input "[DATE]" at bounding box center [557, 157] width 161 height 28
click at [582, 279] on span "16" at bounding box center [575, 282] width 24 height 23
type input "[DATE]"
click at [587, 250] on input "number" at bounding box center [554, 247] width 187 height 28
type input "4"
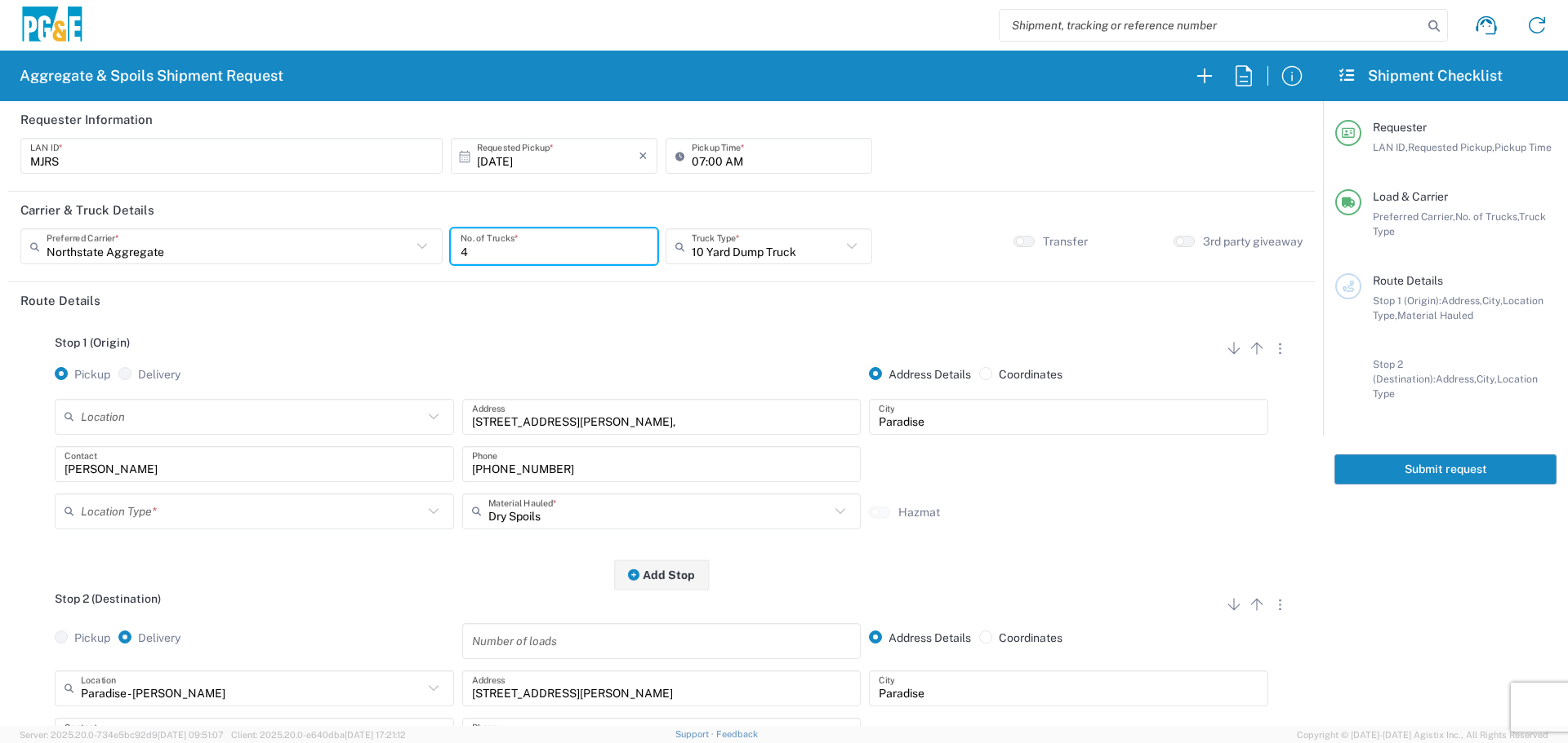
click at [329, 504] on input "text" at bounding box center [252, 511] width 342 height 28
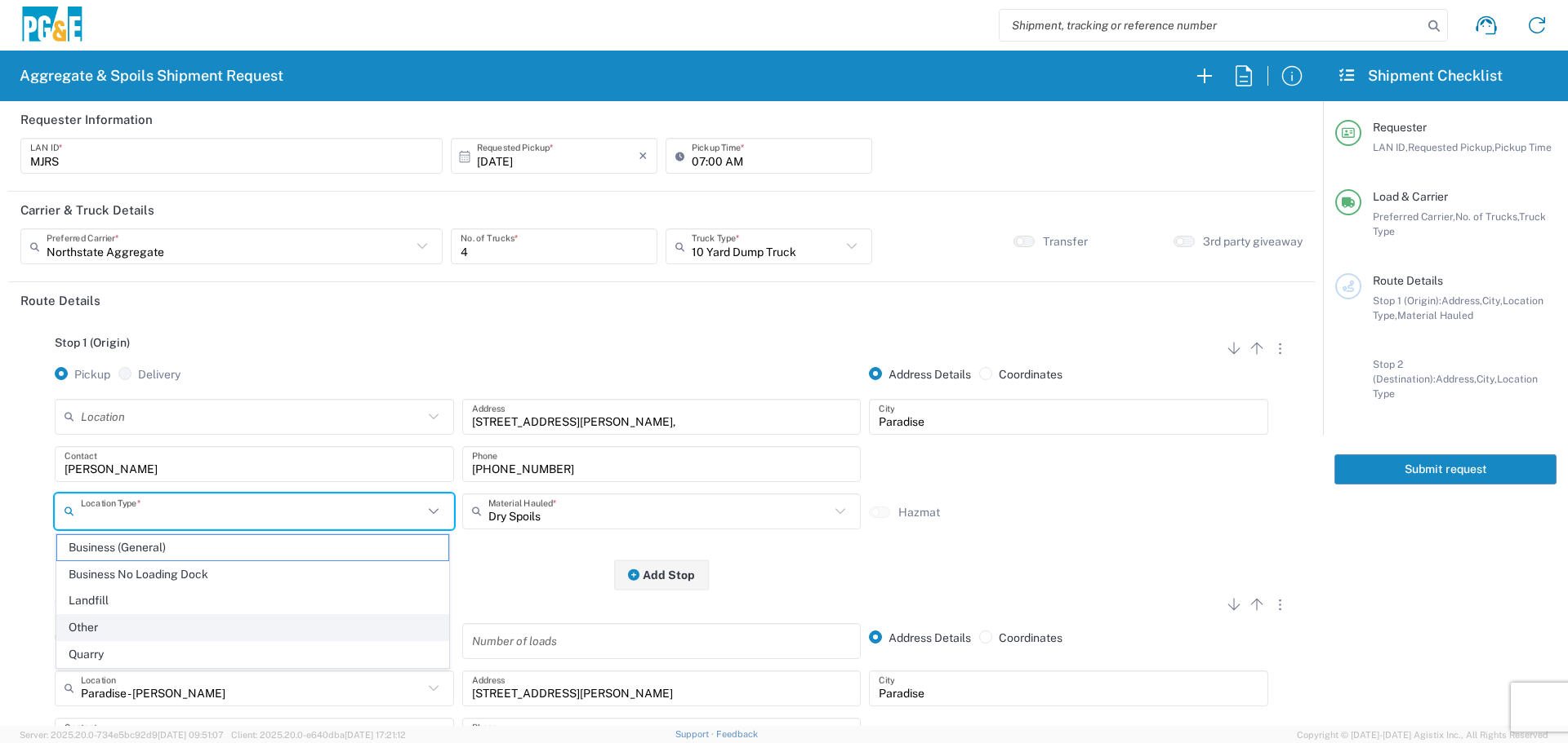
click at [208, 628] on span "Other" at bounding box center [253, 628] width 392 height 25
type input "Other"
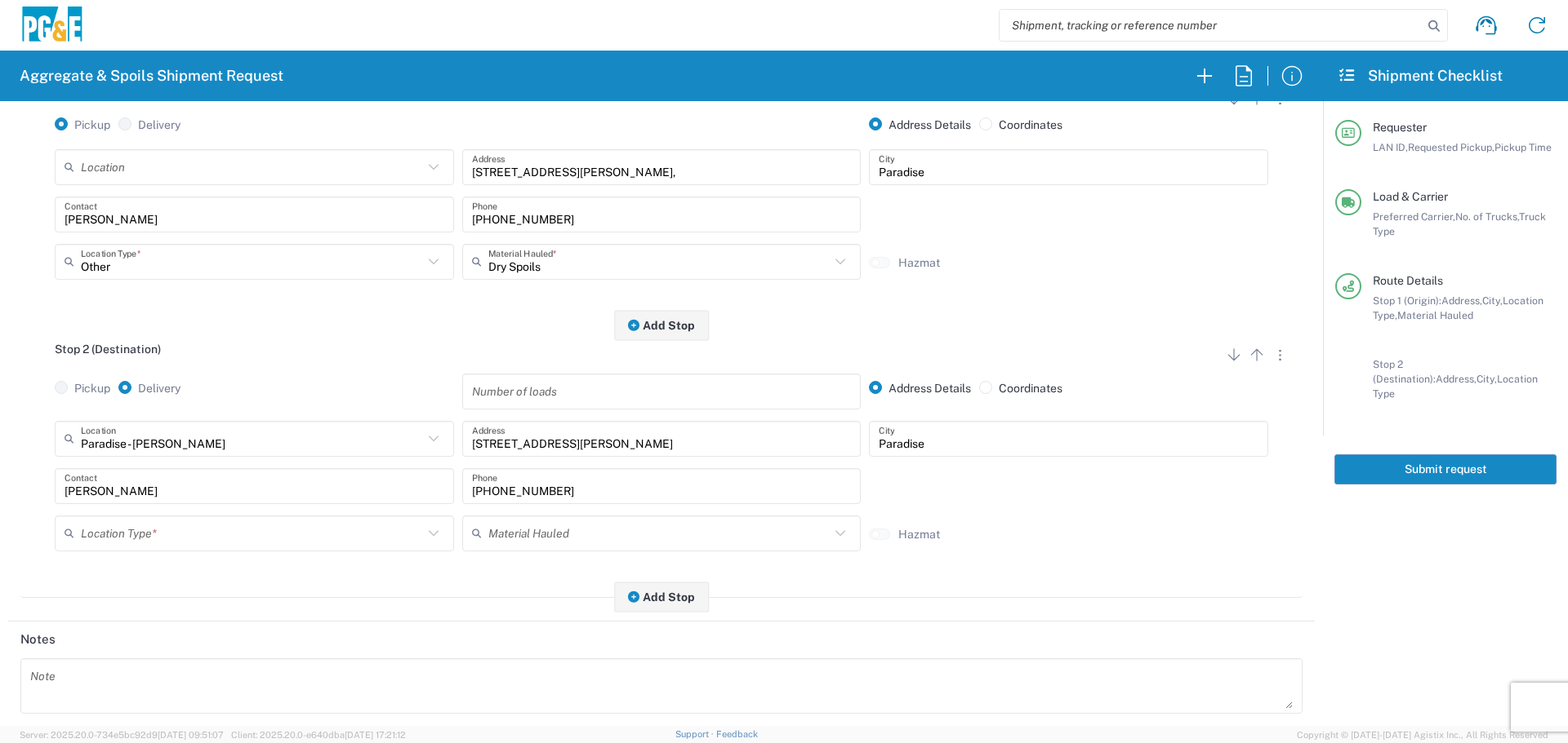
scroll to position [326, 0]
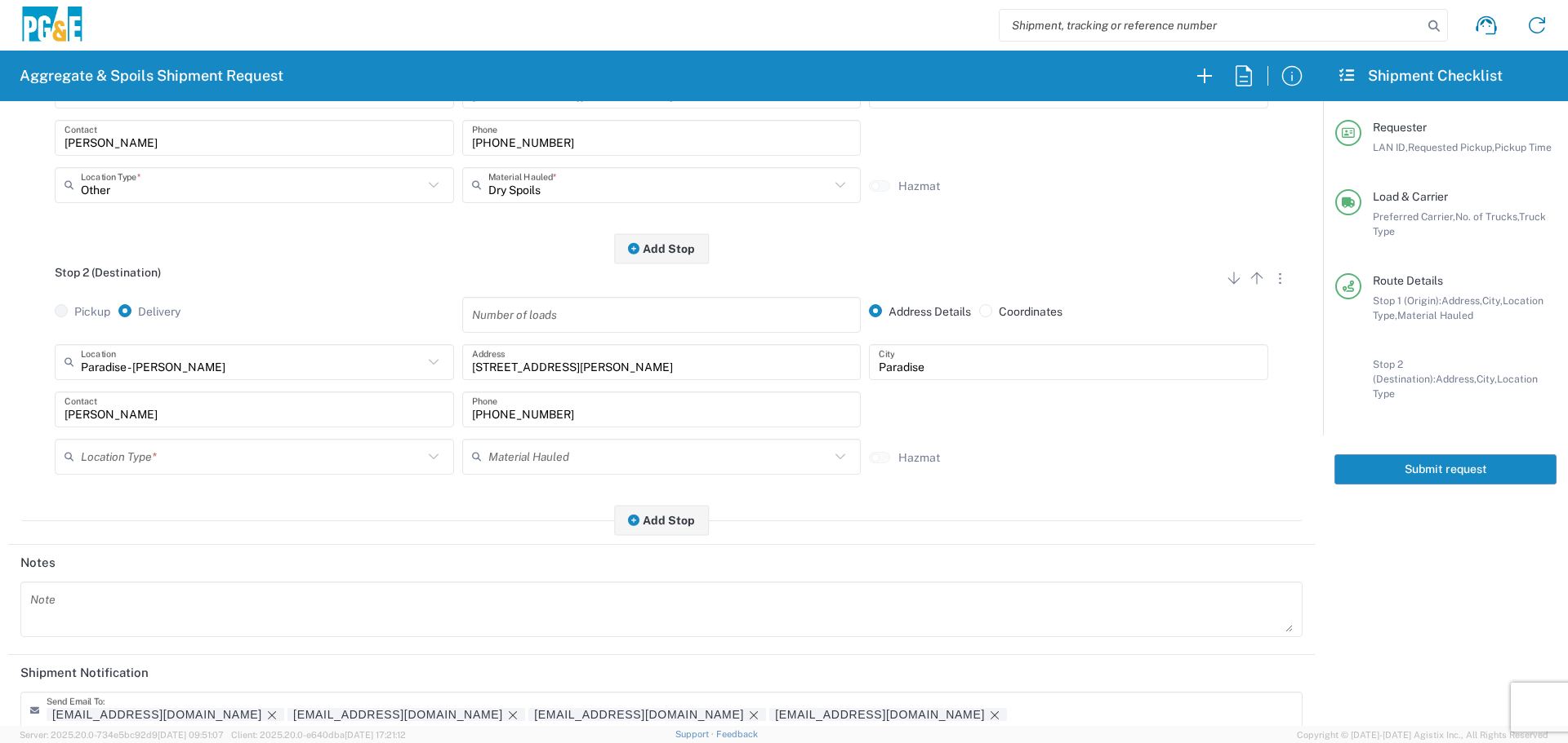
click at [270, 458] on input "text" at bounding box center [252, 456] width 342 height 28
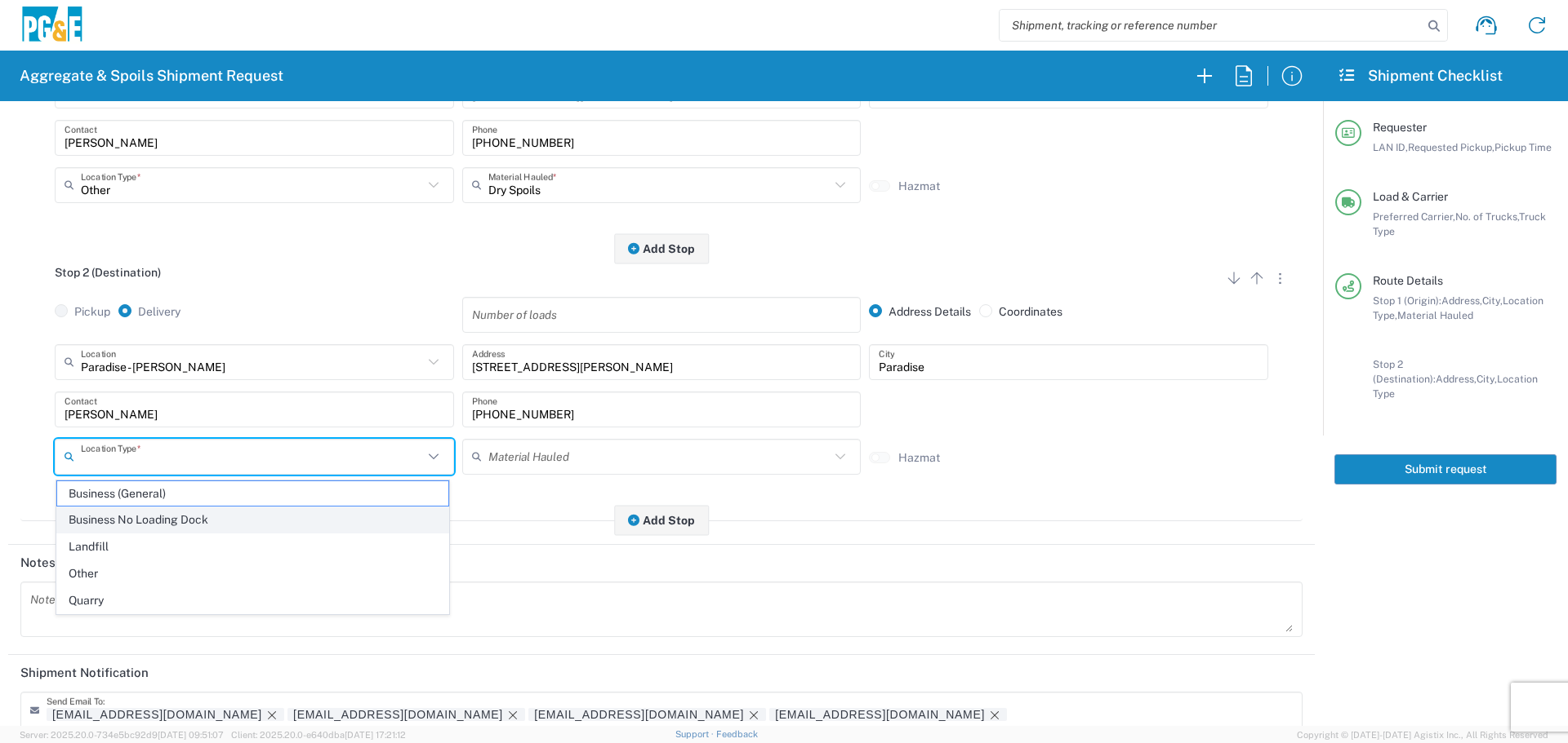
click at [227, 522] on span "Business No Loading Dock" at bounding box center [253, 520] width 392 height 25
type input "Business No Loading Dock"
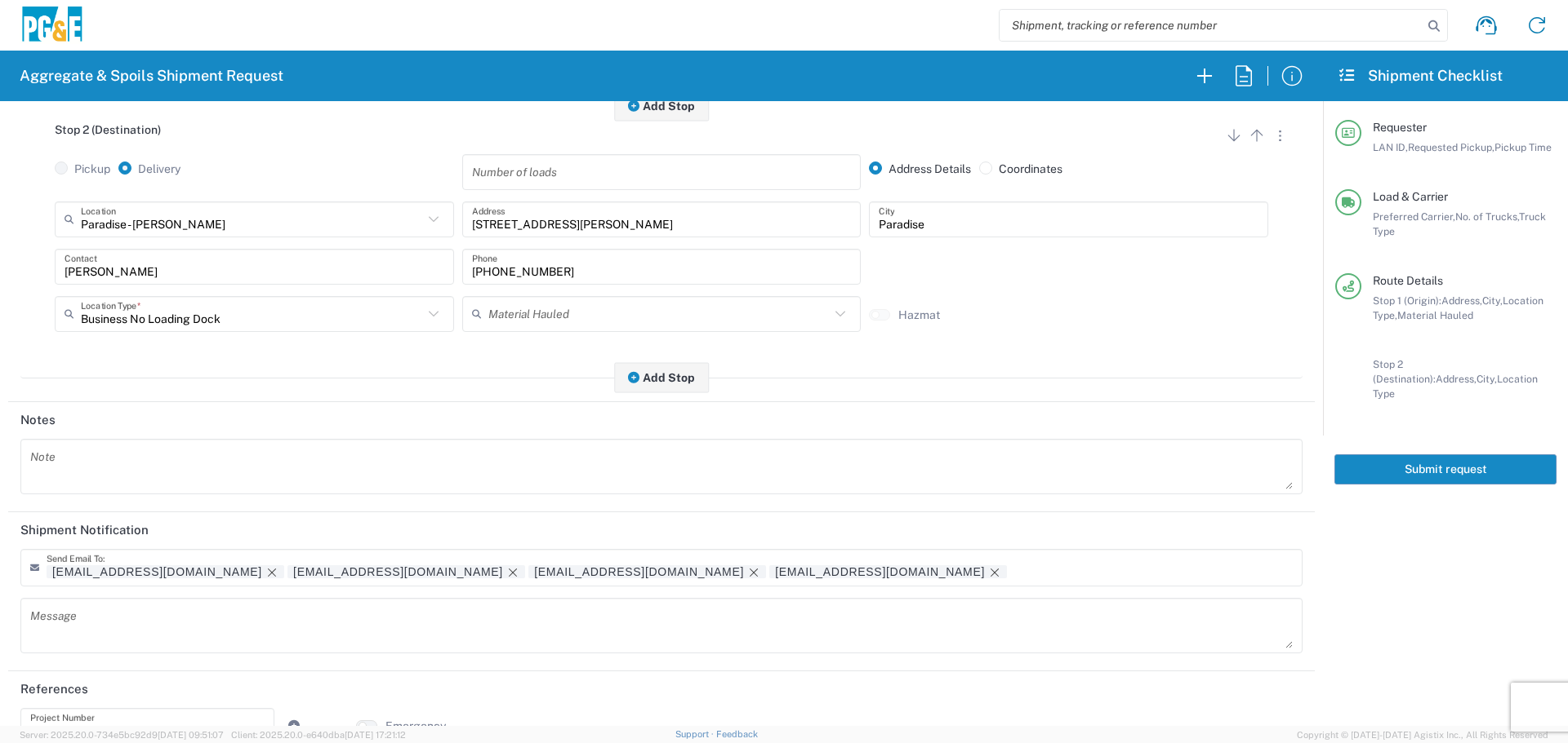
scroll to position [506, 0]
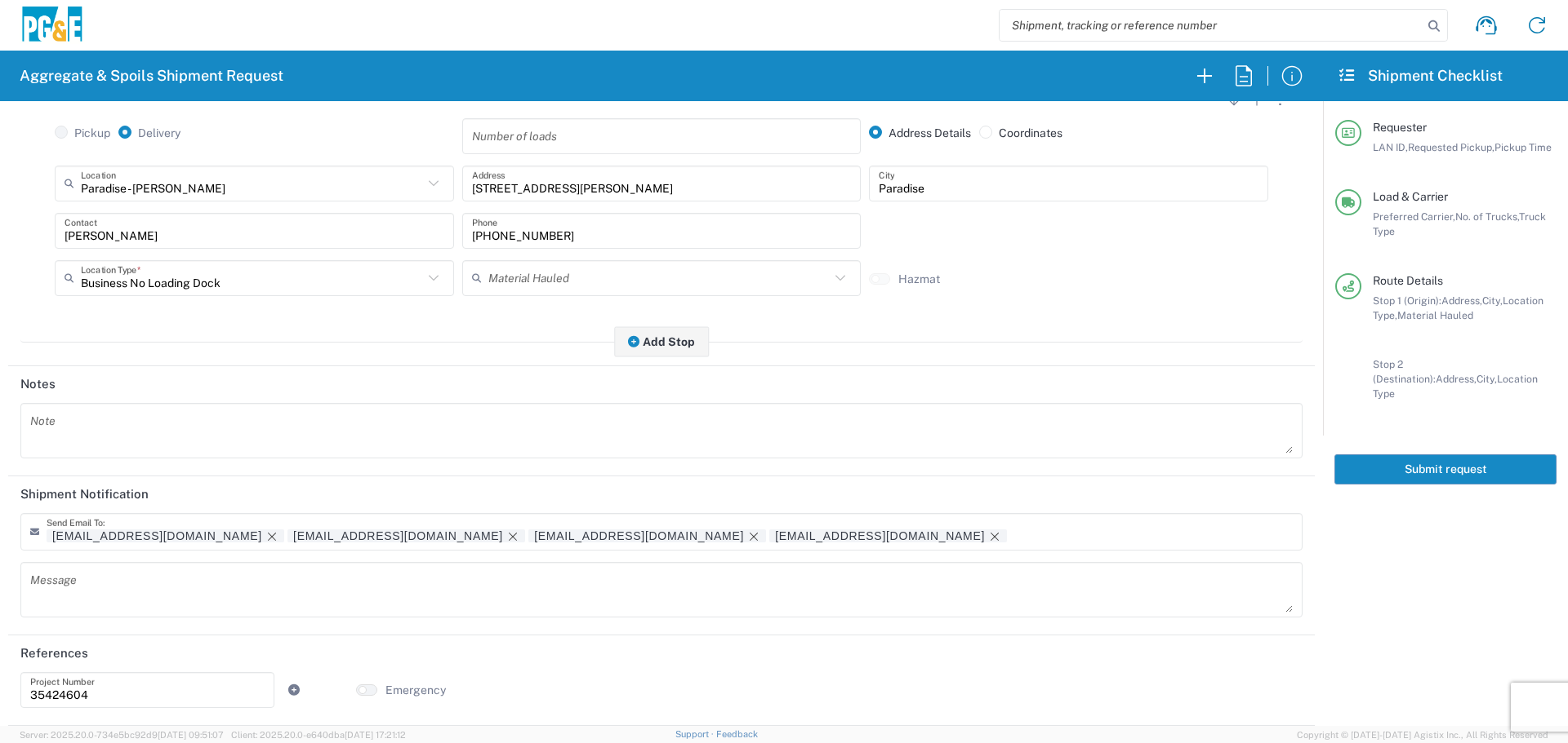
click at [1428, 454] on button "Submit request" at bounding box center [1444, 470] width 222 height 30
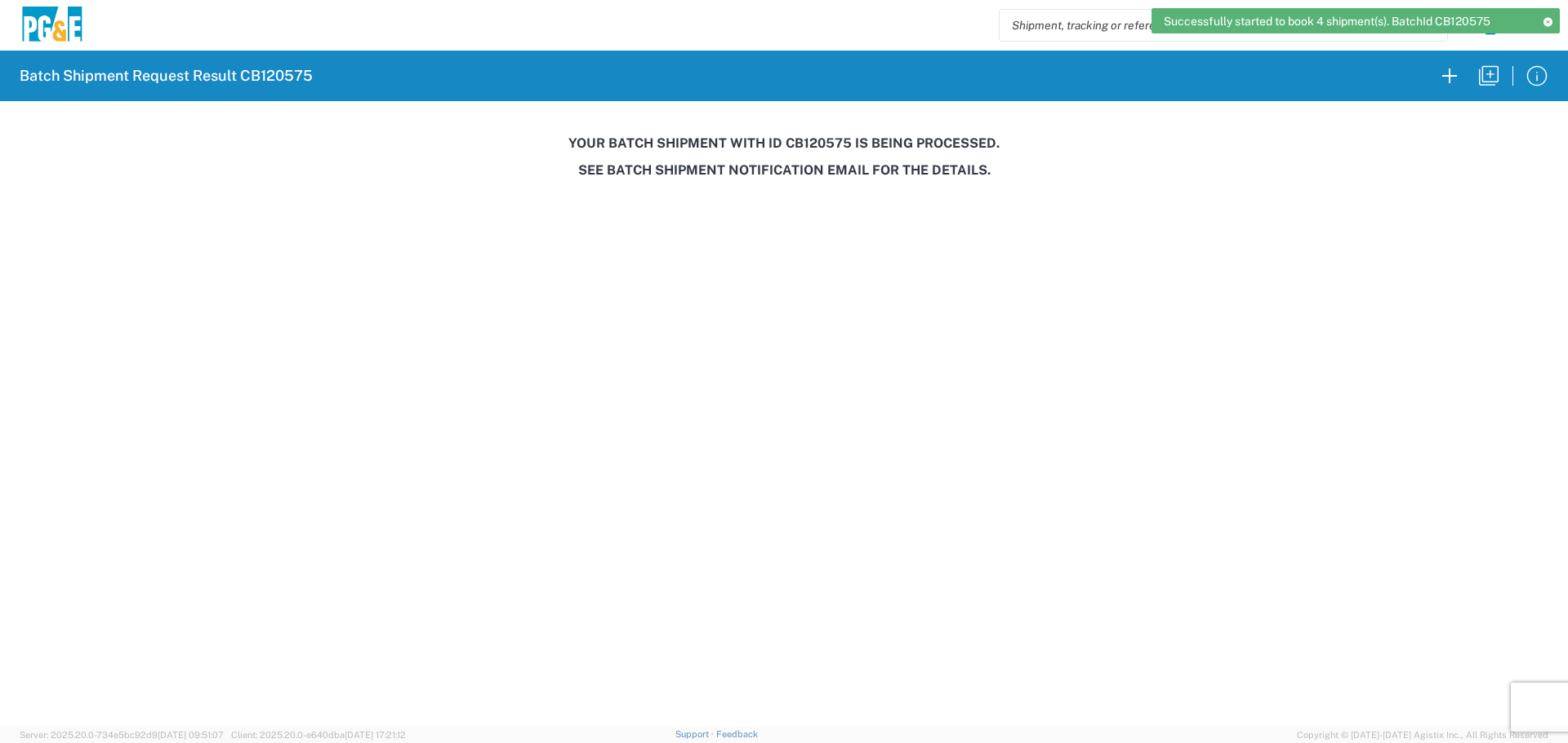
click at [810, 143] on h3 "Your batch shipment with id CB120575 is being processed." at bounding box center [783, 143] width 1544 height 15
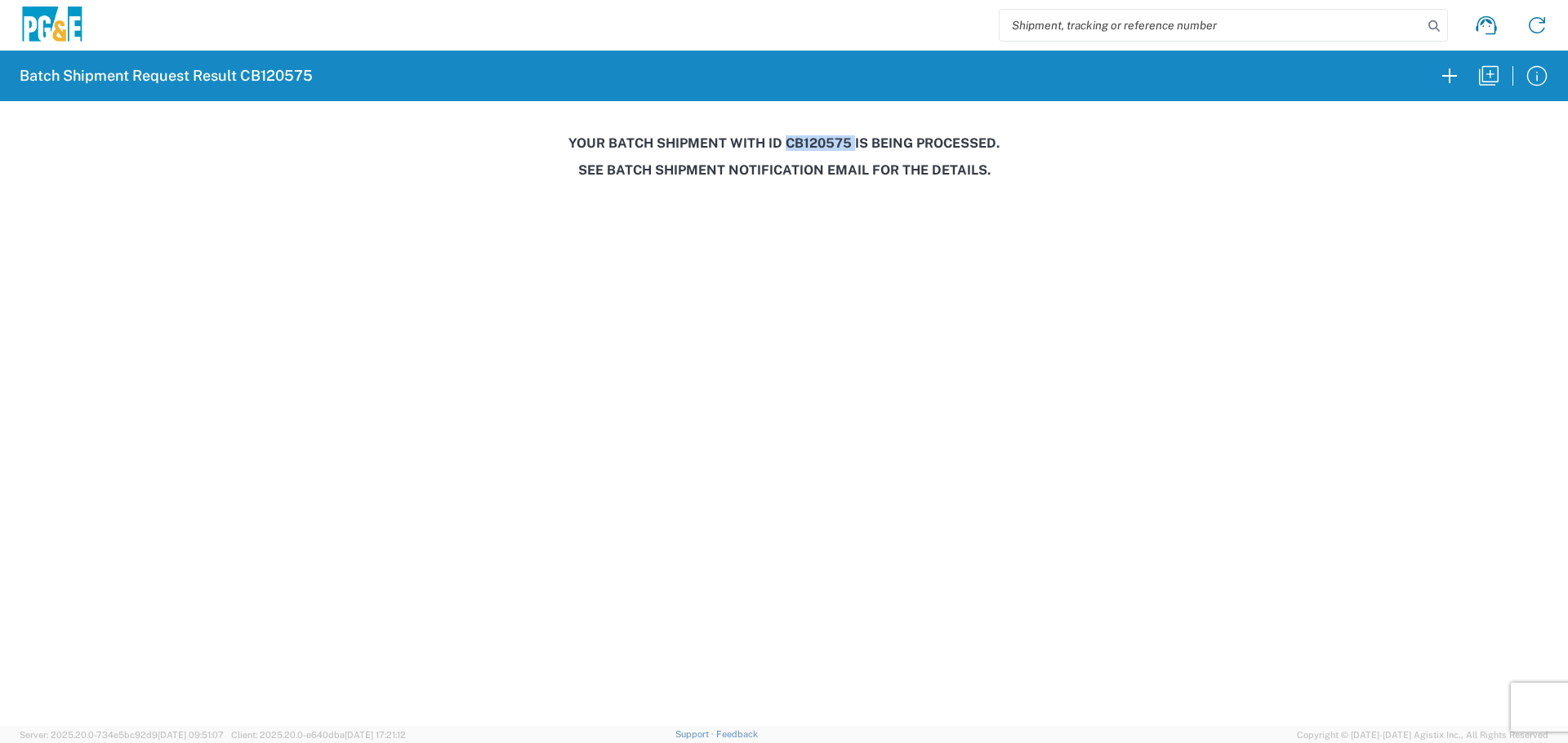
copy h3 "CB120575"
click at [1482, 92] on button "button" at bounding box center [1489, 76] width 40 height 40
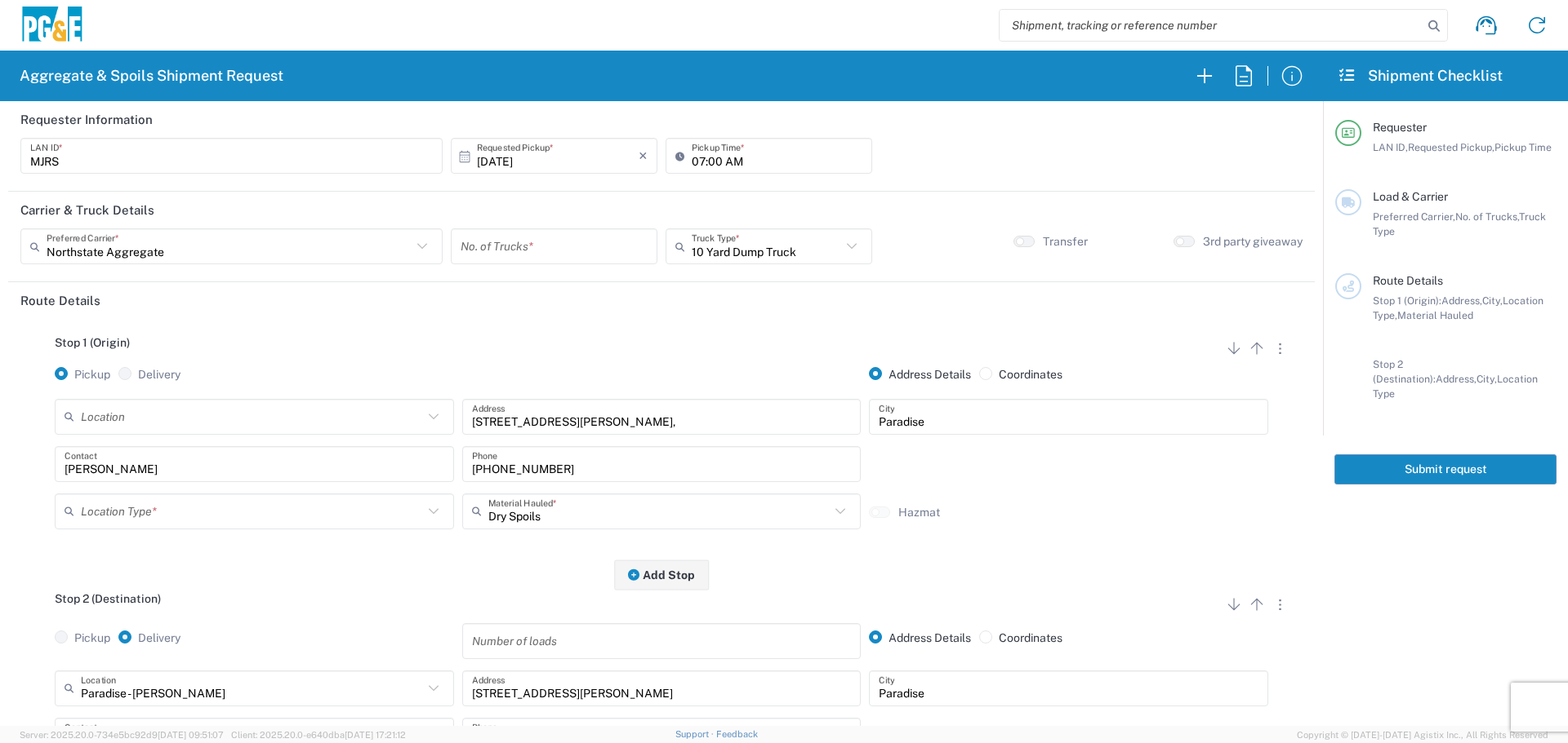
click at [547, 155] on input "[DATE]" at bounding box center [557, 157] width 161 height 28
click at [601, 280] on span "17" at bounding box center [598, 282] width 24 height 23
type input "[DATE]"
click at [598, 257] on input "number" at bounding box center [554, 247] width 187 height 28
type input "4"
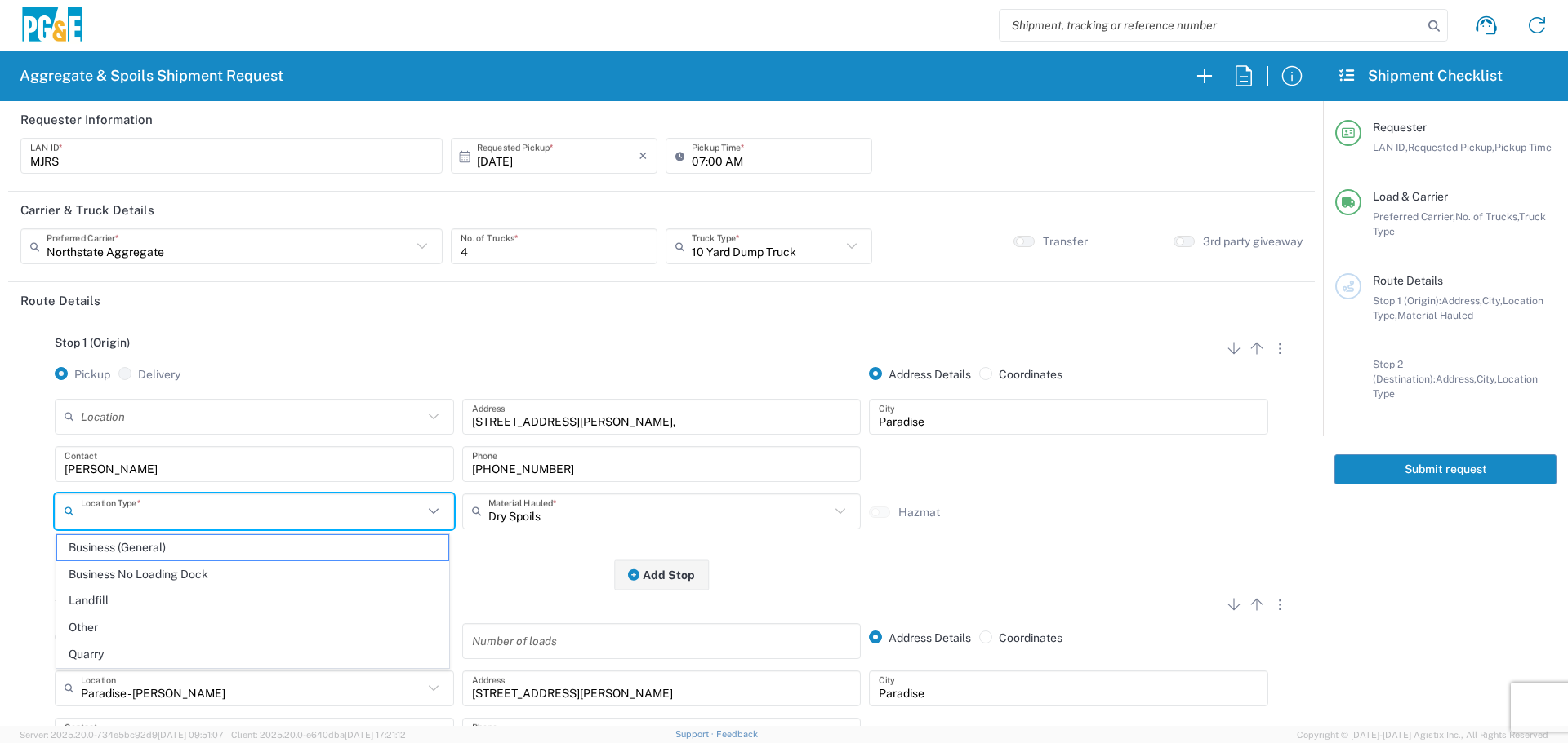
click at [358, 524] on input "text" at bounding box center [252, 511] width 342 height 28
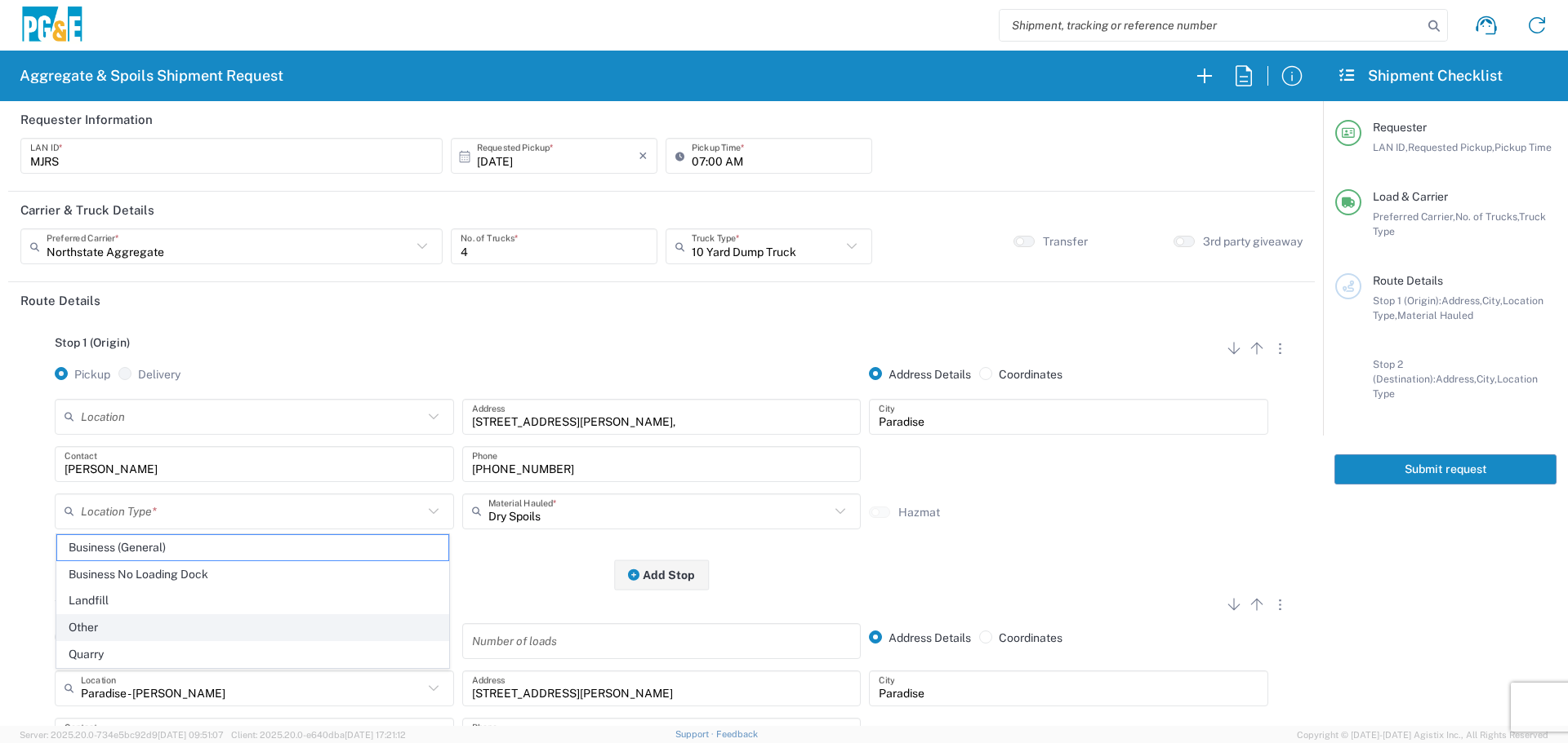
click at [261, 634] on span "Other" at bounding box center [253, 628] width 392 height 25
type input "Other"
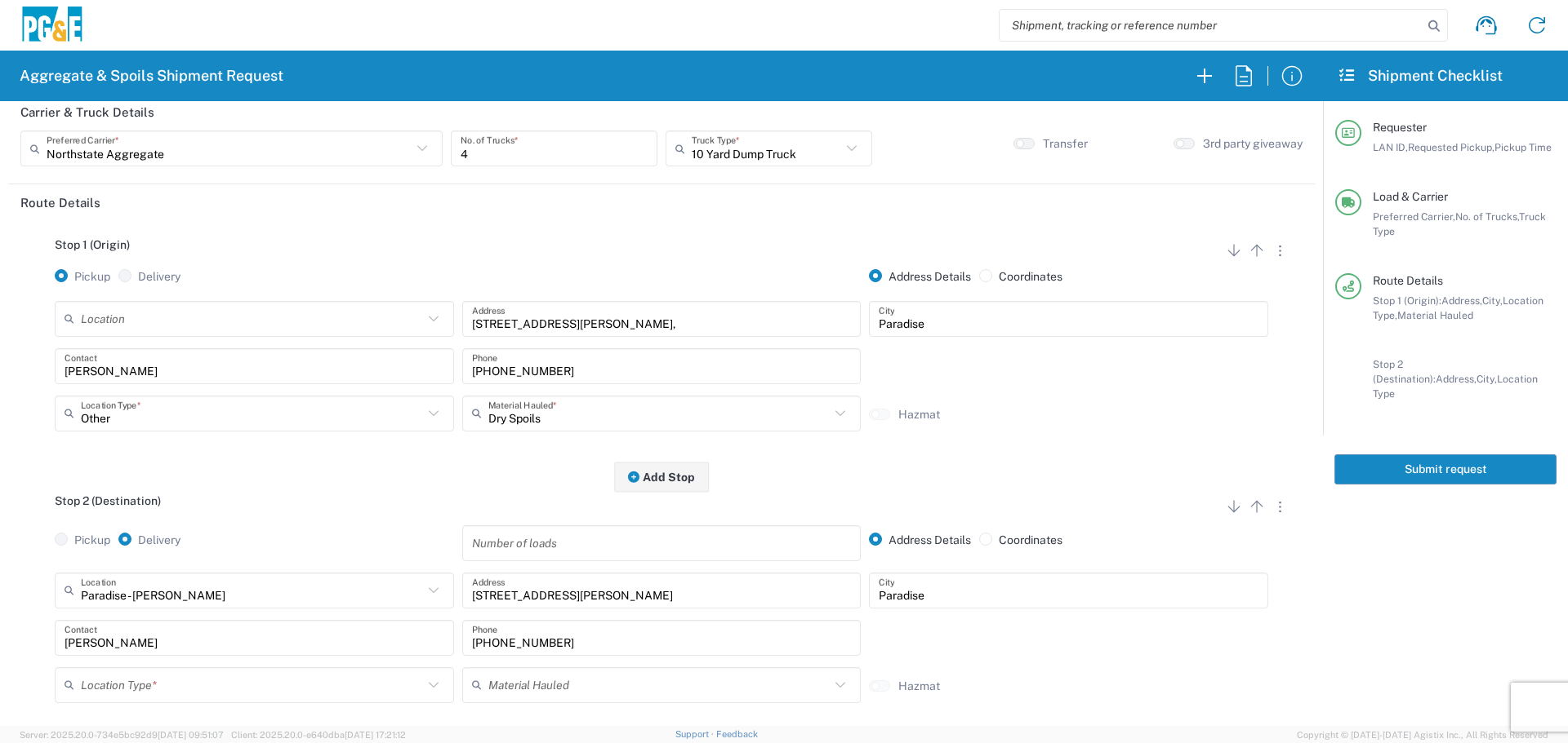
scroll to position [326, 0]
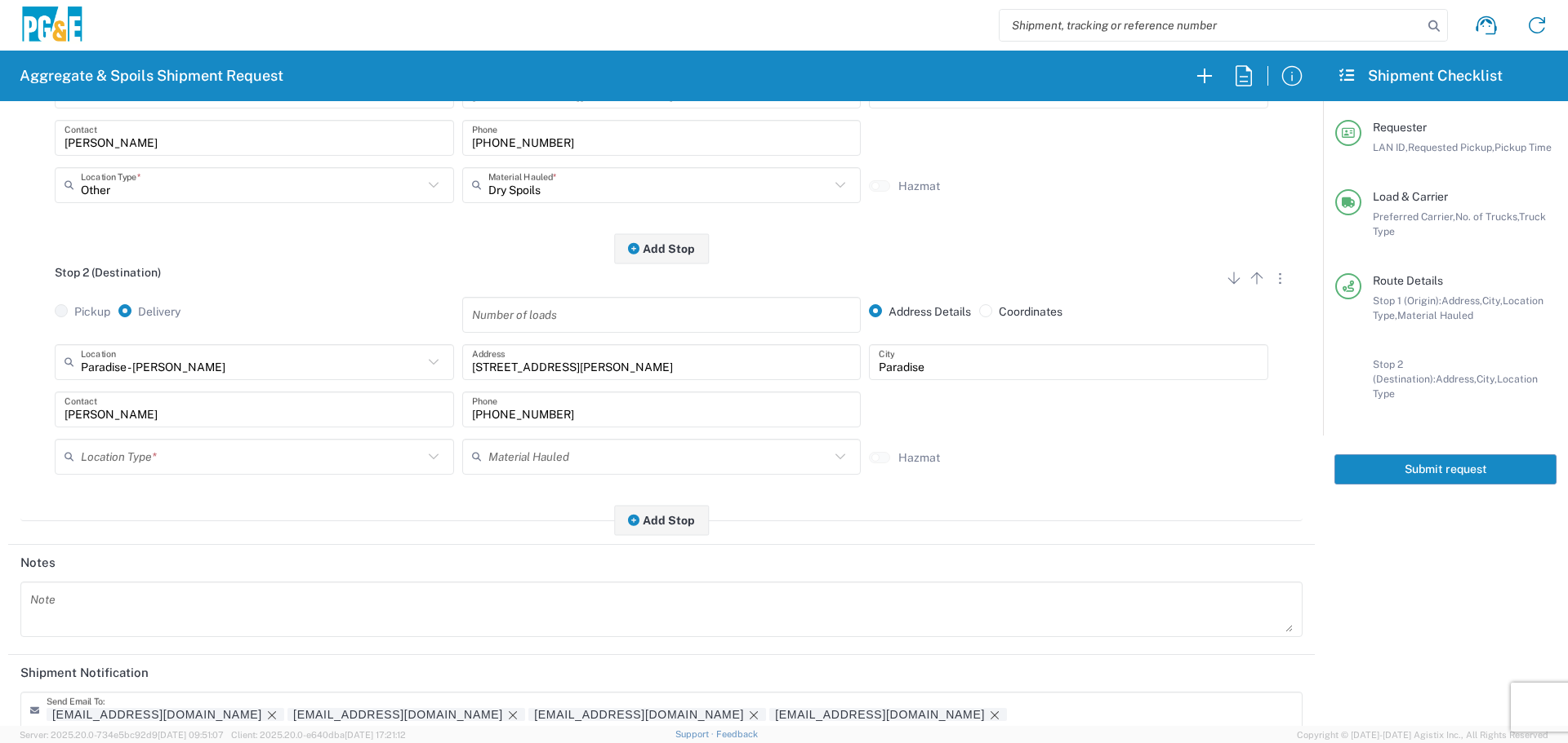
click at [335, 460] on input "text" at bounding box center [252, 456] width 342 height 28
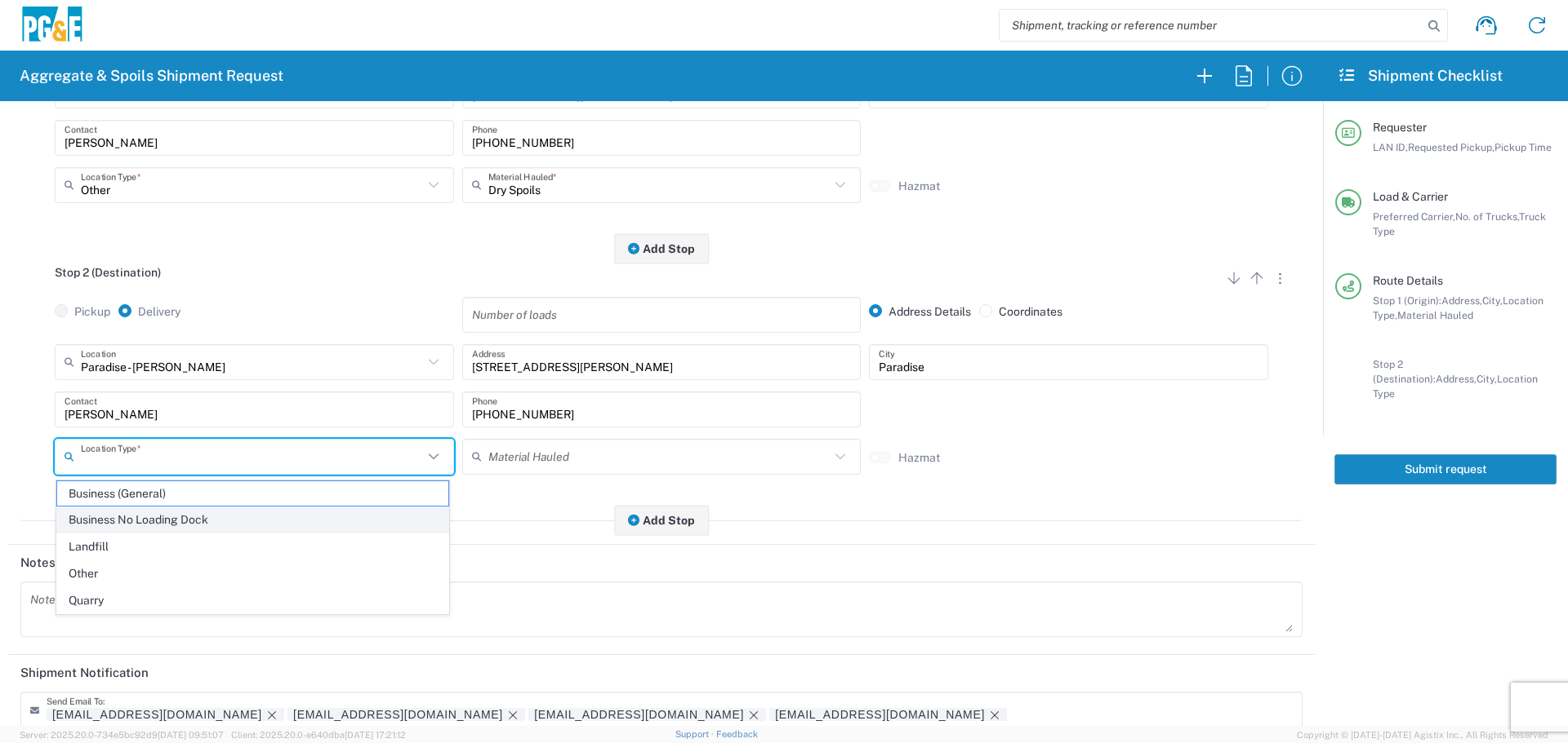
click at [252, 521] on span "Business No Loading Dock" at bounding box center [253, 520] width 392 height 25
type input "Business No Loading Dock"
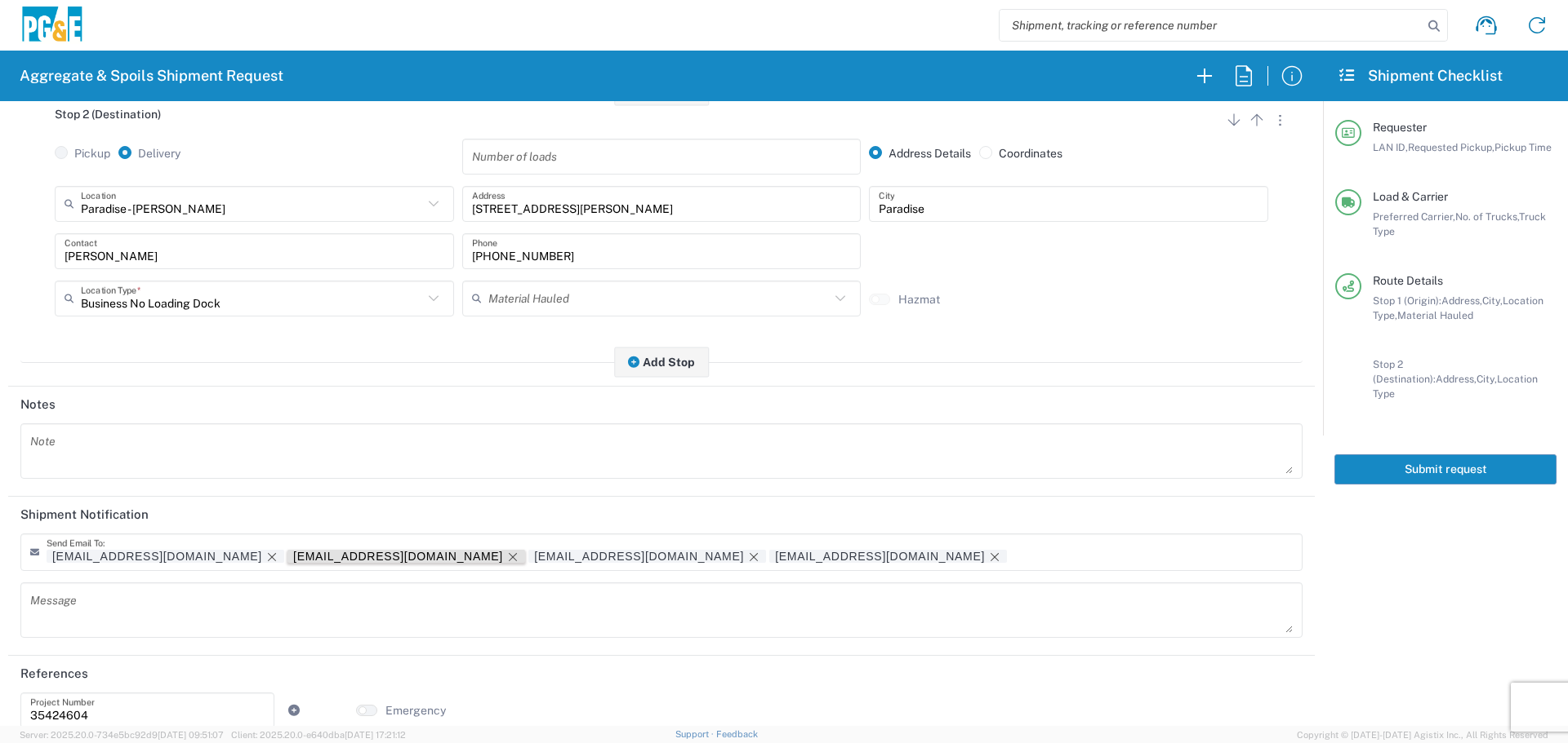
scroll to position [506, 0]
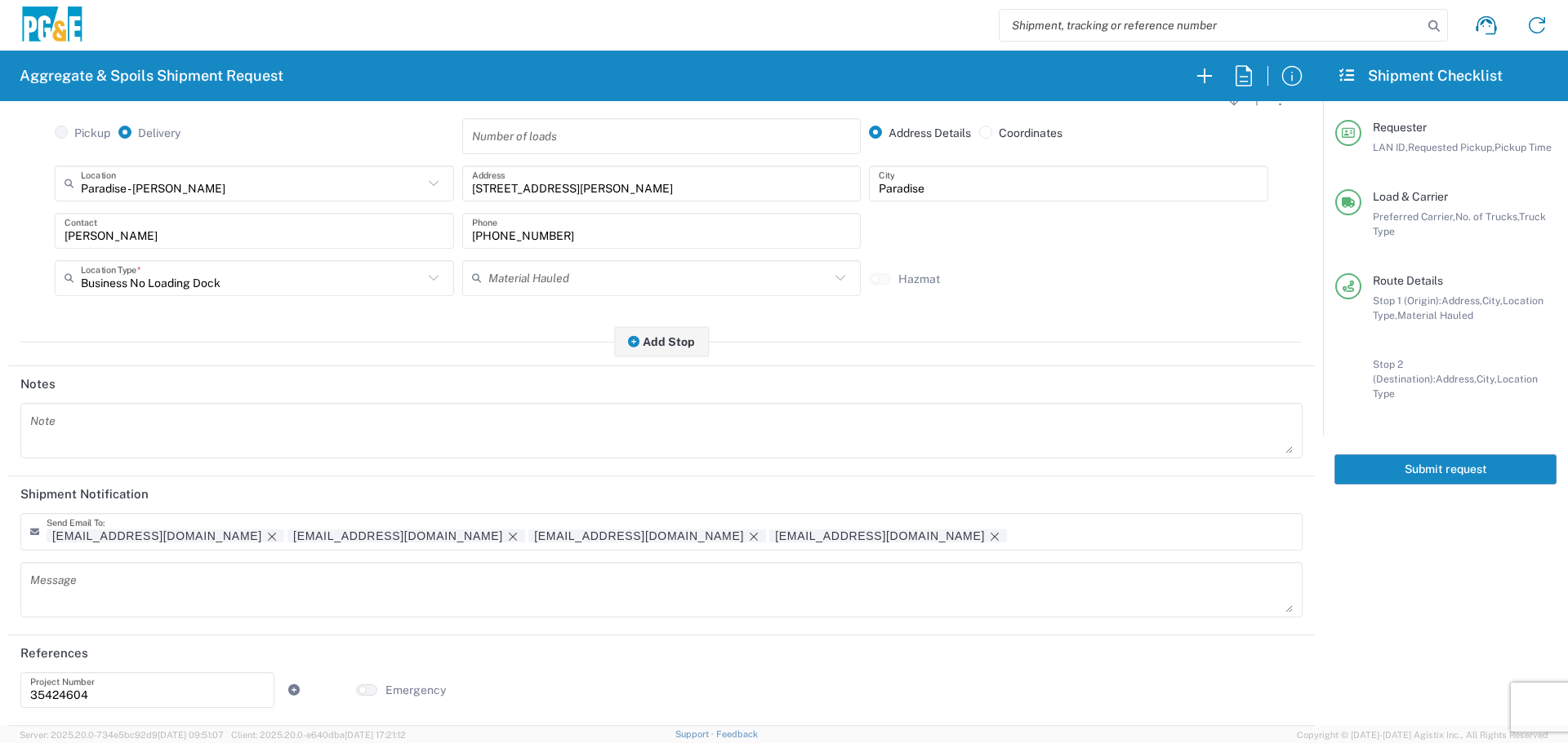
click at [1412, 454] on button "Submit request" at bounding box center [1444, 470] width 222 height 30
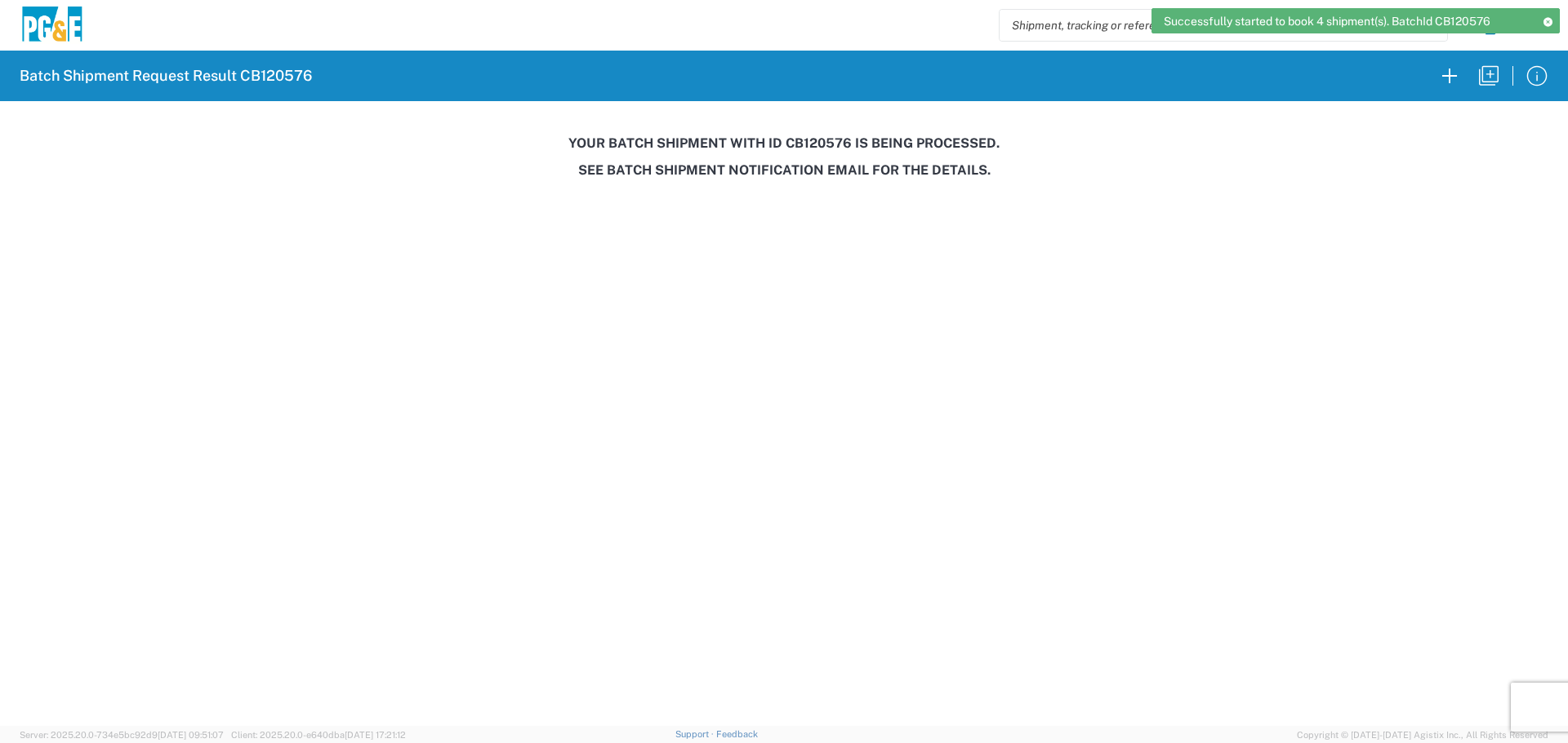
click at [810, 140] on h3 "Your batch shipment with id CB120576 is being processed." at bounding box center [783, 143] width 1544 height 15
copy h3 "CB120576"
